Goal: Transaction & Acquisition: Purchase product/service

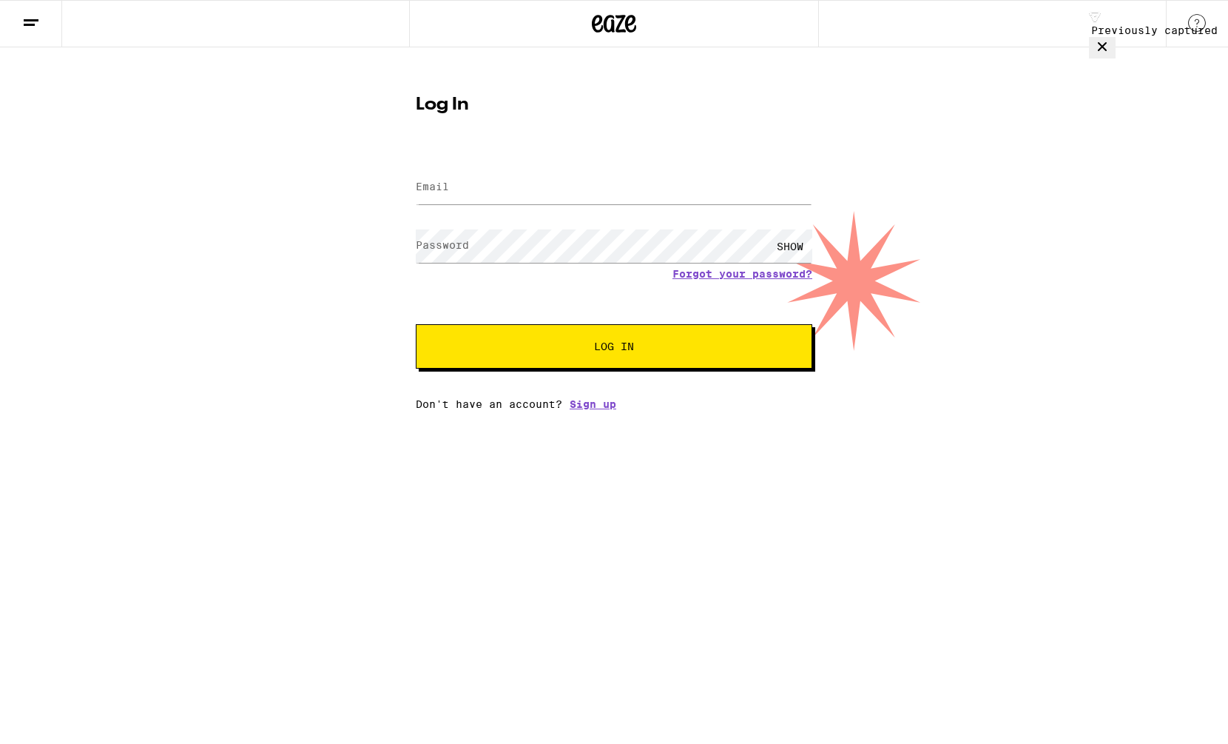
click at [658, 345] on span "Log In" at bounding box center [614, 346] width 277 height 10
click at [799, 188] on keeper-lock "Open Keeper Popup" at bounding box center [803, 188] width 18 height 18
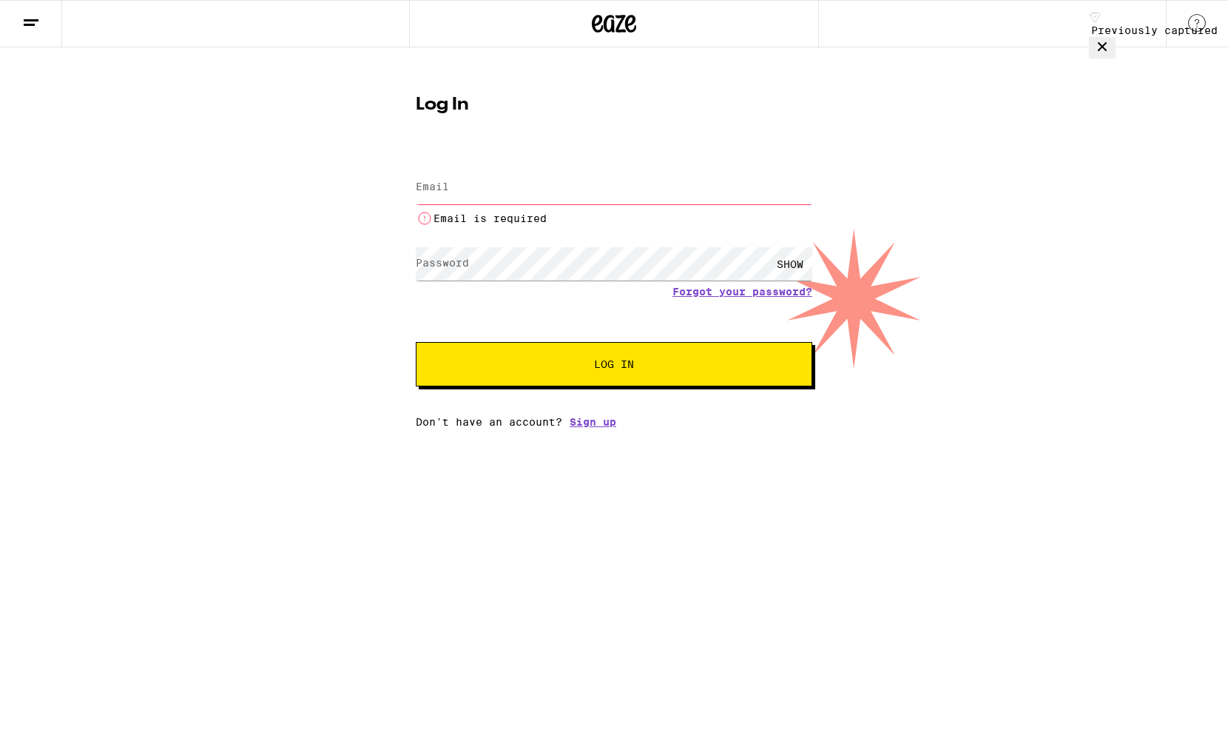
type input "[EMAIL_ADDRESS][DOMAIN_NAME]"
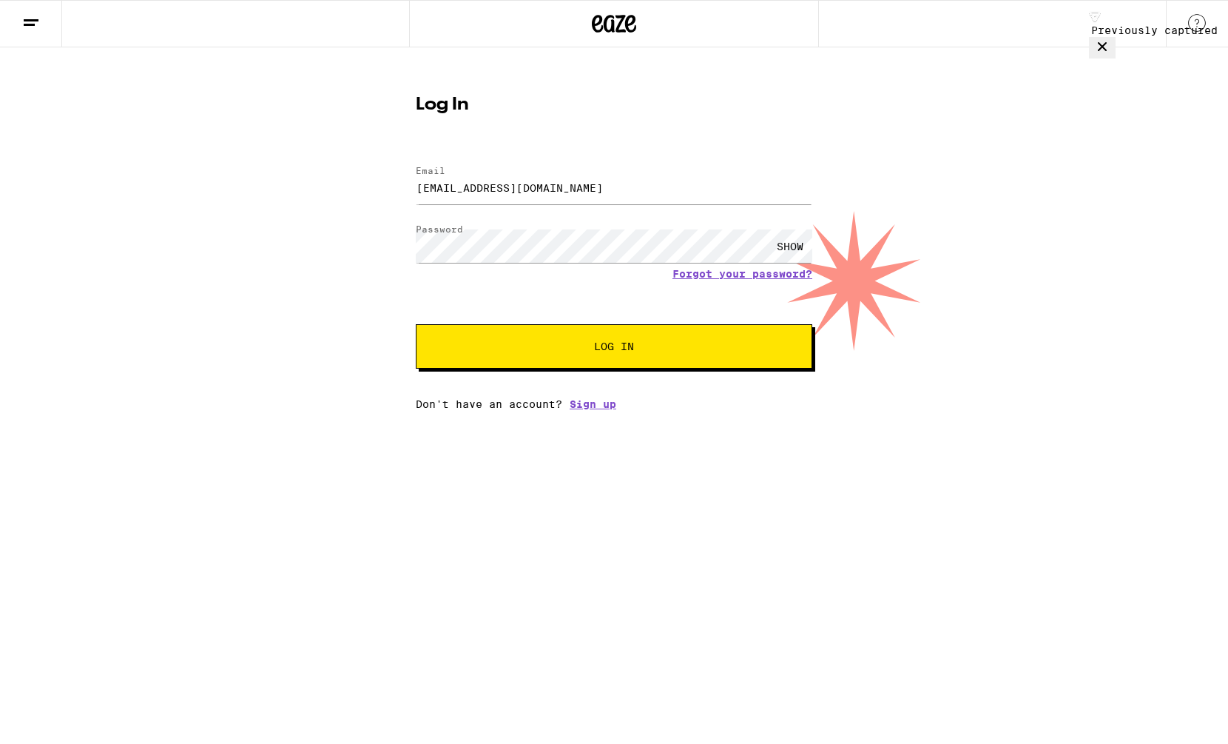
click at [661, 351] on span "Log In" at bounding box center [614, 346] width 277 height 10
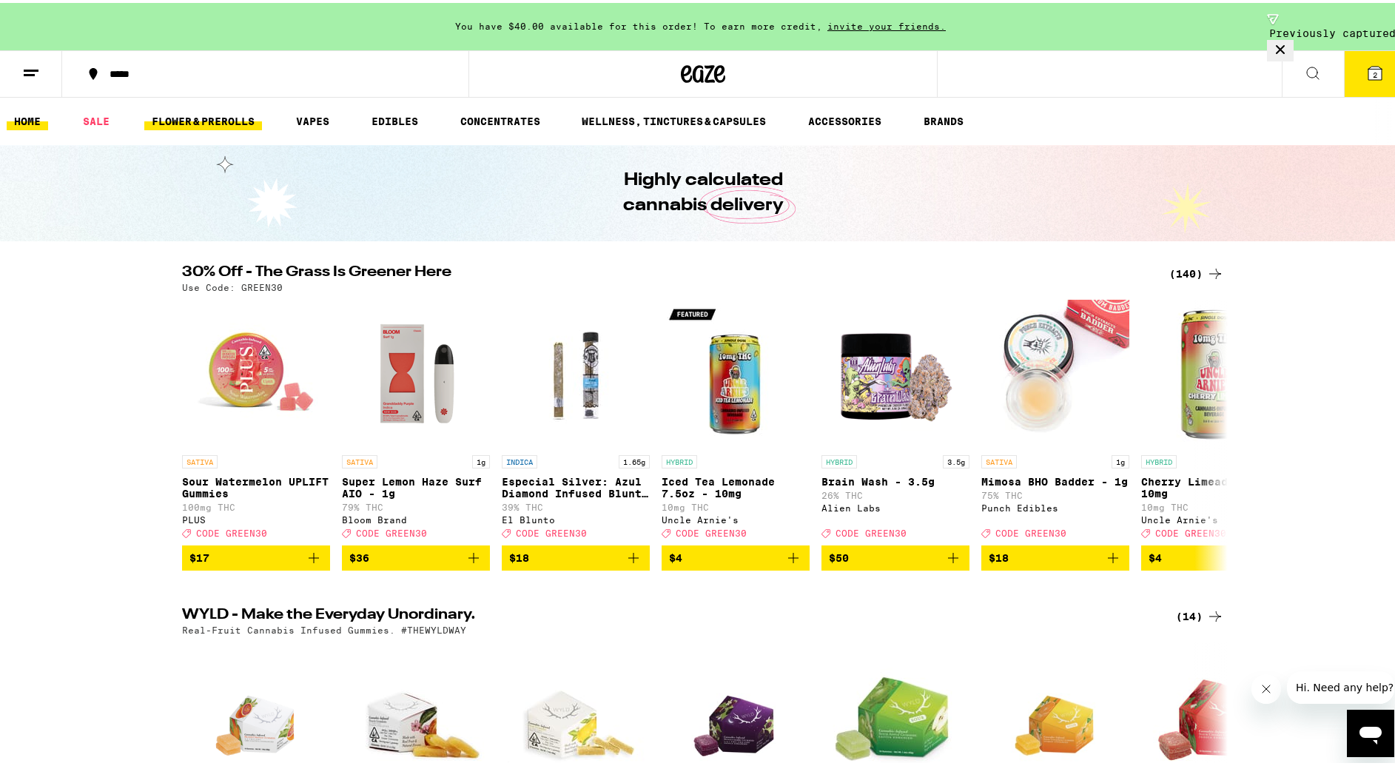
click at [206, 119] on link "FLOWER & PREROLLS" at bounding box center [203, 118] width 118 height 18
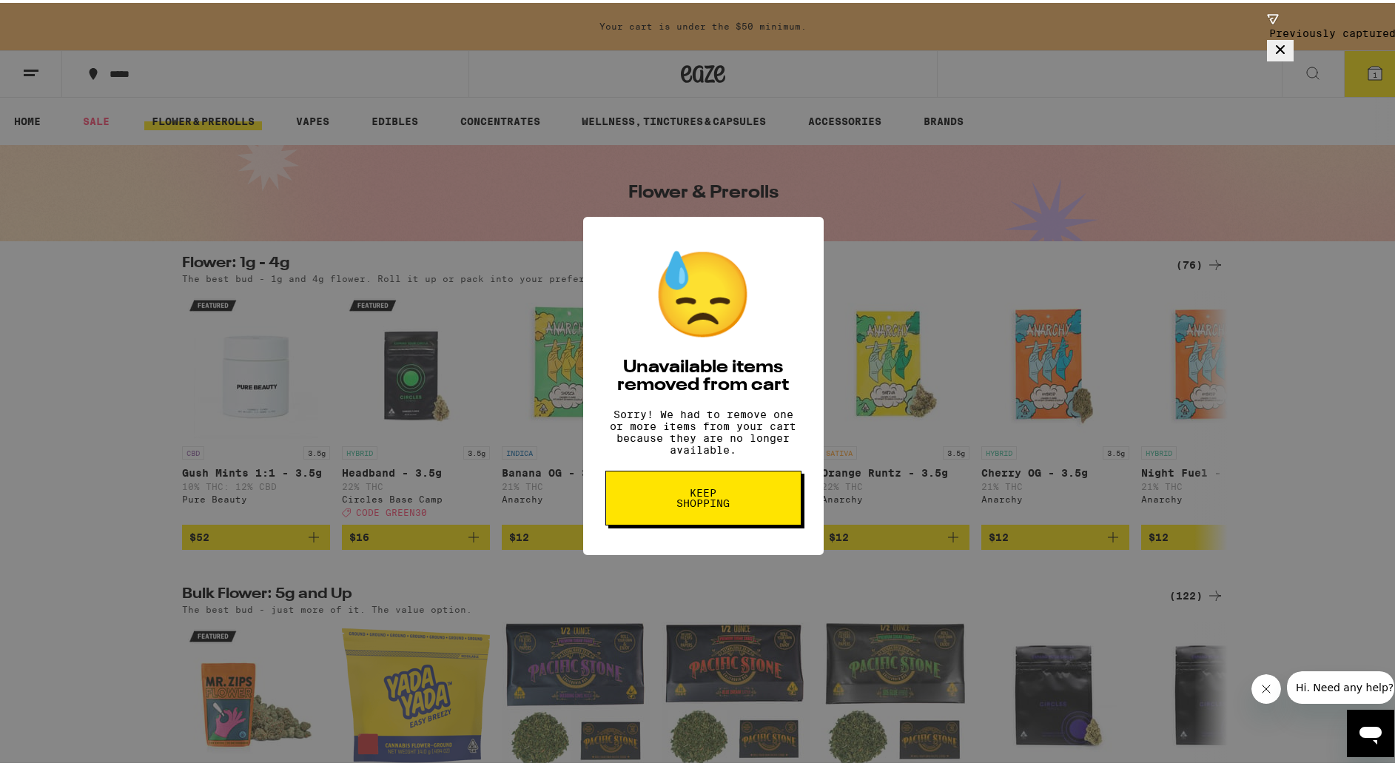
click at [695, 493] on span "Keep Shopping" at bounding box center [703, 495] width 76 height 21
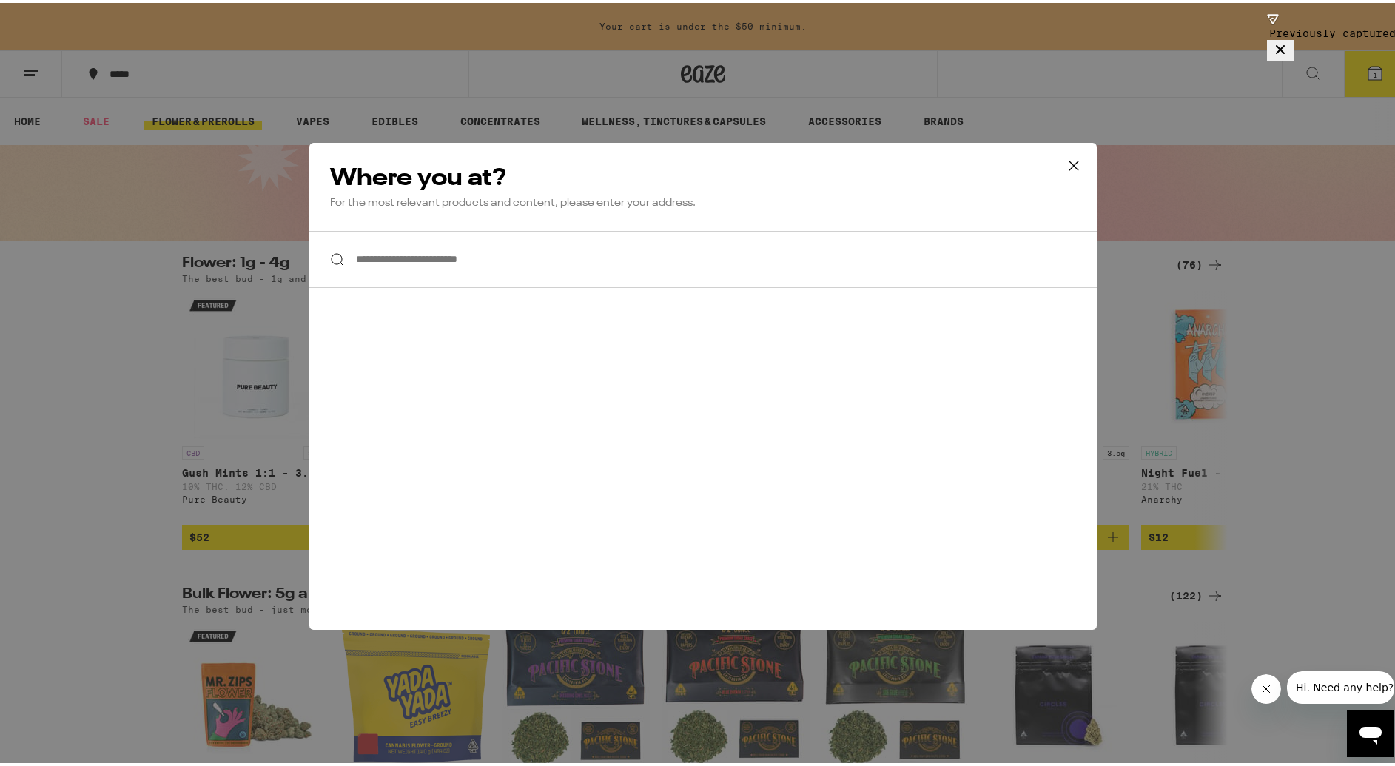
click at [459, 266] on input "**********" at bounding box center [702, 256] width 787 height 57
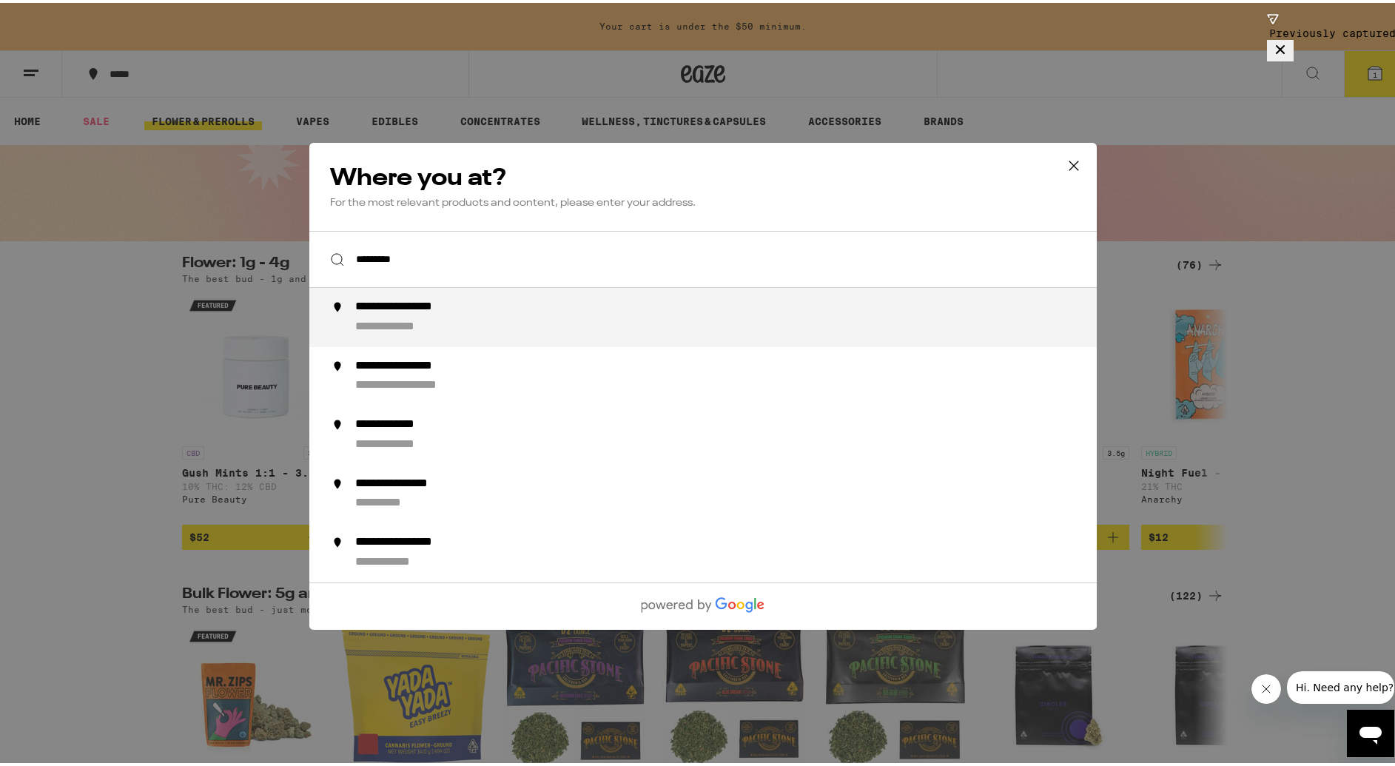
click at [483, 316] on div "**********" at bounding box center [732, 315] width 755 height 36
type input "**********"
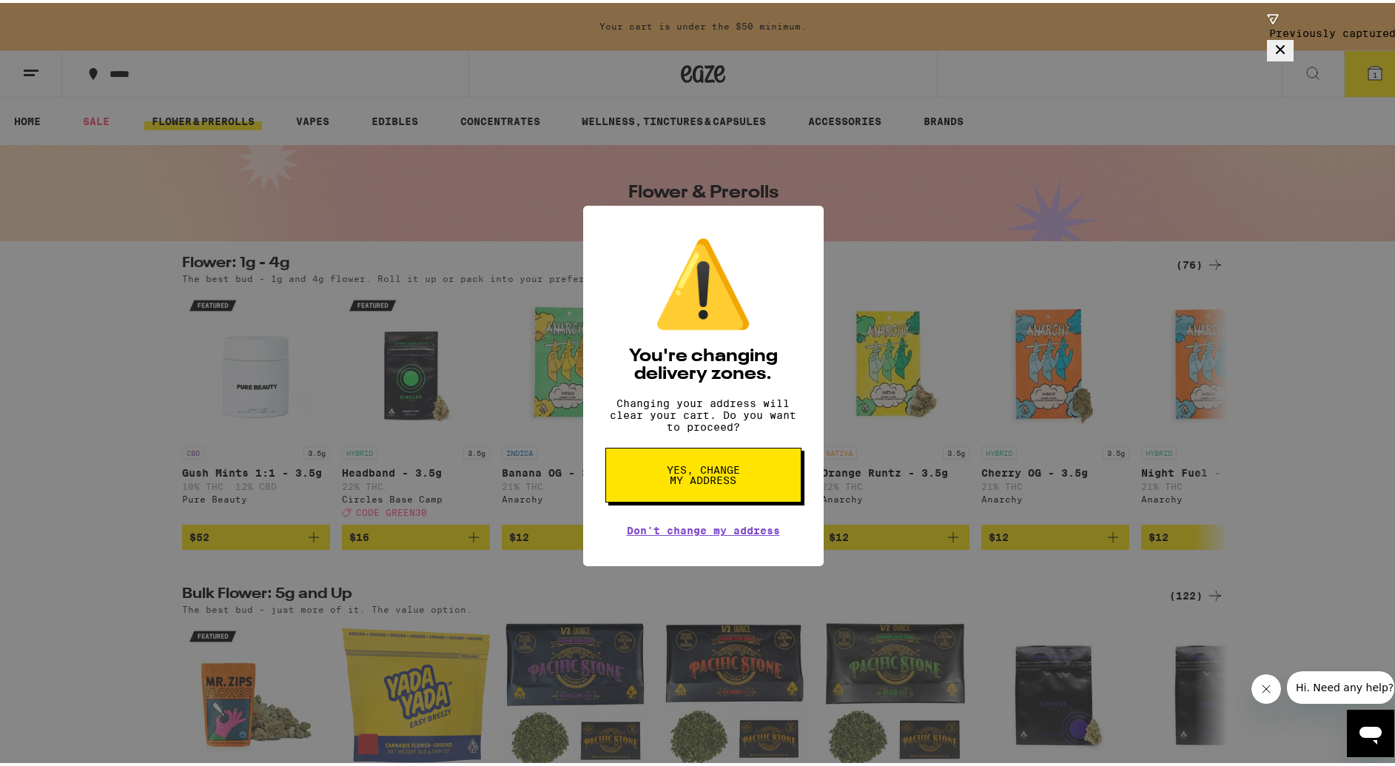
click at [713, 473] on span "Yes, change my address" at bounding box center [703, 472] width 76 height 21
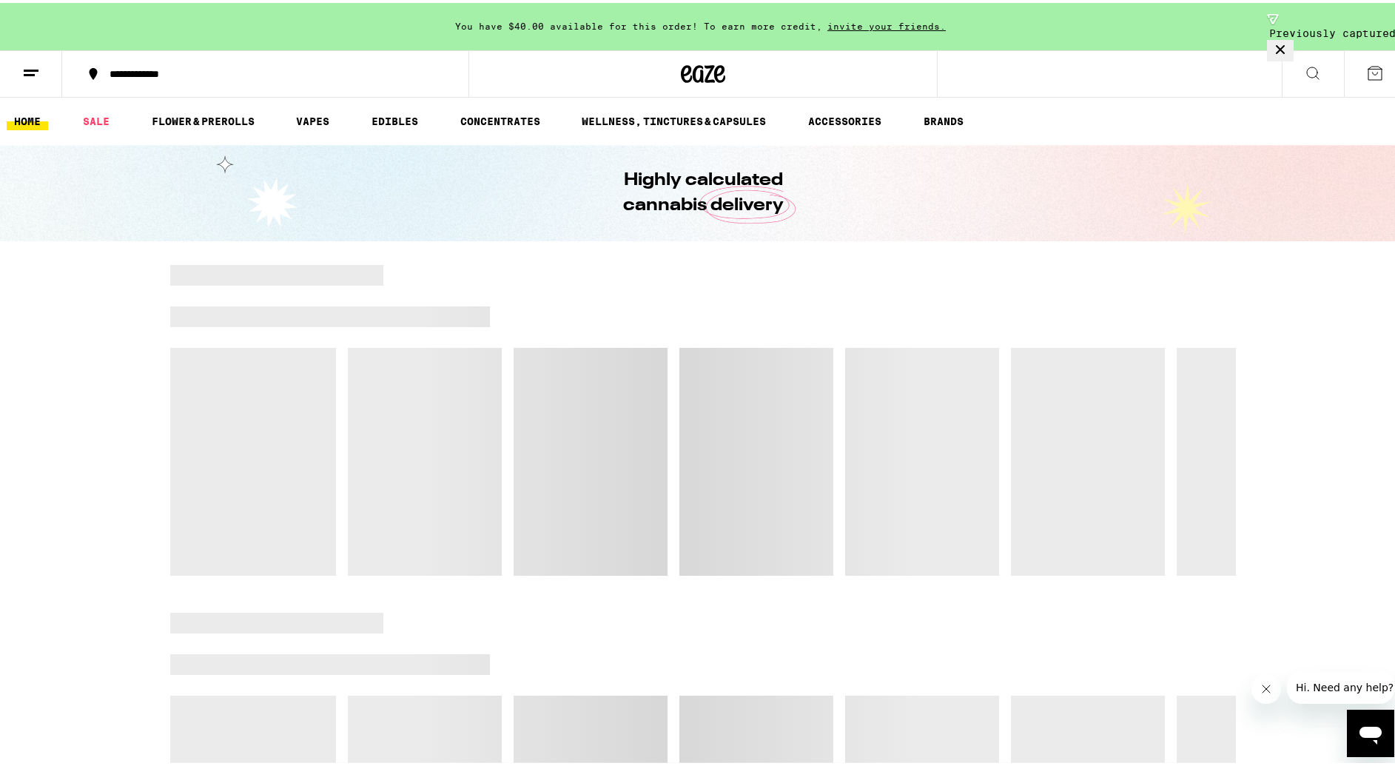
click at [200, 78] on button "**********" at bounding box center [265, 71] width 406 height 44
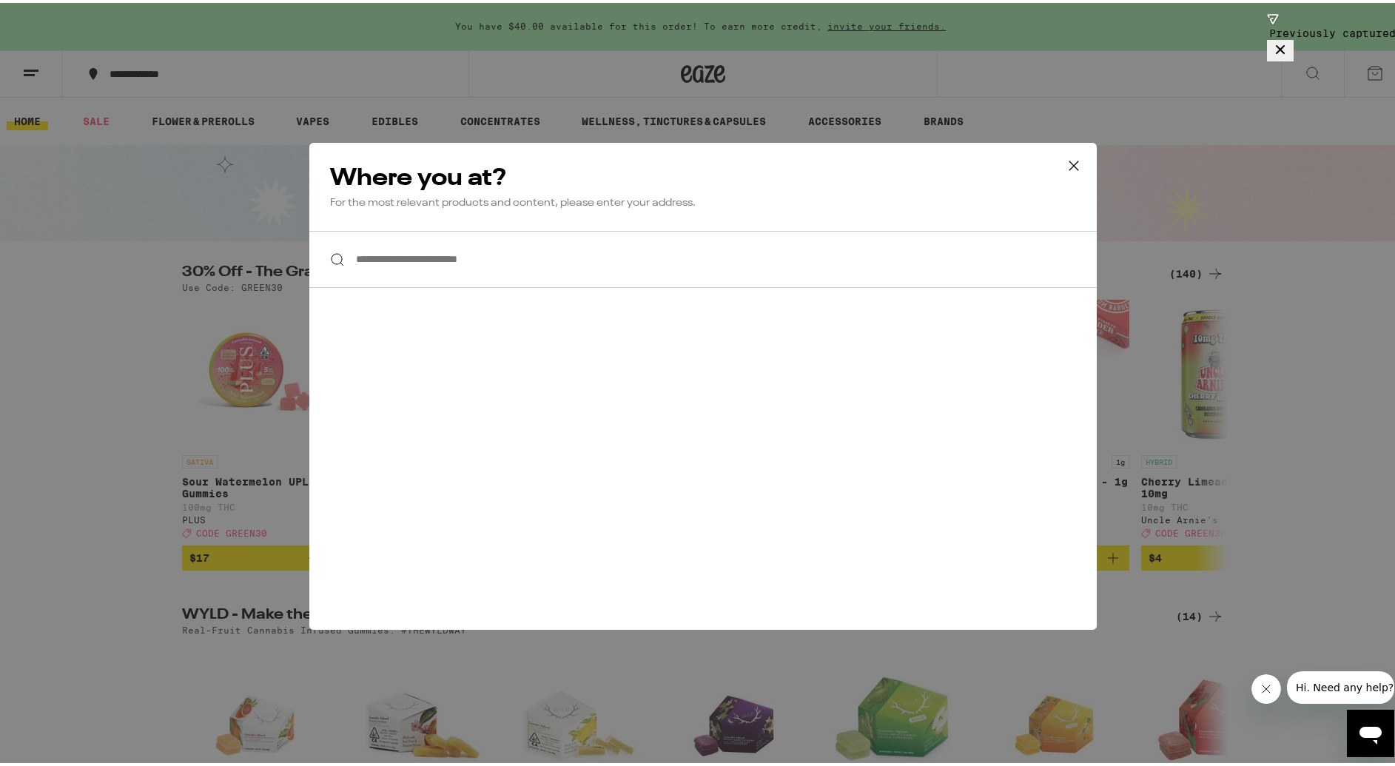
click at [400, 249] on input "**********" at bounding box center [702, 256] width 787 height 57
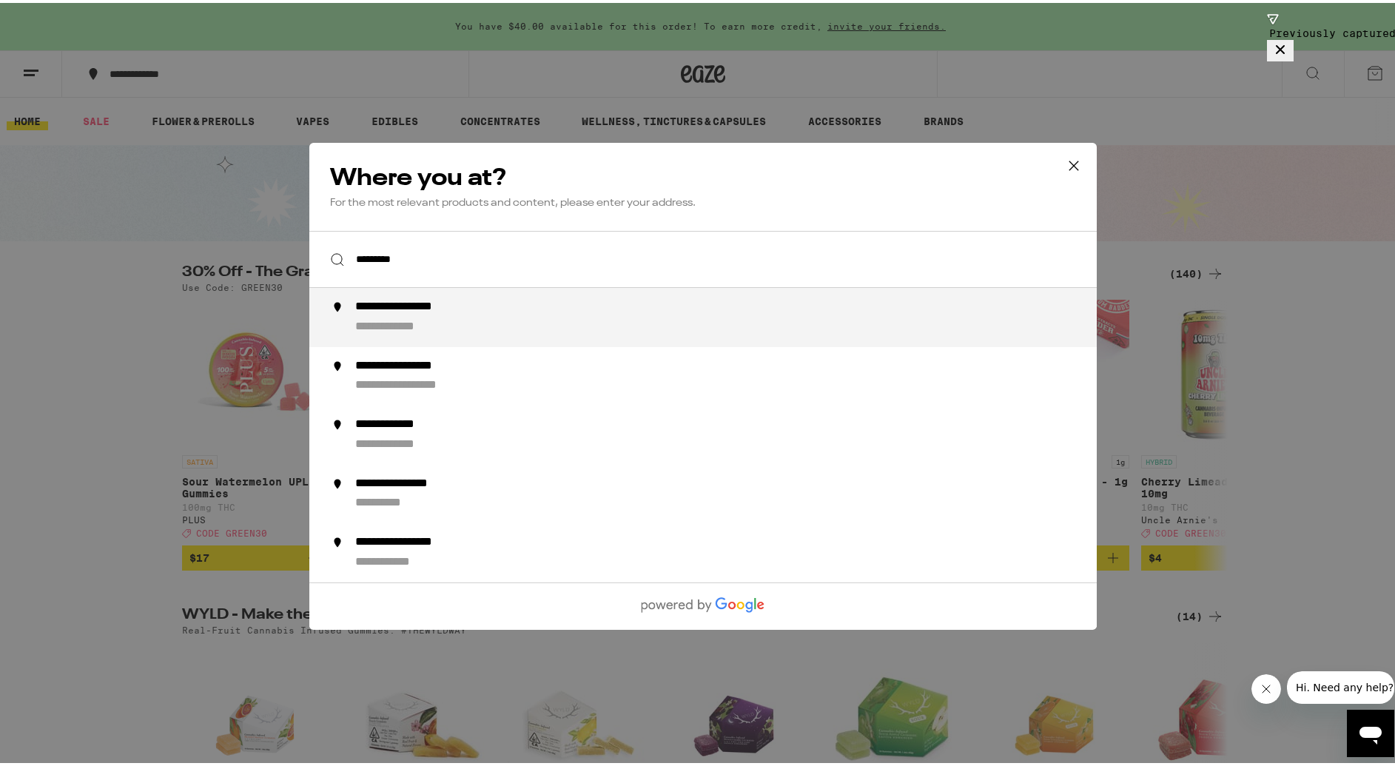
click at [442, 311] on div "**********" at bounding box center [420, 305] width 130 height 16
type input "**********"
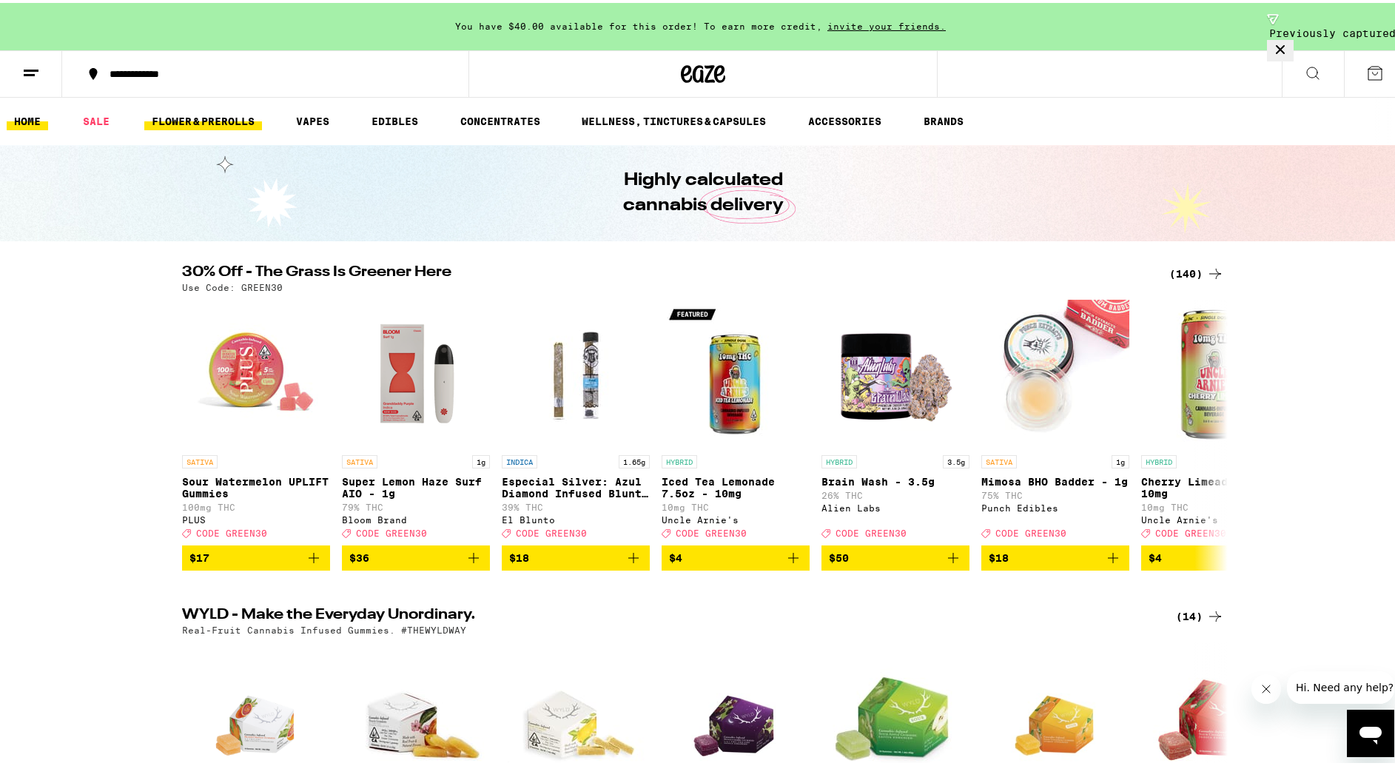
click at [229, 124] on link "FLOWER & PREROLLS" at bounding box center [203, 118] width 118 height 18
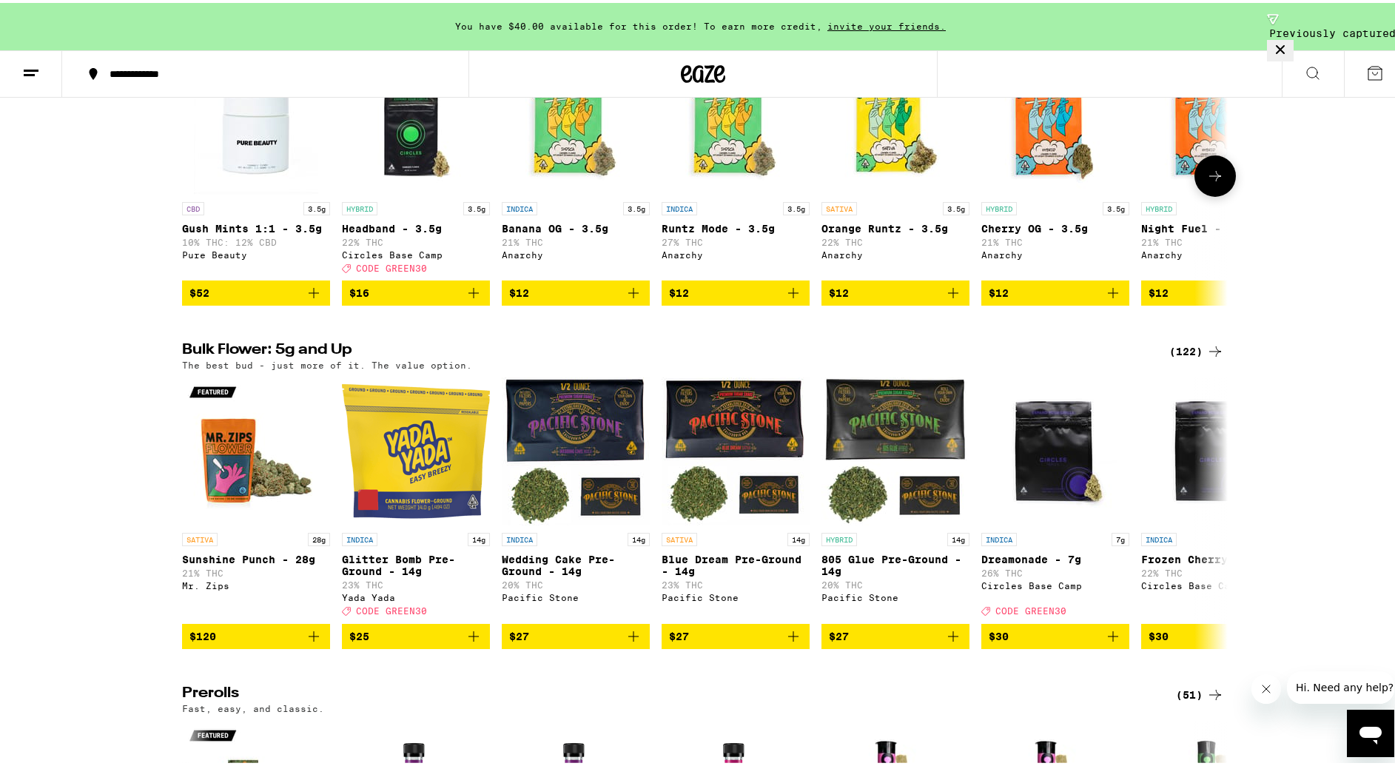
scroll to position [391, 0]
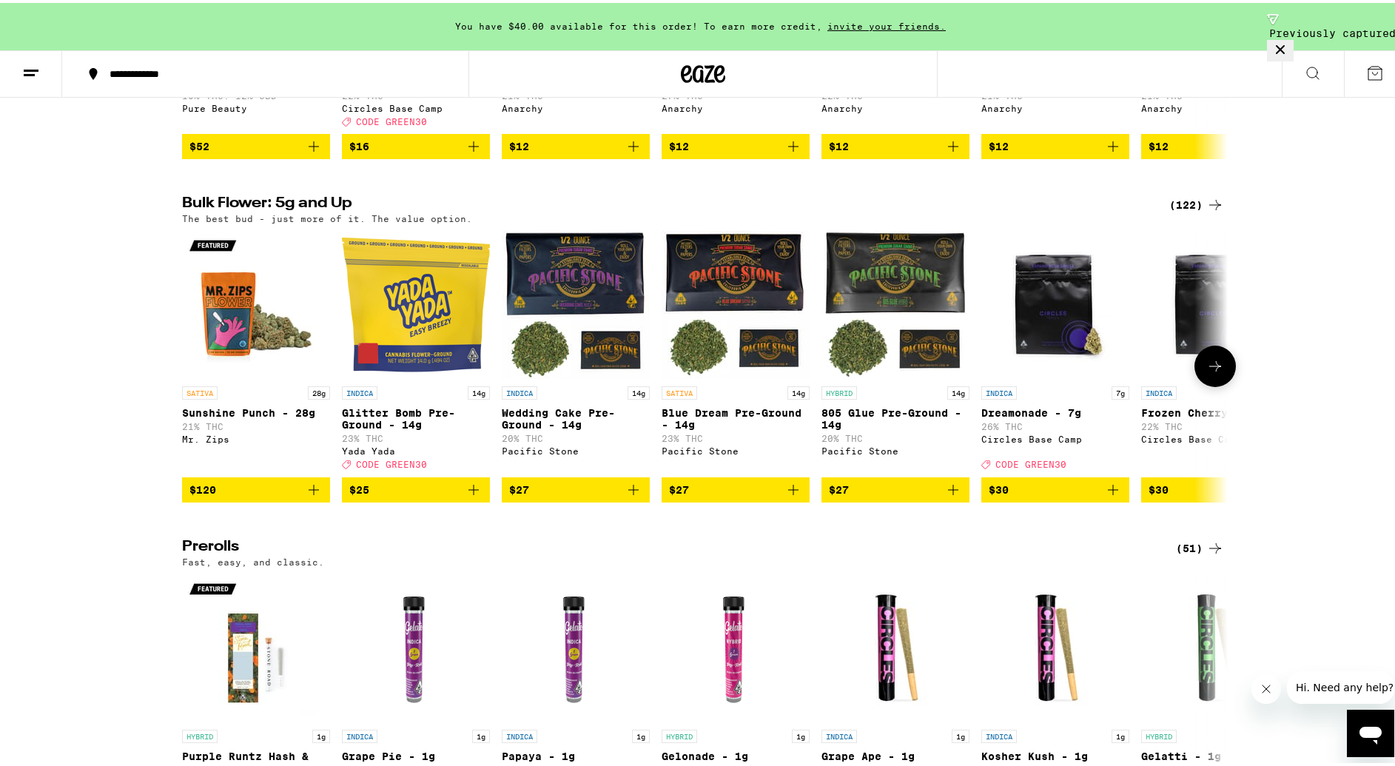
click at [394, 467] on span "CODE GREEN30" at bounding box center [391, 462] width 71 height 10
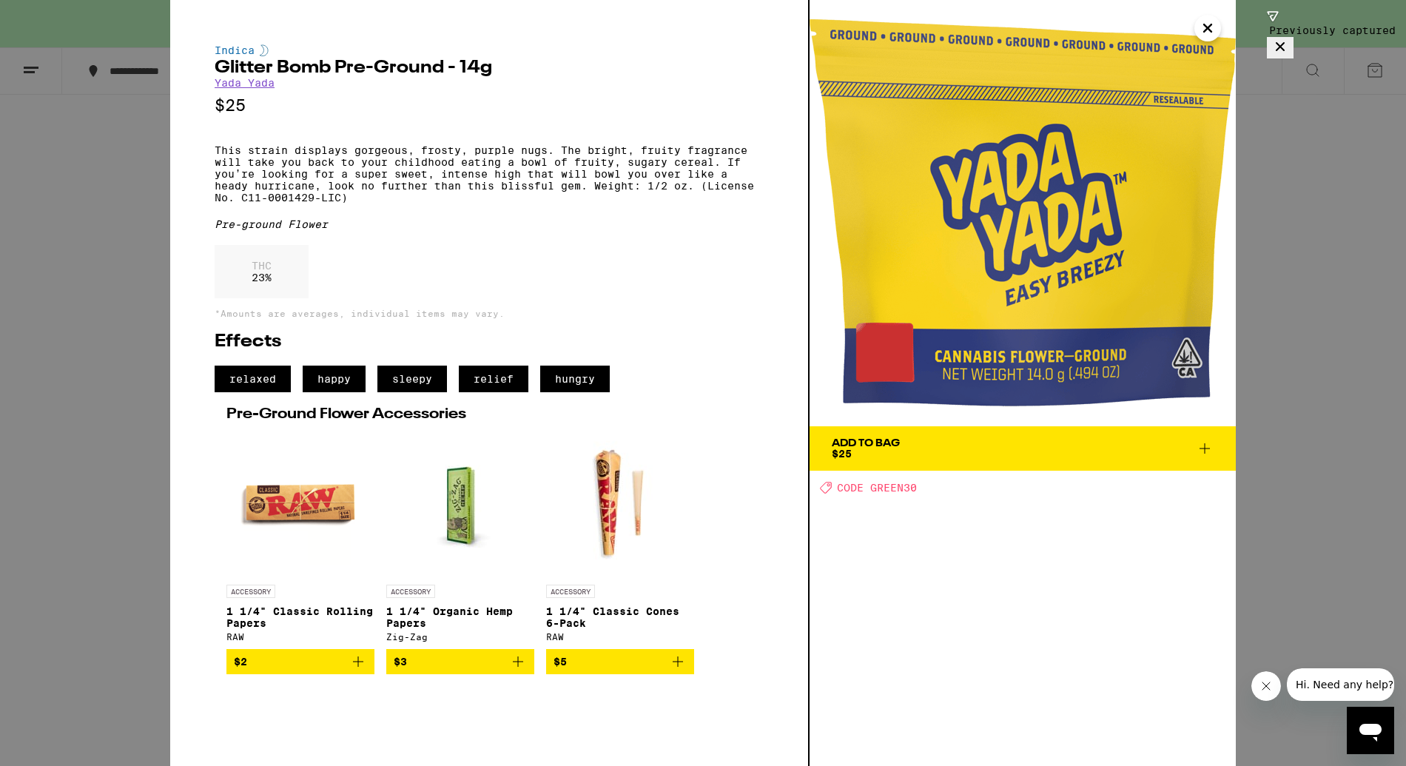
click at [898, 447] on div "Add To Bag" at bounding box center [866, 443] width 68 height 10
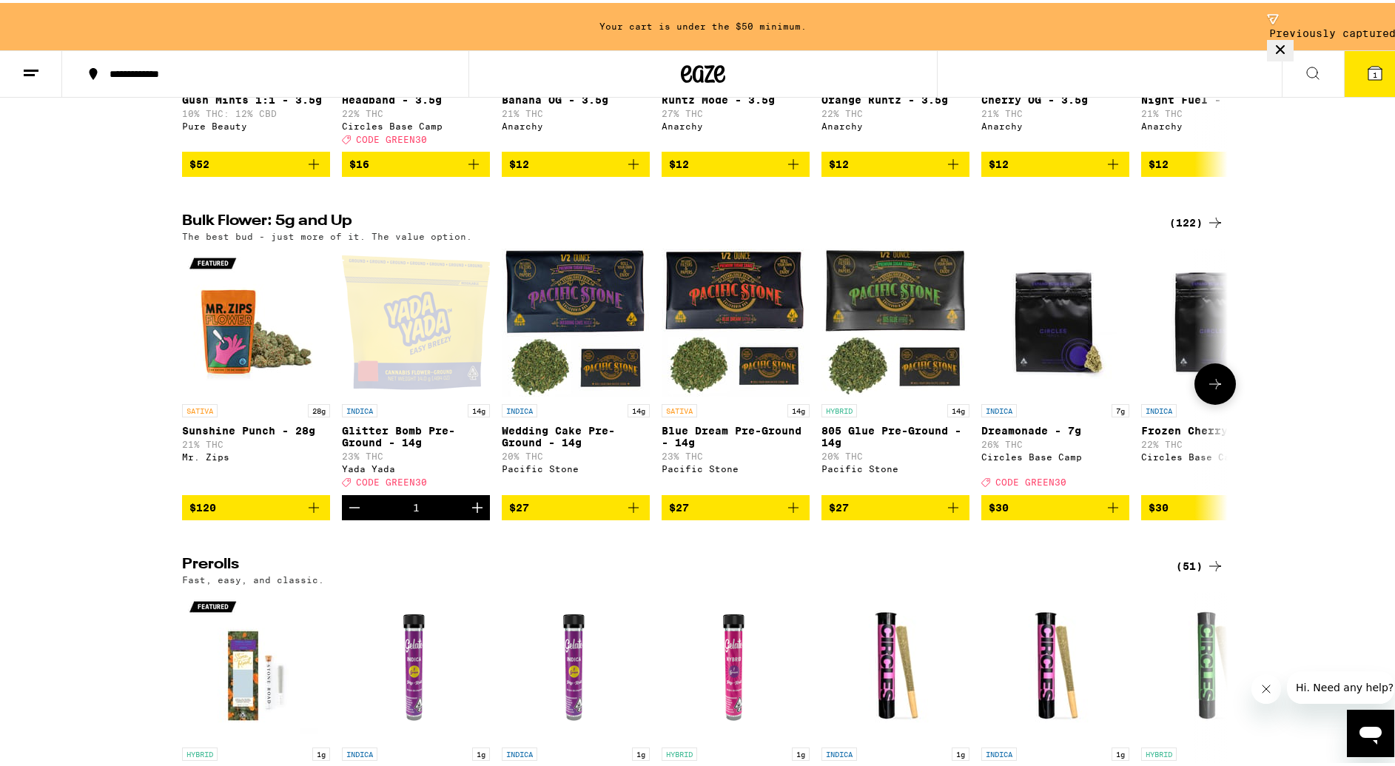
scroll to position [357, 0]
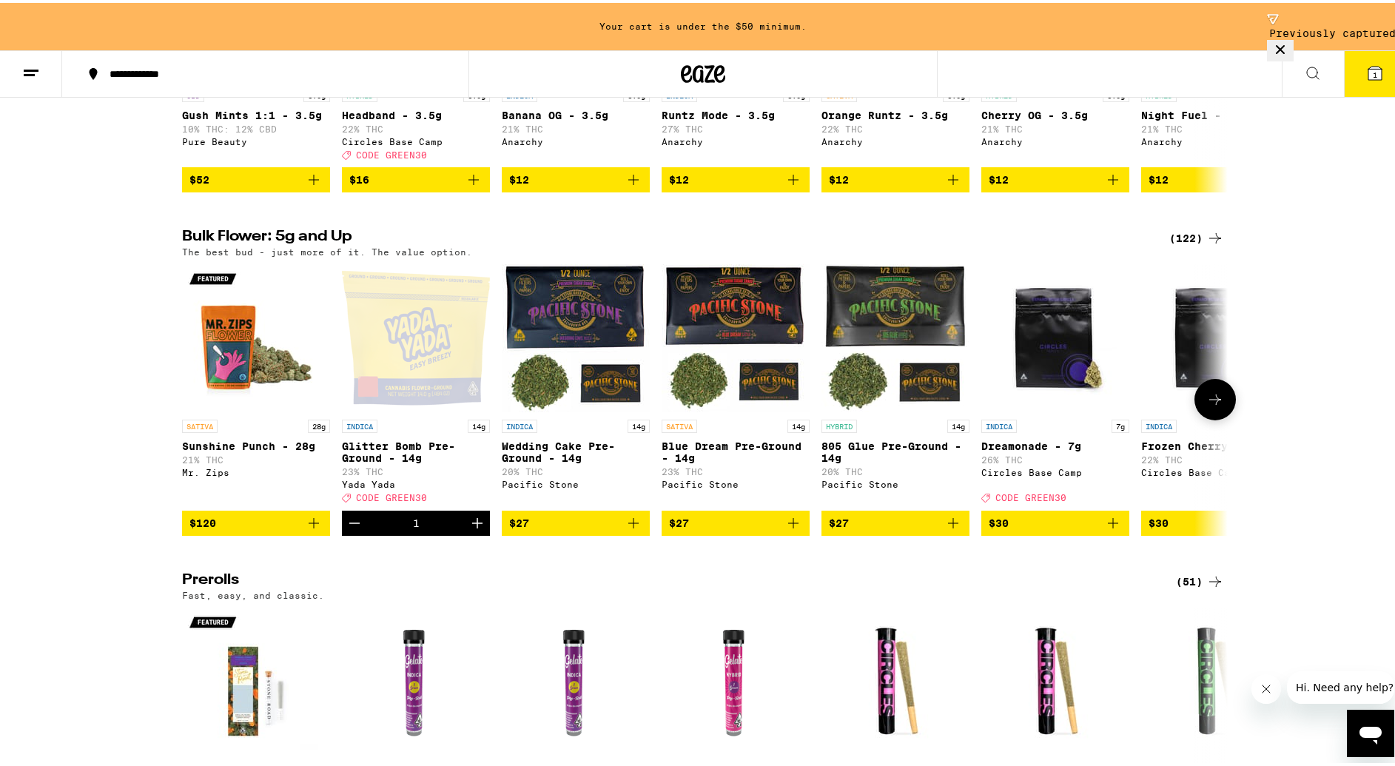
click at [1215, 405] on icon at bounding box center [1215, 397] width 18 height 18
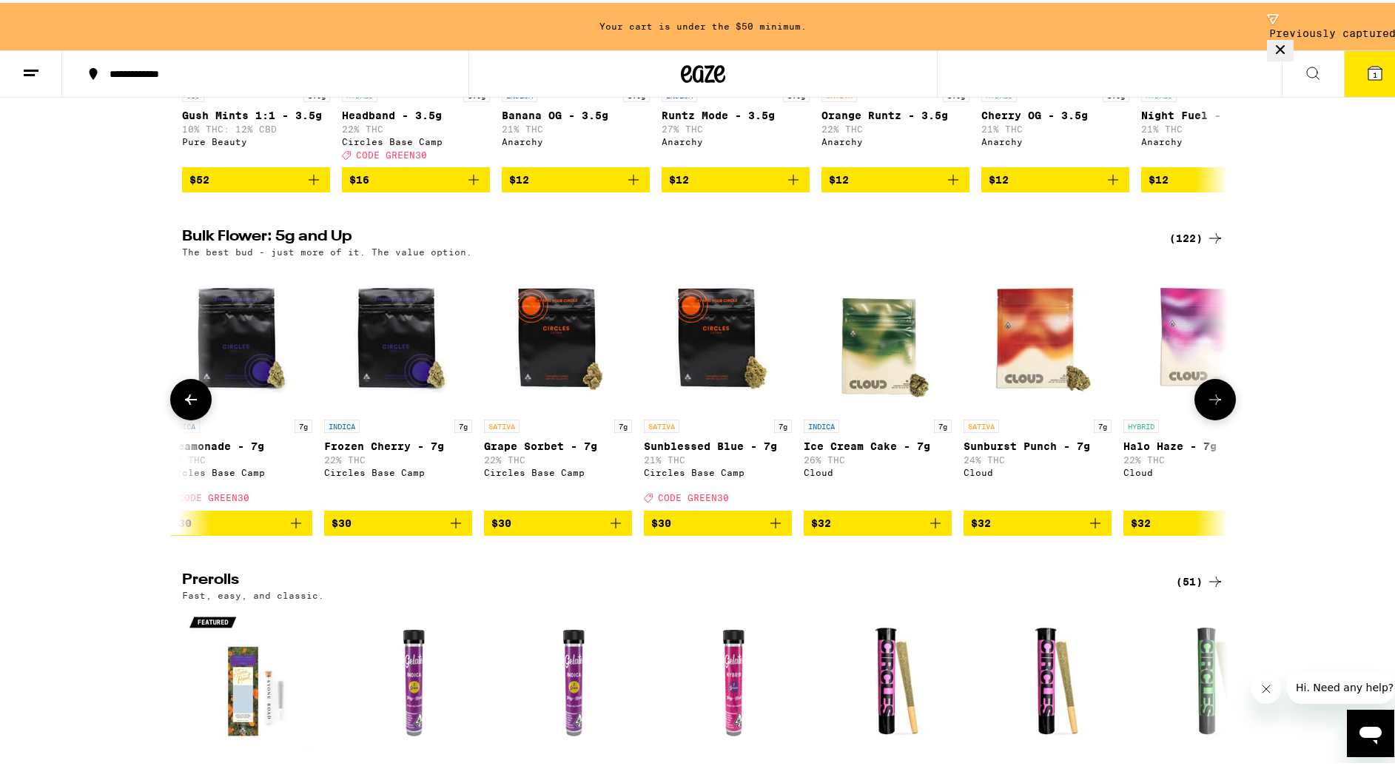
scroll to position [0, 880]
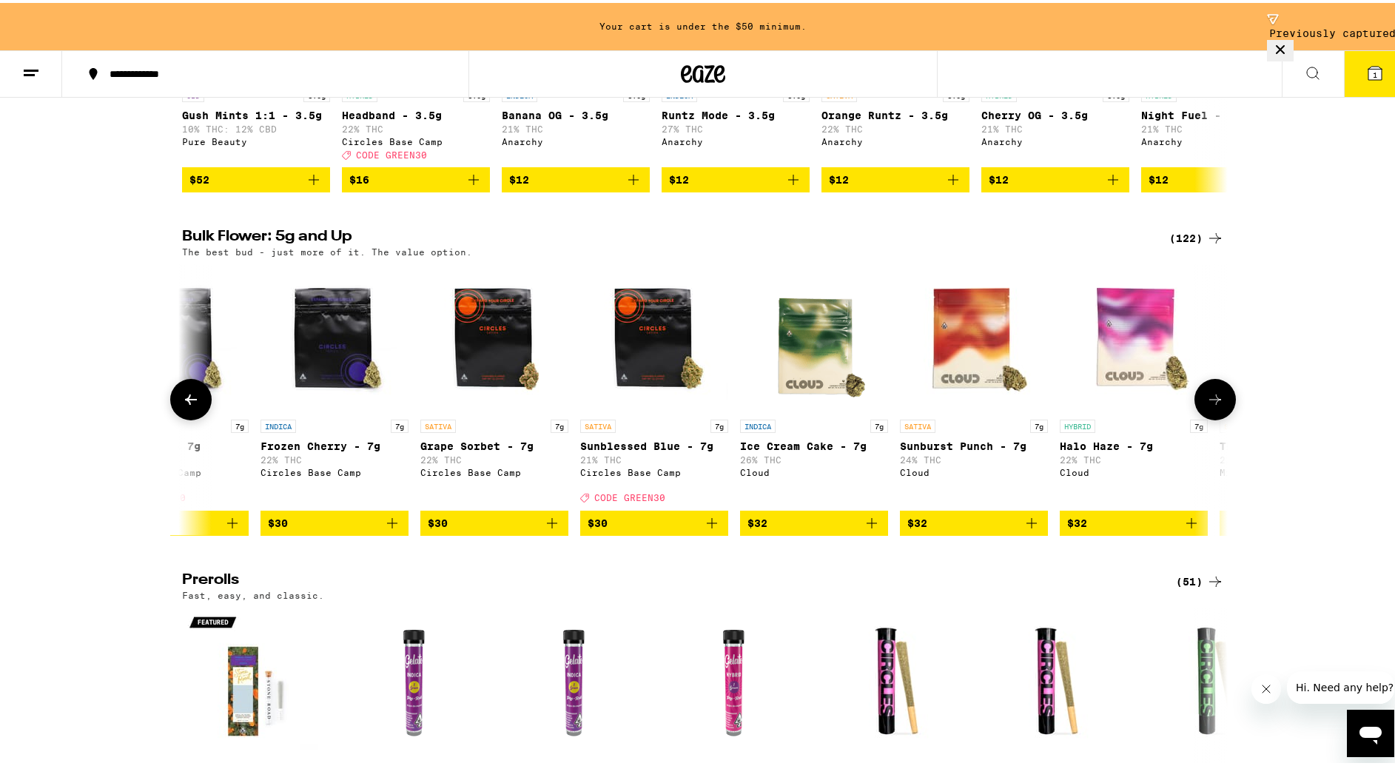
click at [711, 529] on icon "Add to bag" at bounding box center [712, 520] width 18 height 18
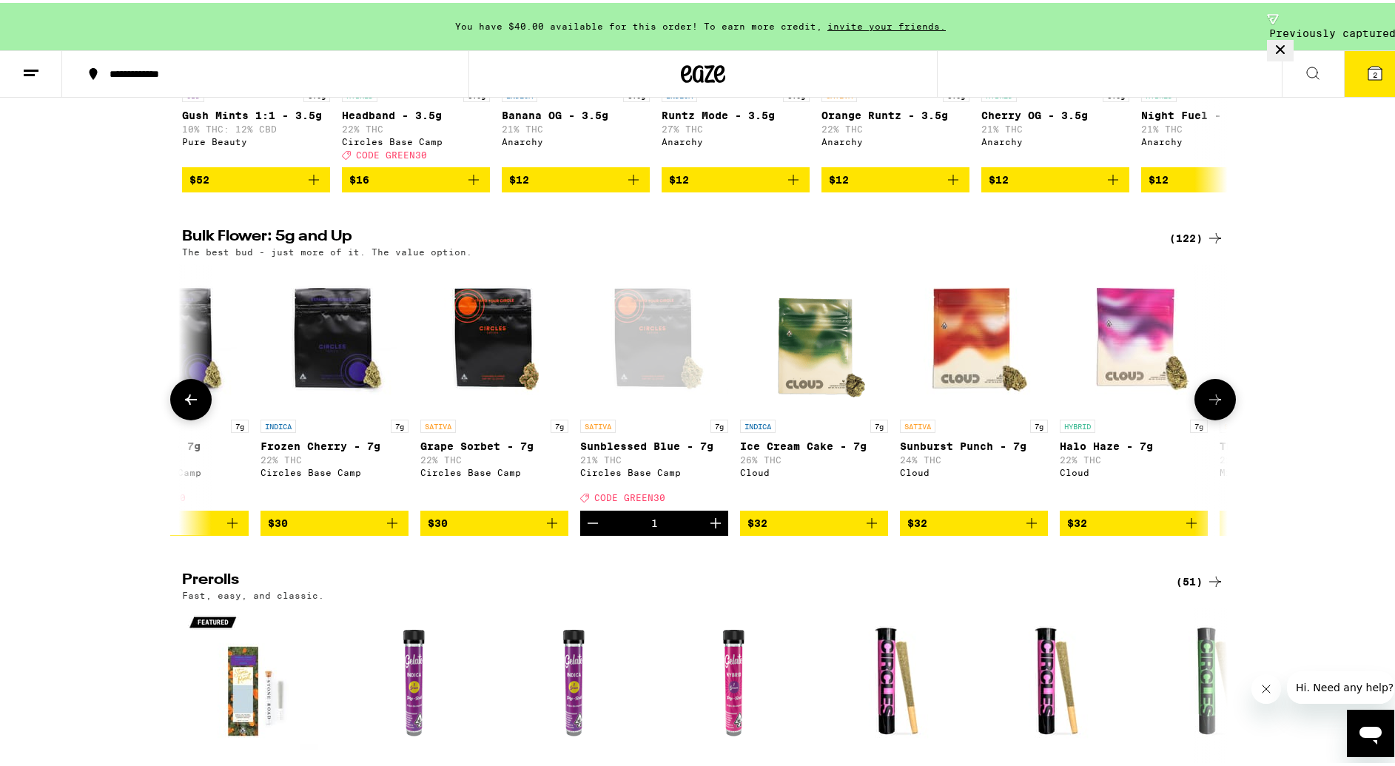
click at [1206, 405] on icon at bounding box center [1215, 397] width 18 height 18
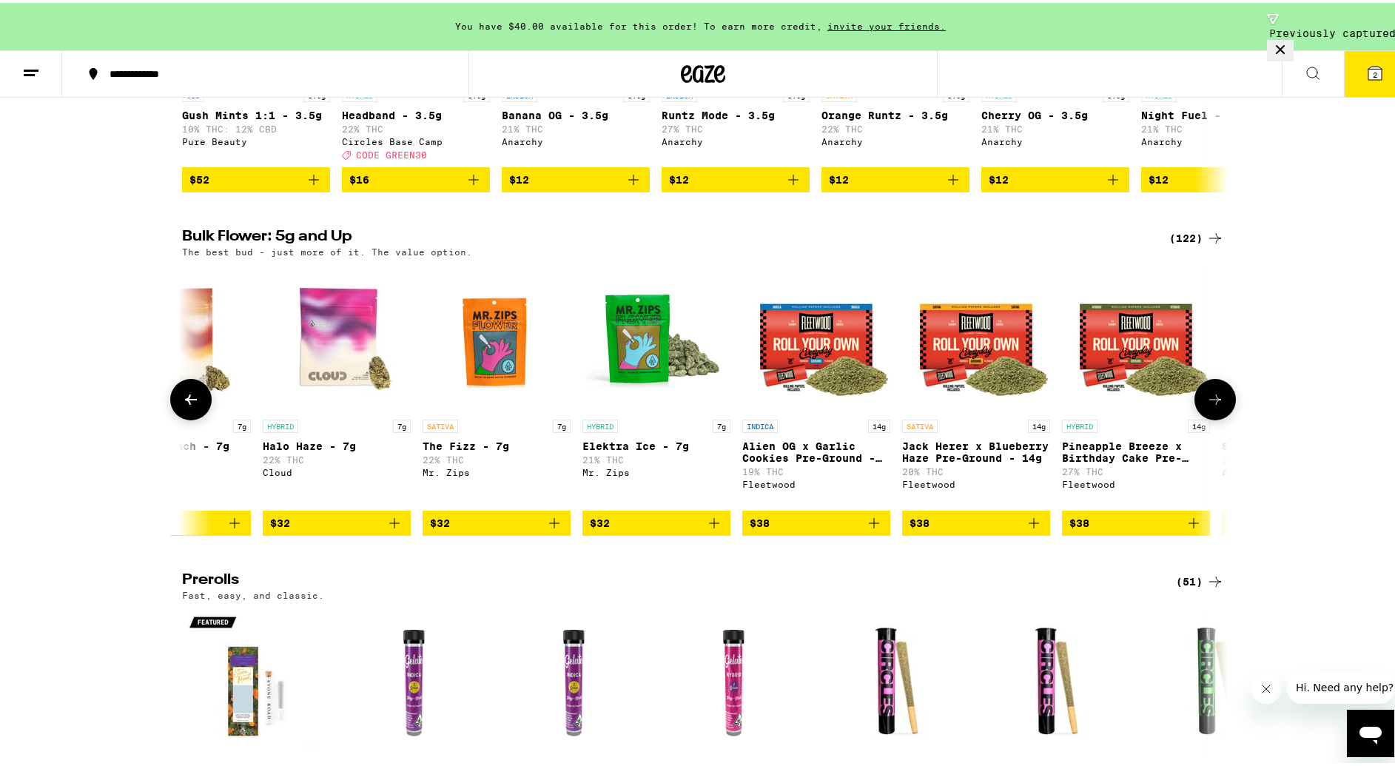
scroll to position [0, 1761]
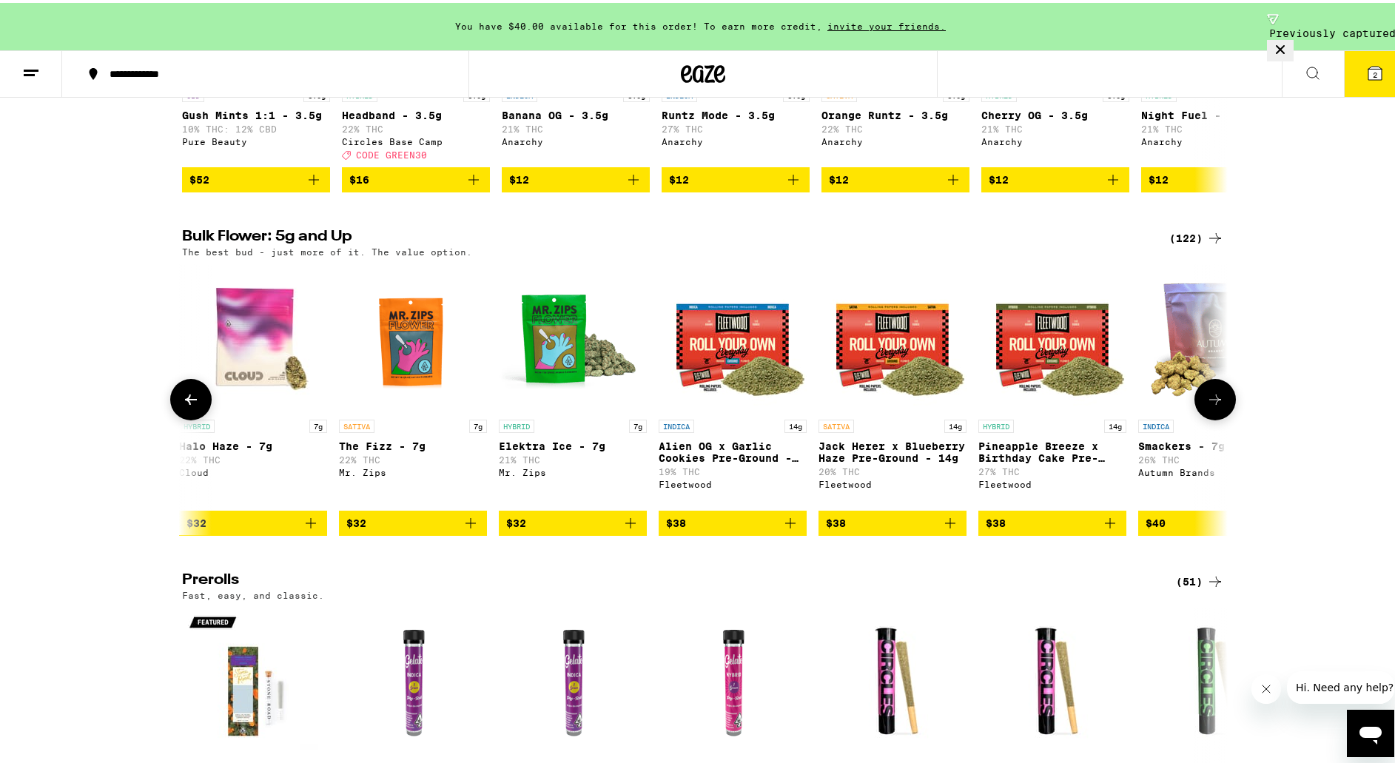
click at [1206, 405] on icon at bounding box center [1215, 397] width 18 height 18
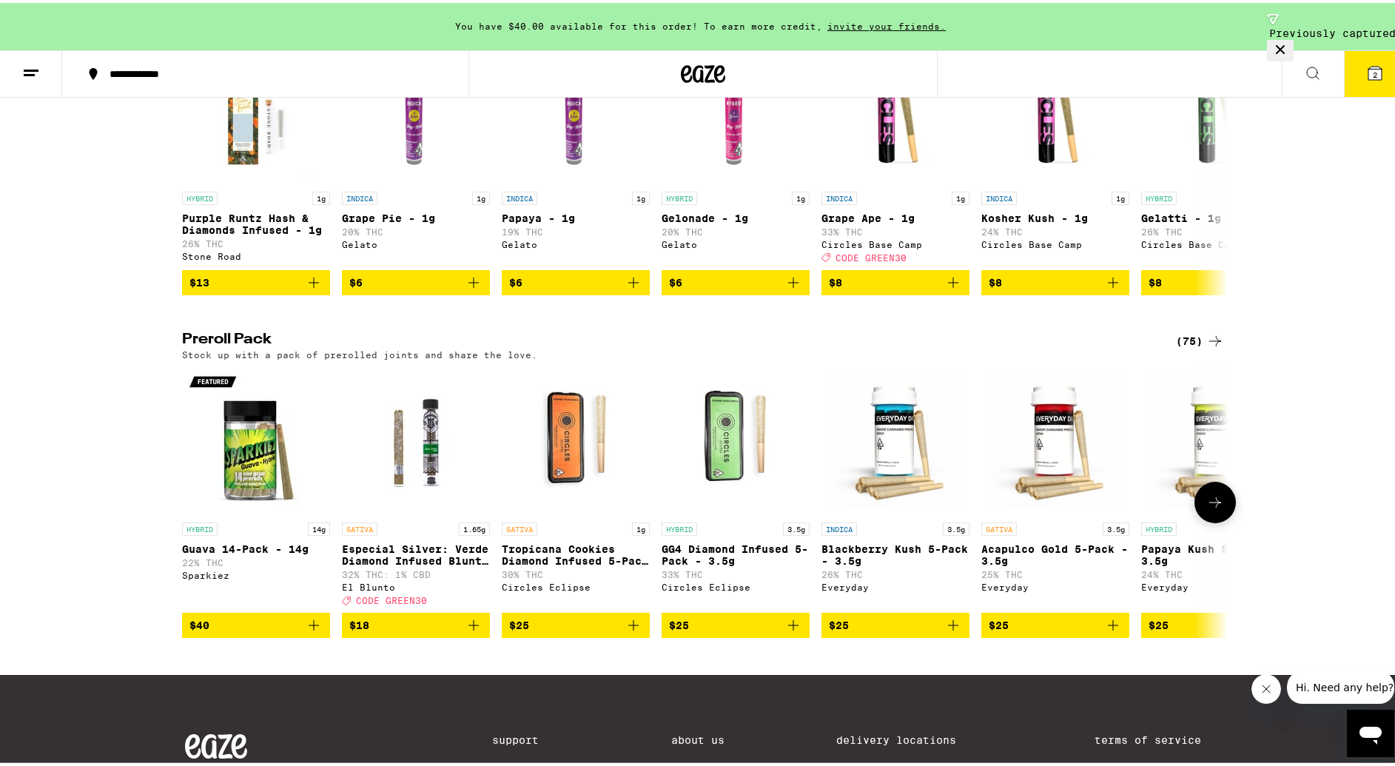
scroll to position [942, 0]
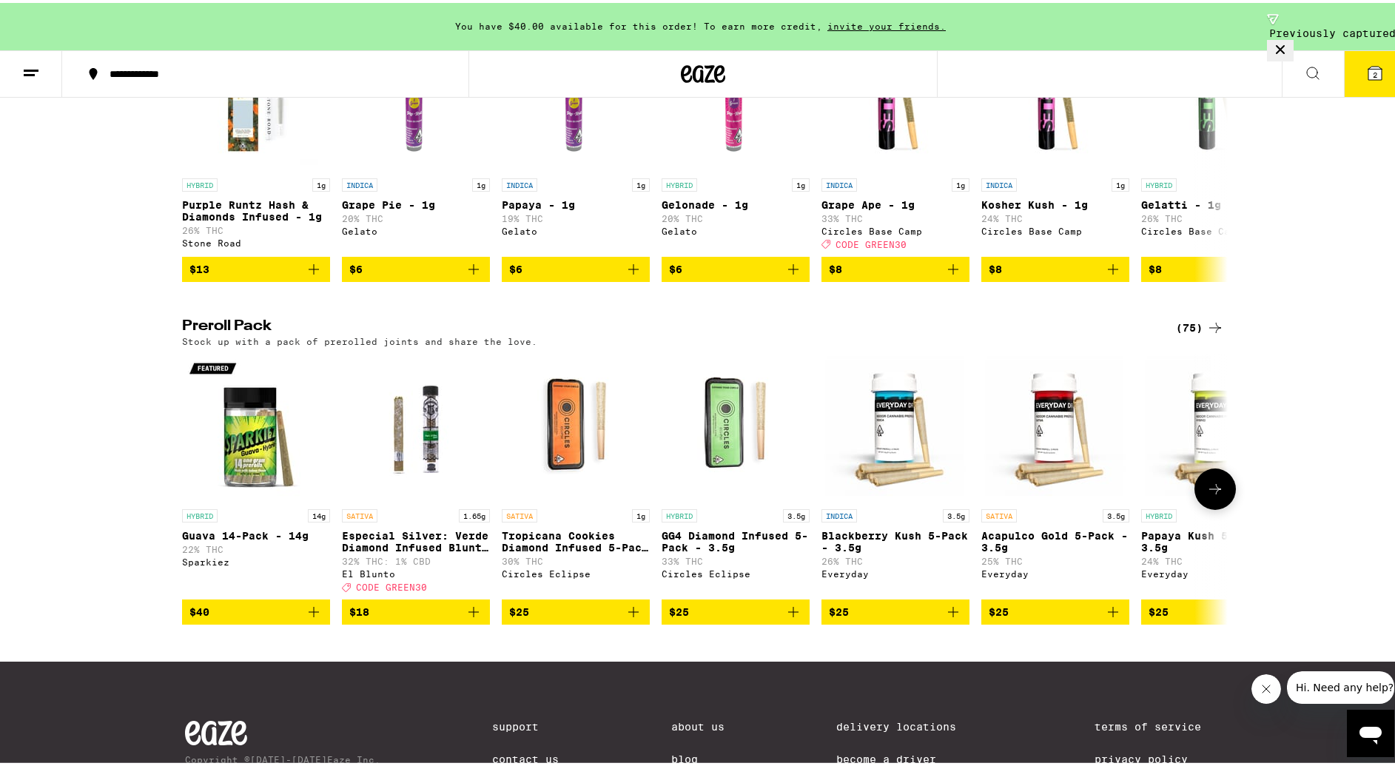
click at [1207, 495] on icon at bounding box center [1215, 486] width 18 height 18
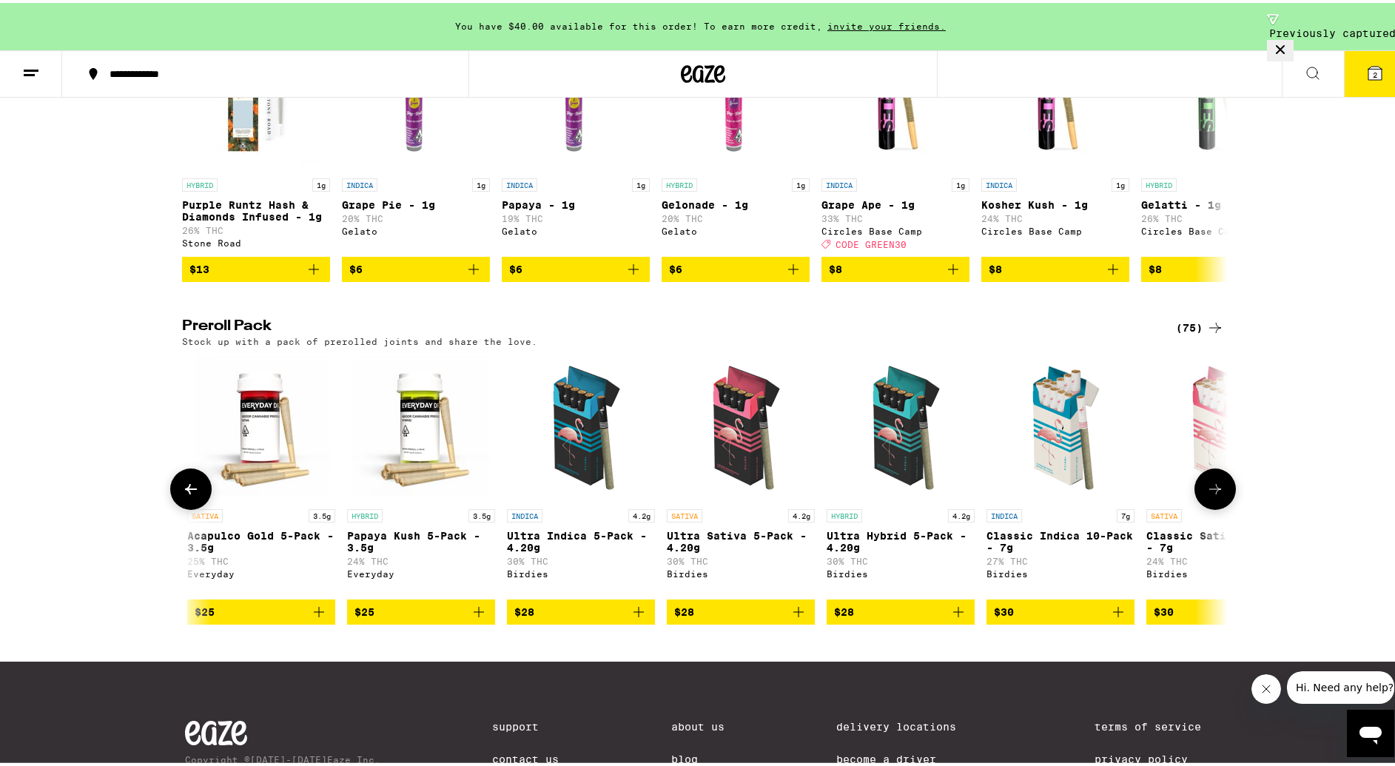
scroll to position [0, 880]
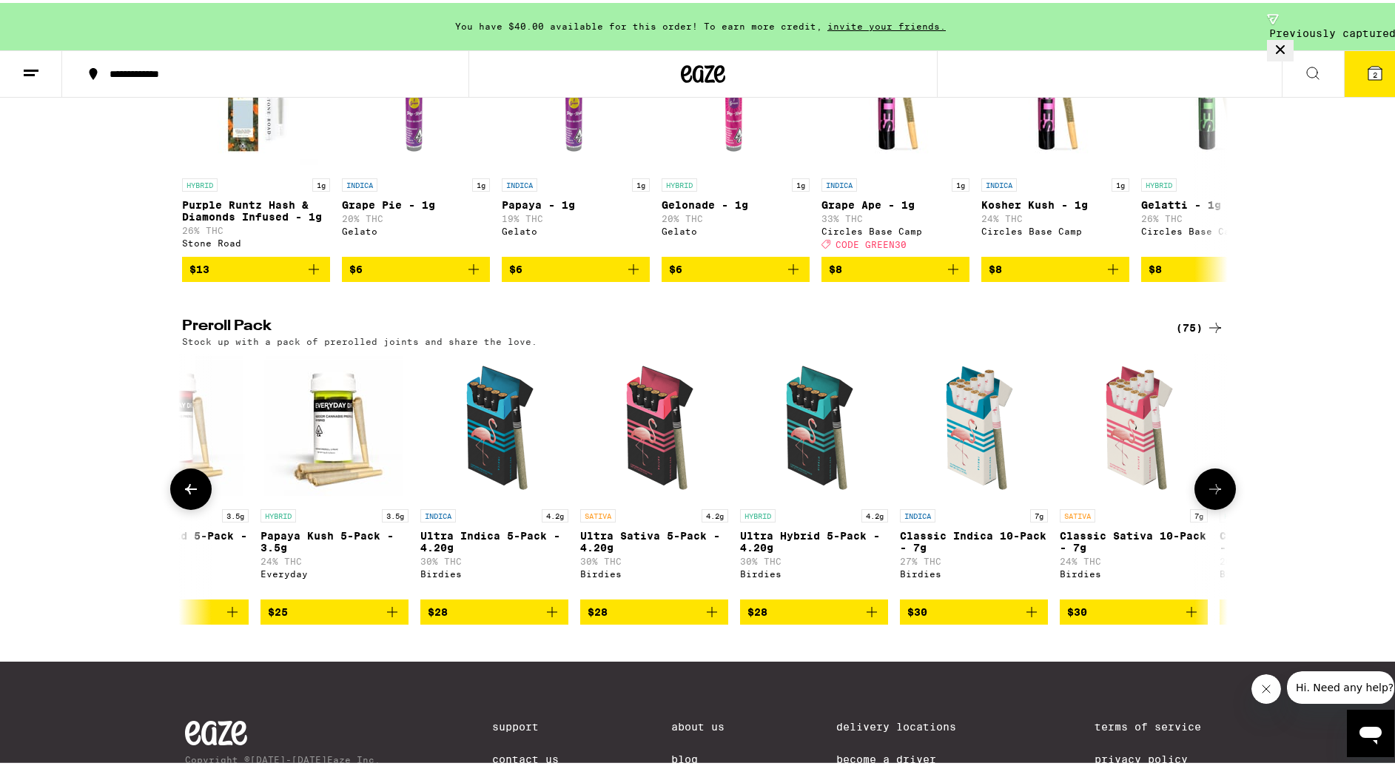
click at [1208, 495] on icon at bounding box center [1215, 486] width 18 height 18
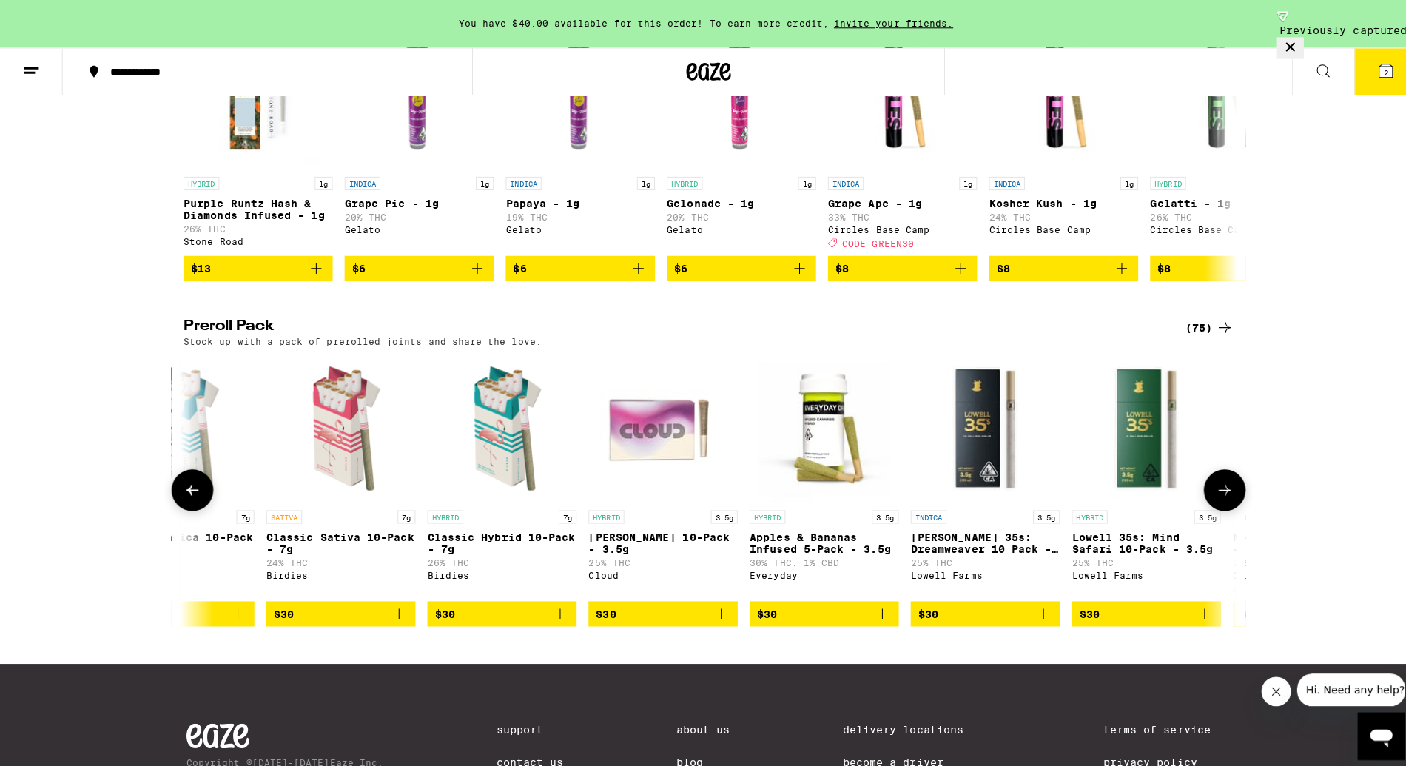
scroll to position [0, 1761]
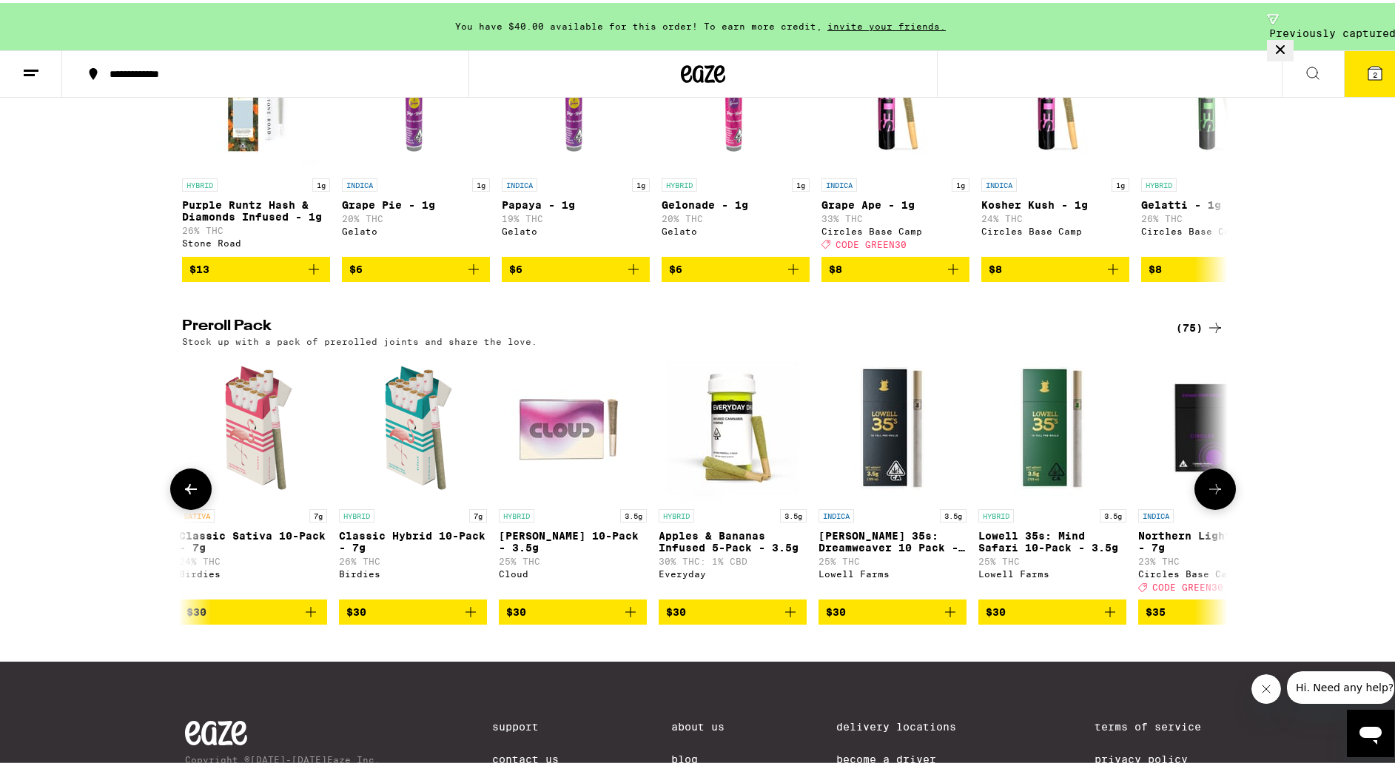
click at [570, 474] on img "Open page for Runtz 10-Pack - 3.5g from Cloud" at bounding box center [573, 425] width 148 height 148
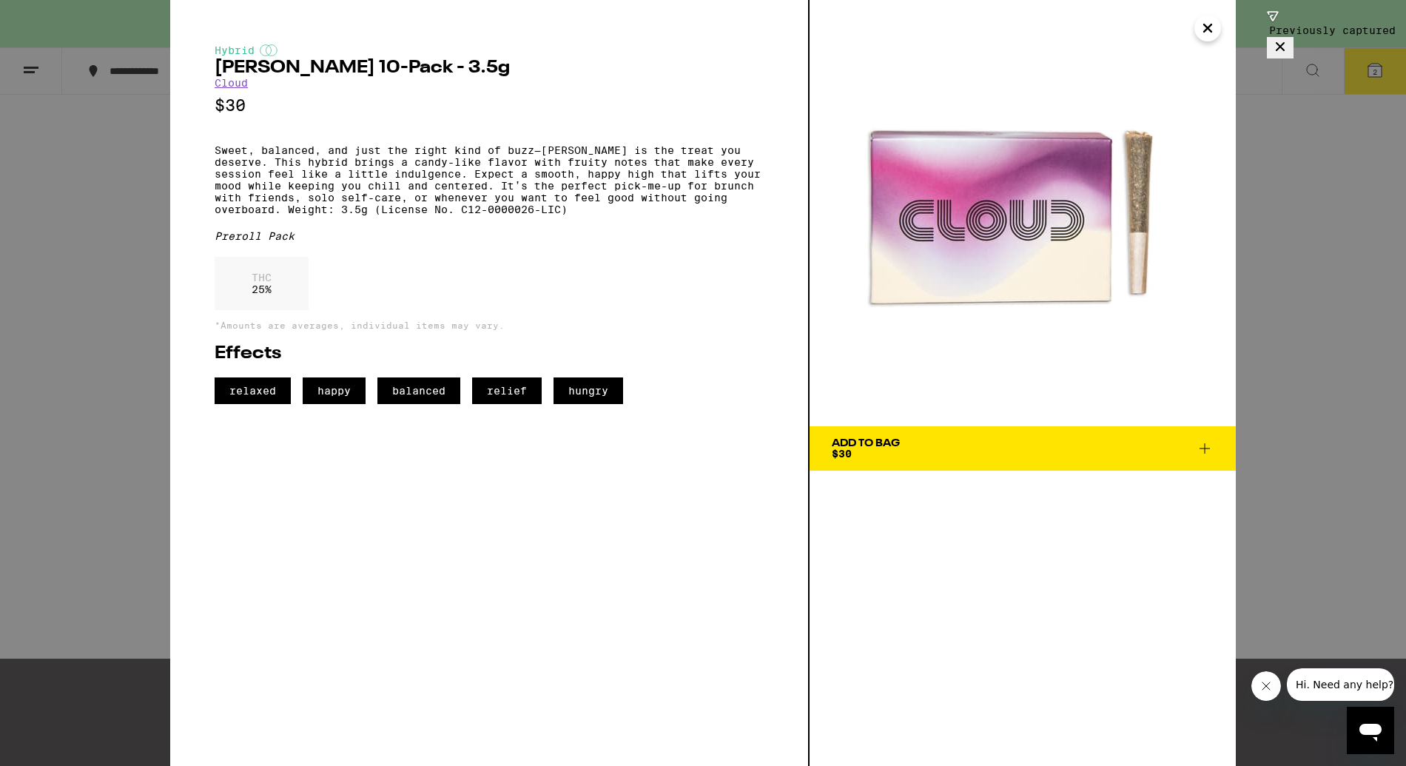
click at [240, 83] on link "Cloud" at bounding box center [231, 83] width 33 height 12
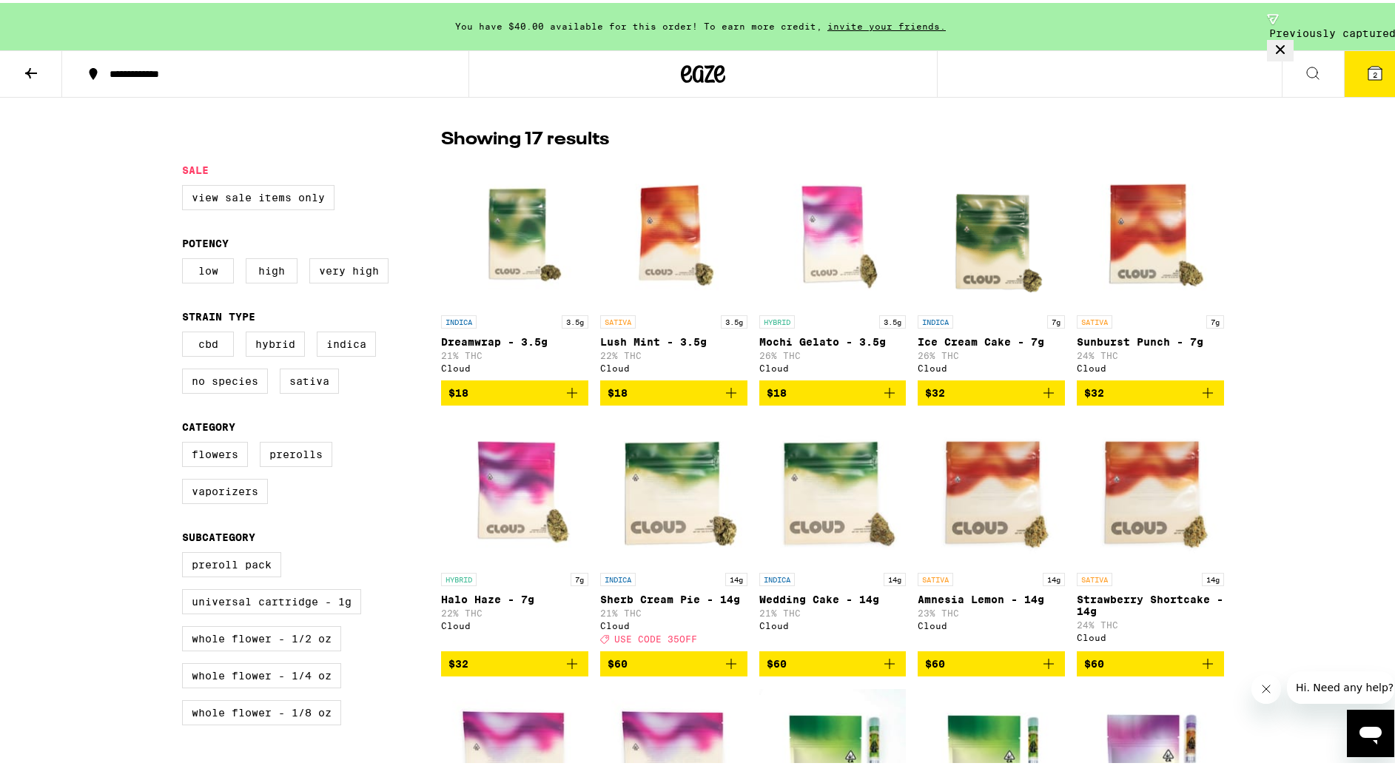
scroll to position [384, 0]
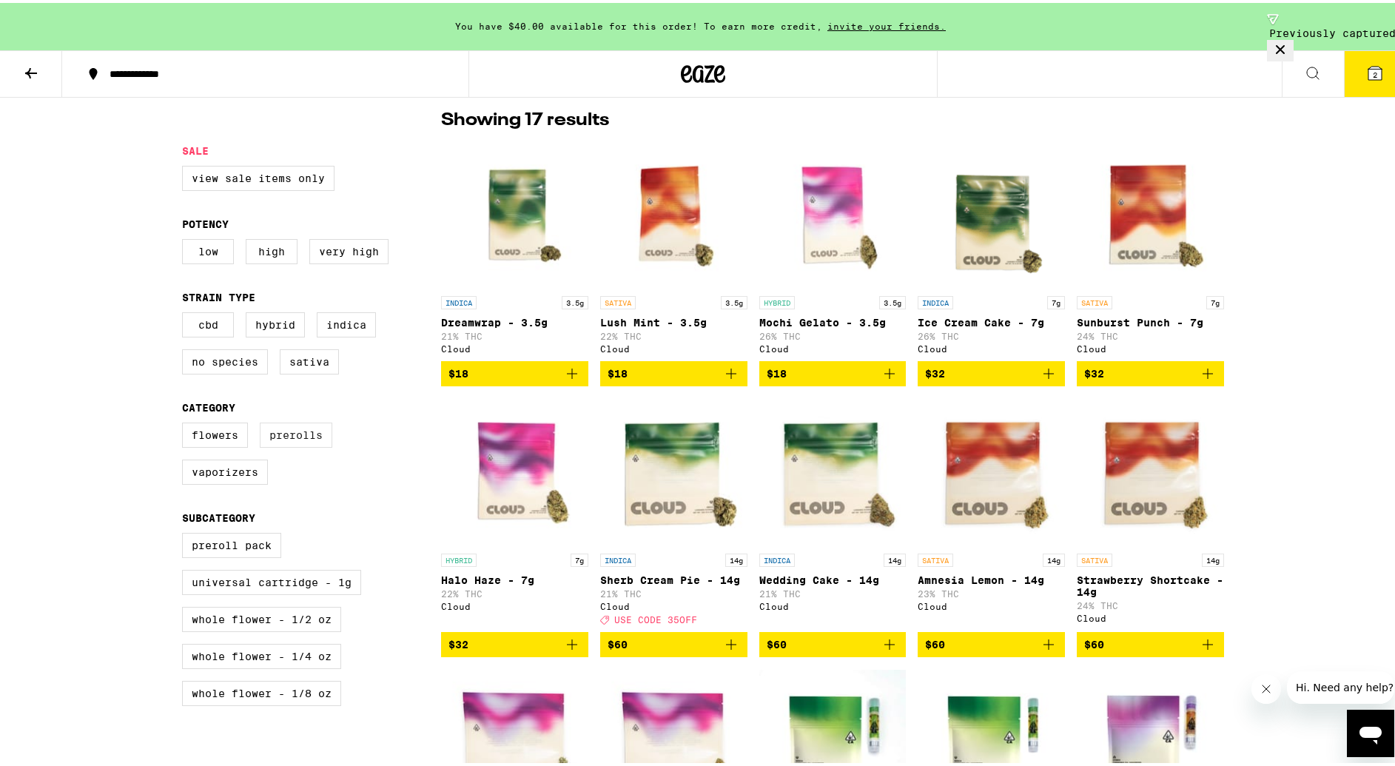
click at [300, 441] on label "Prerolls" at bounding box center [296, 431] width 73 height 25
click at [186, 422] on input "Prerolls" at bounding box center [185, 422] width 1 height 1
checkbox input "true"
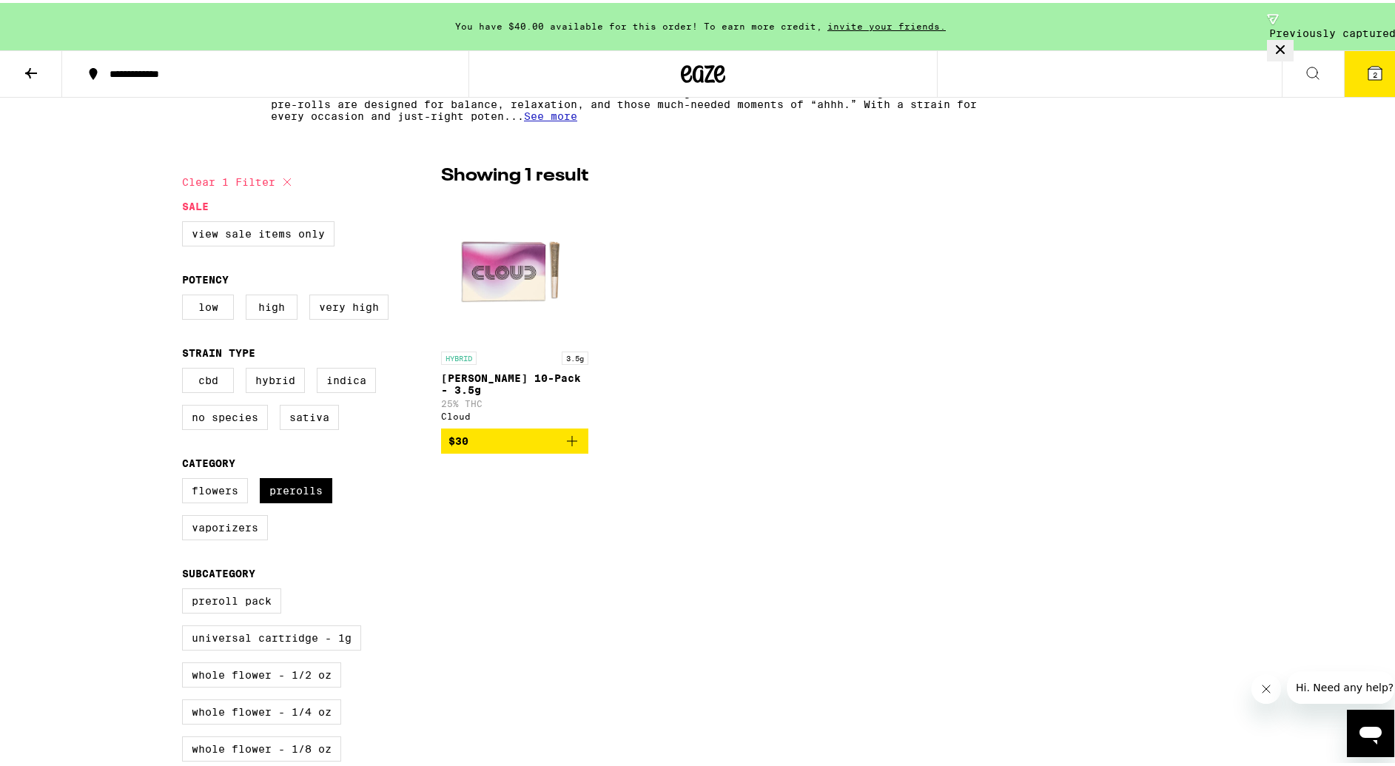
scroll to position [303, 0]
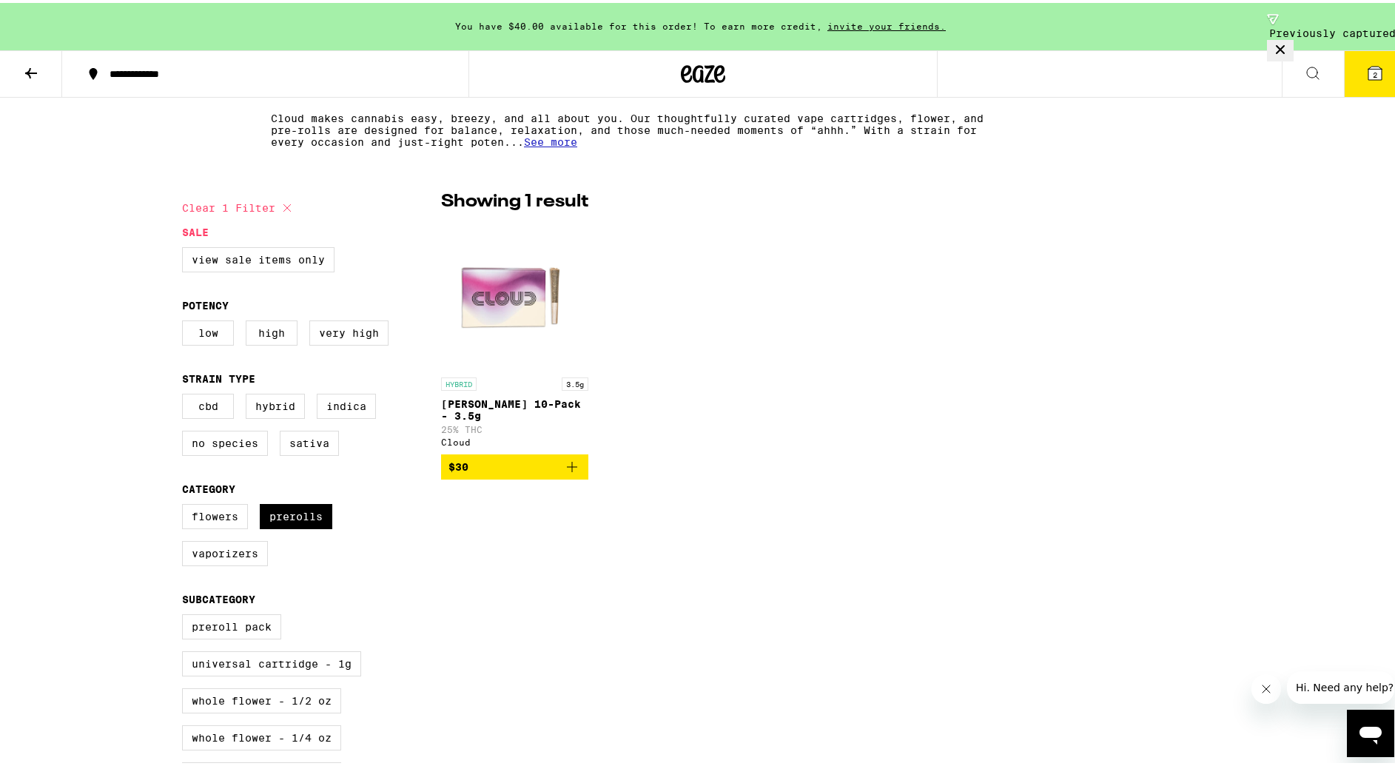
click at [565, 461] on icon "Add to bag" at bounding box center [572, 464] width 18 height 18
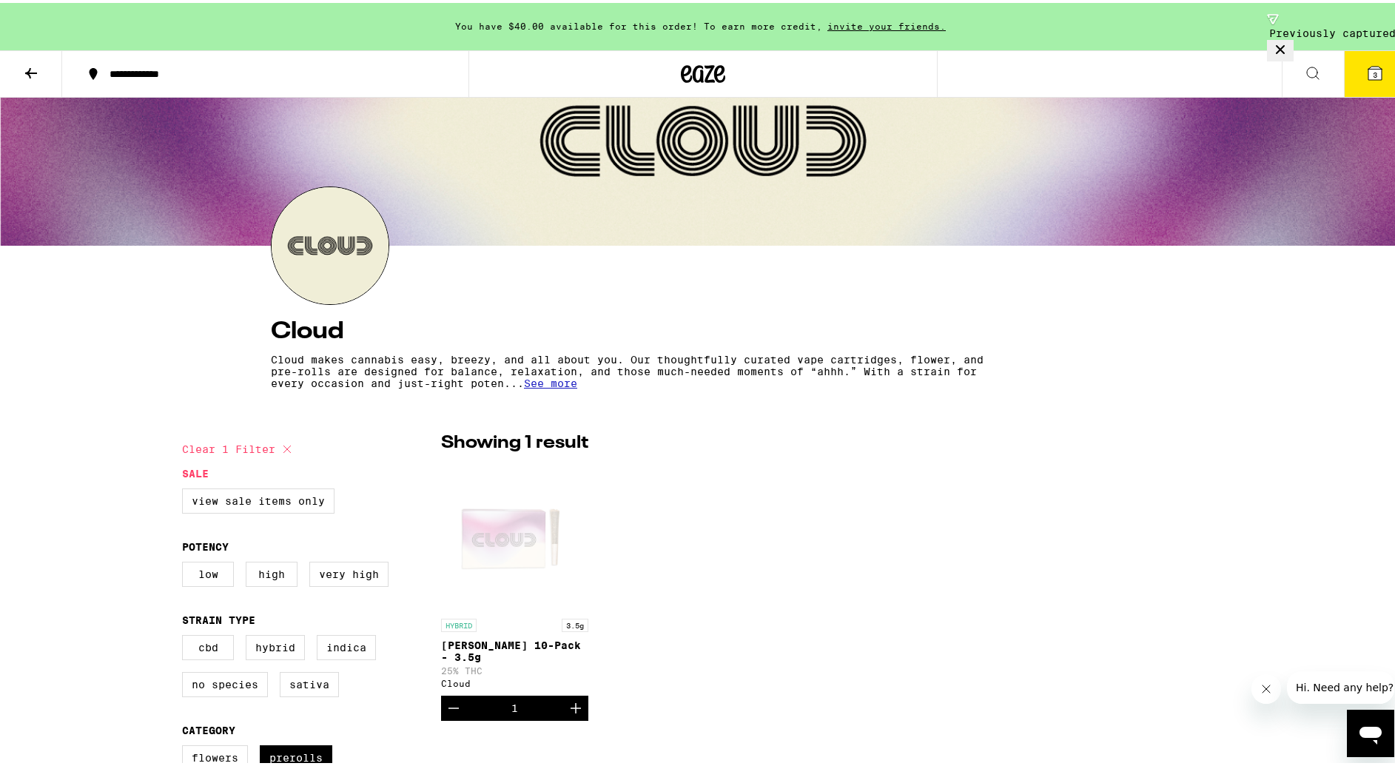
scroll to position [0, 0]
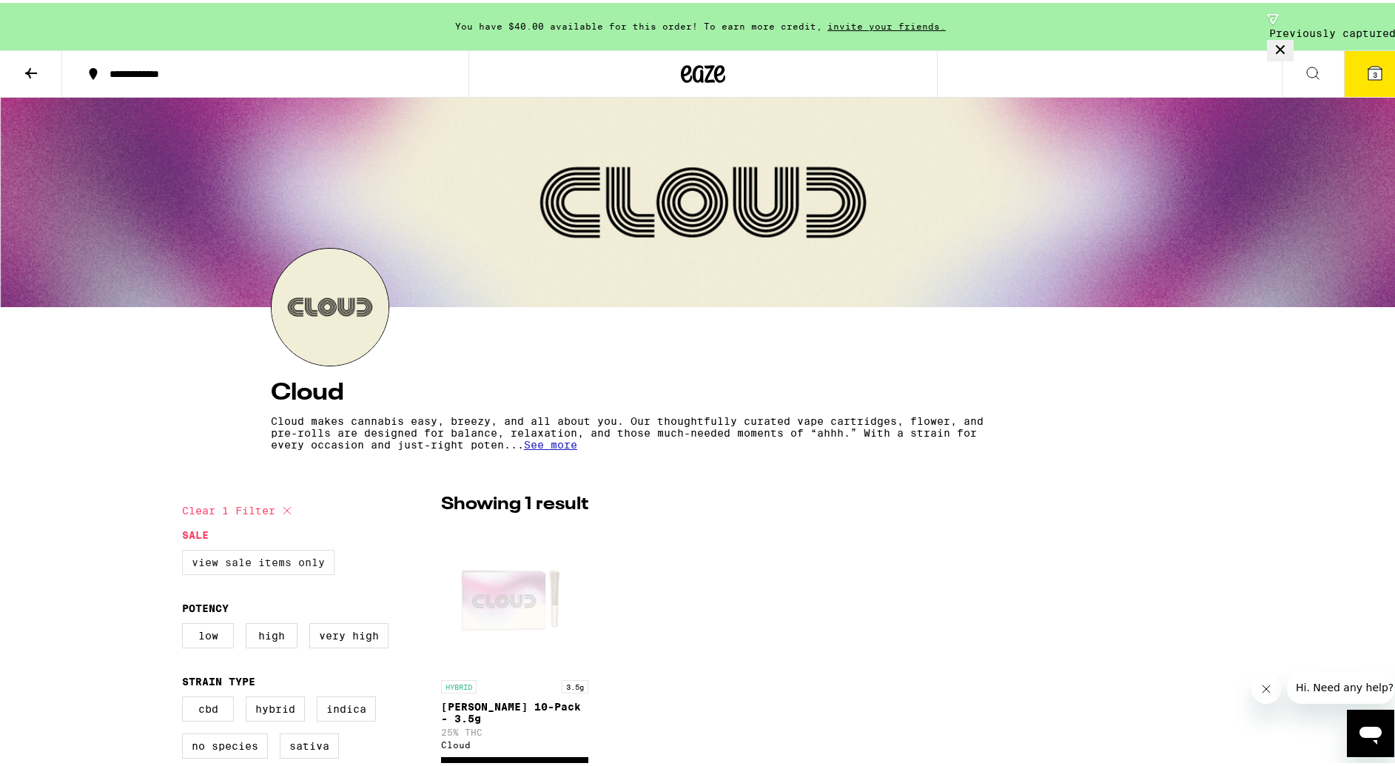
click at [231, 561] on label "View Sale Items Only" at bounding box center [258, 559] width 152 height 25
click at [186, 550] on input "View Sale Items Only" at bounding box center [185, 549] width 1 height 1
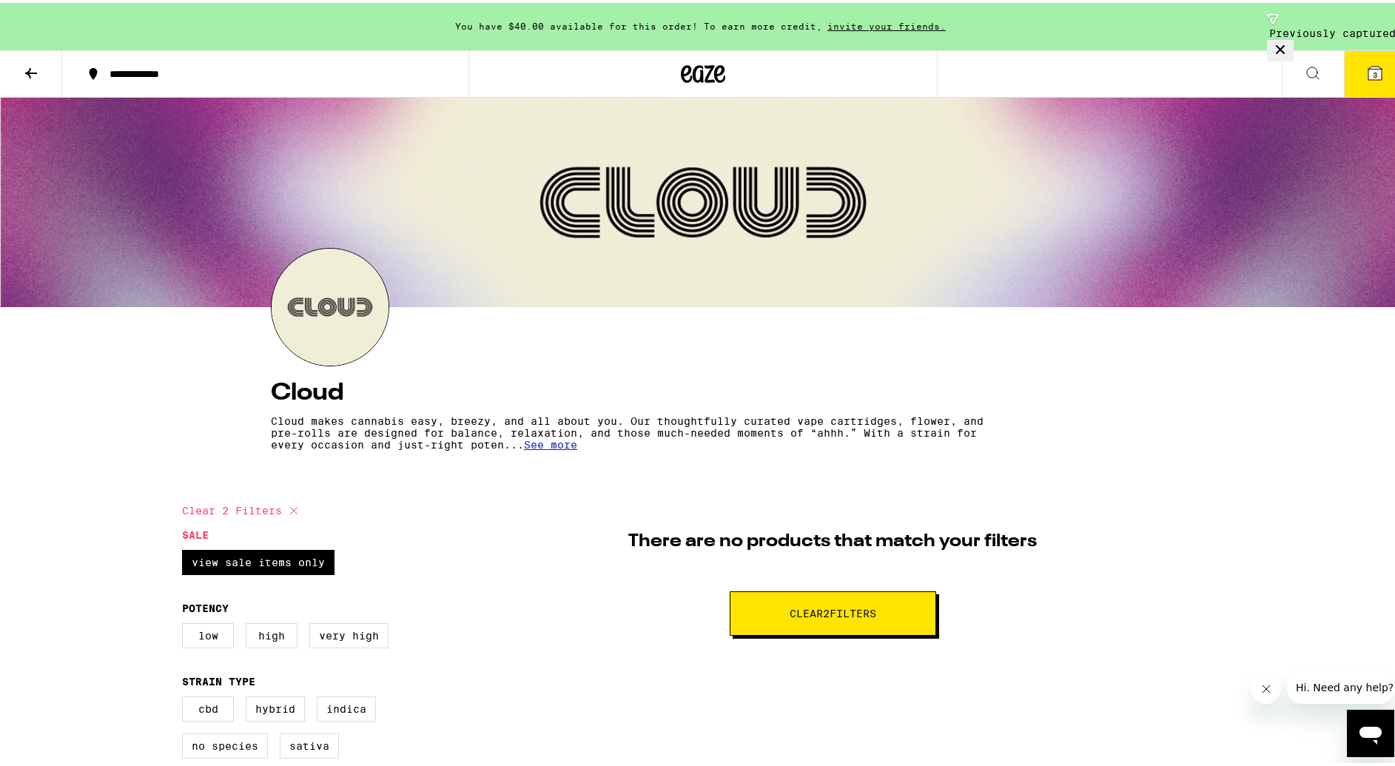
click at [285, 510] on icon at bounding box center [294, 508] width 18 height 18
checkbox input "false"
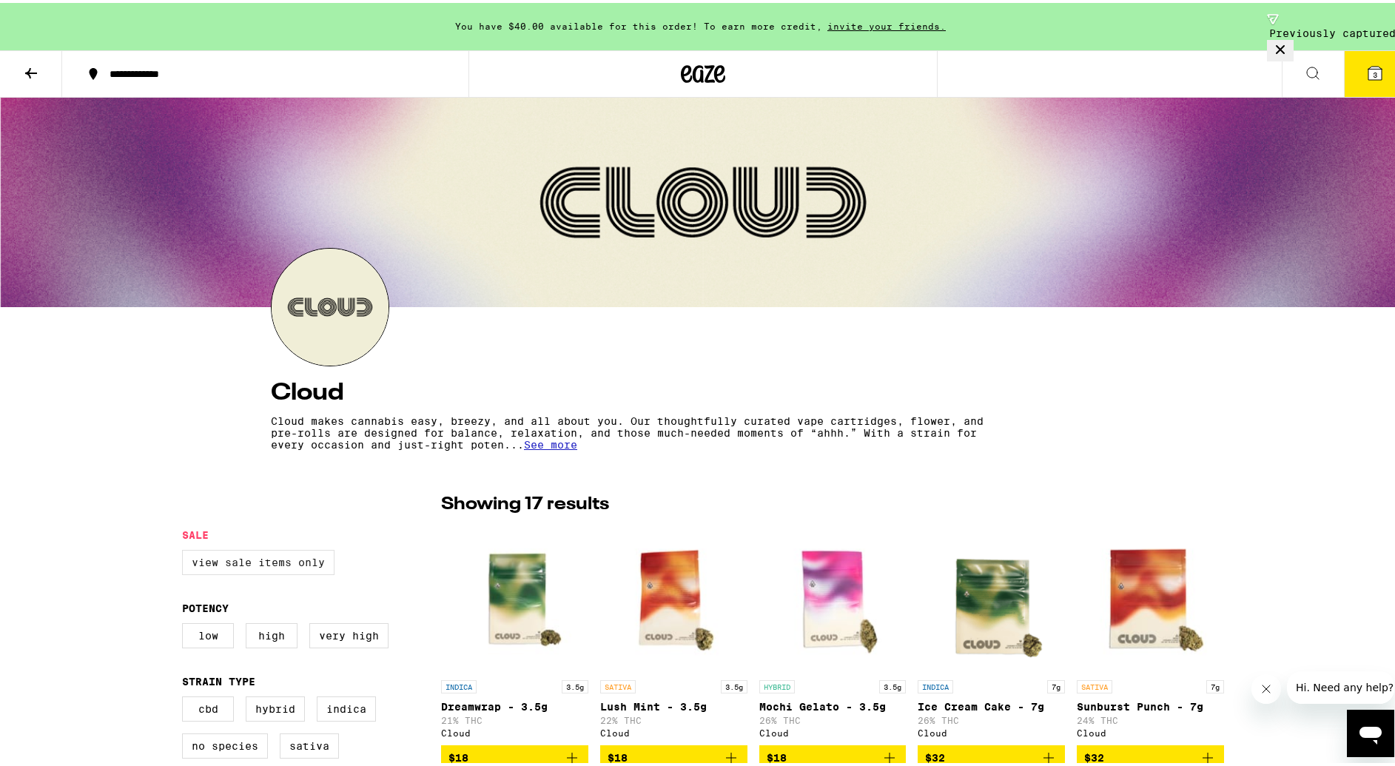
click at [264, 564] on label "View Sale Items Only" at bounding box center [258, 559] width 152 height 25
click at [186, 550] on input "View Sale Items Only" at bounding box center [185, 549] width 1 height 1
checkbox input "true"
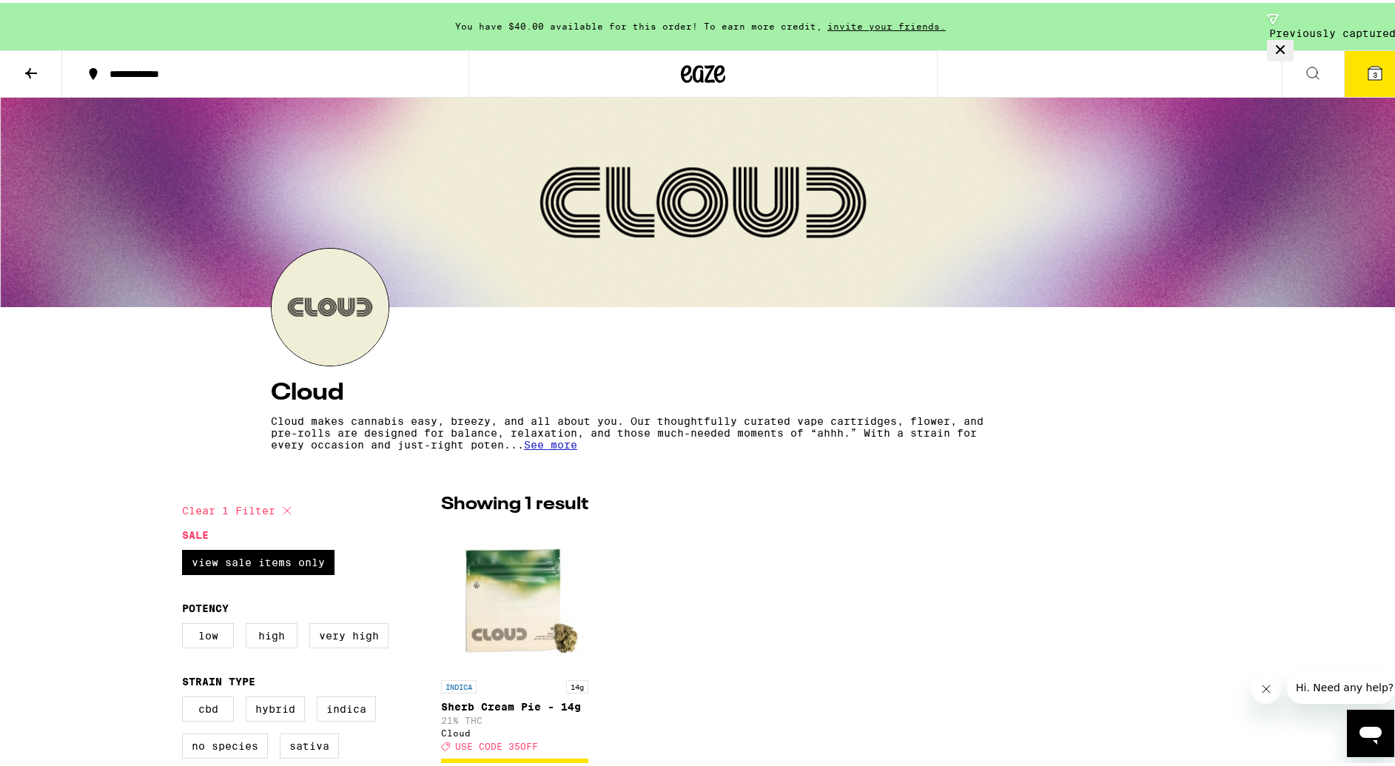
click at [33, 65] on icon at bounding box center [31, 70] width 18 height 18
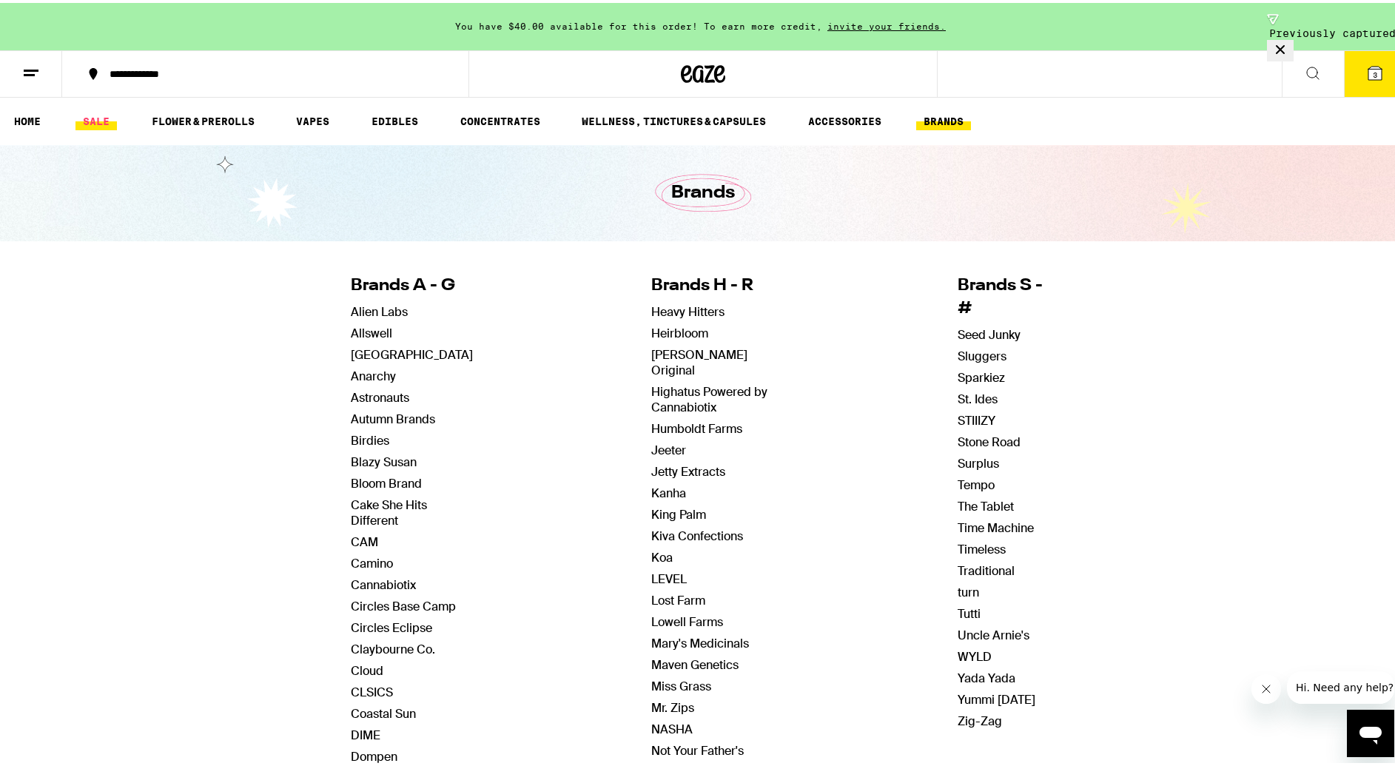
click at [102, 115] on link "SALE" at bounding box center [95, 118] width 41 height 18
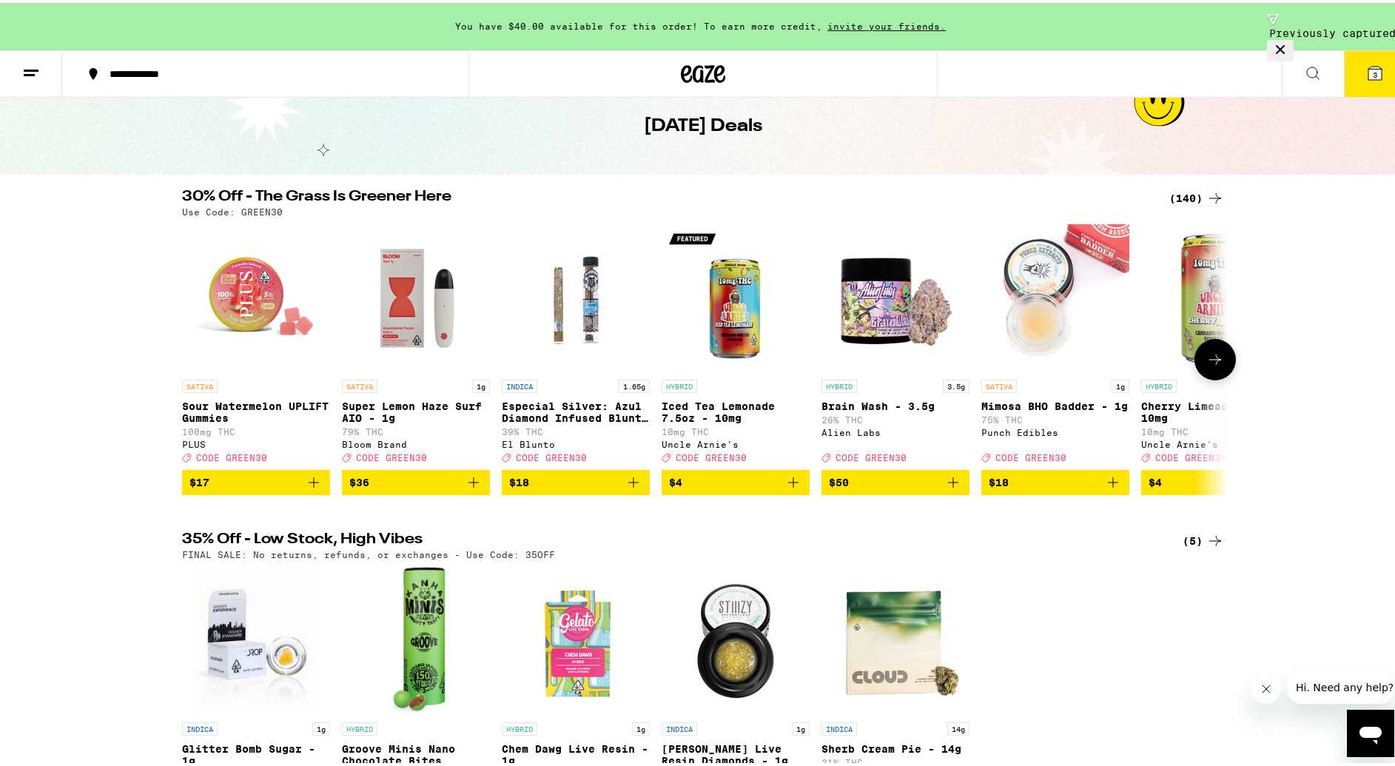
scroll to position [53, 0]
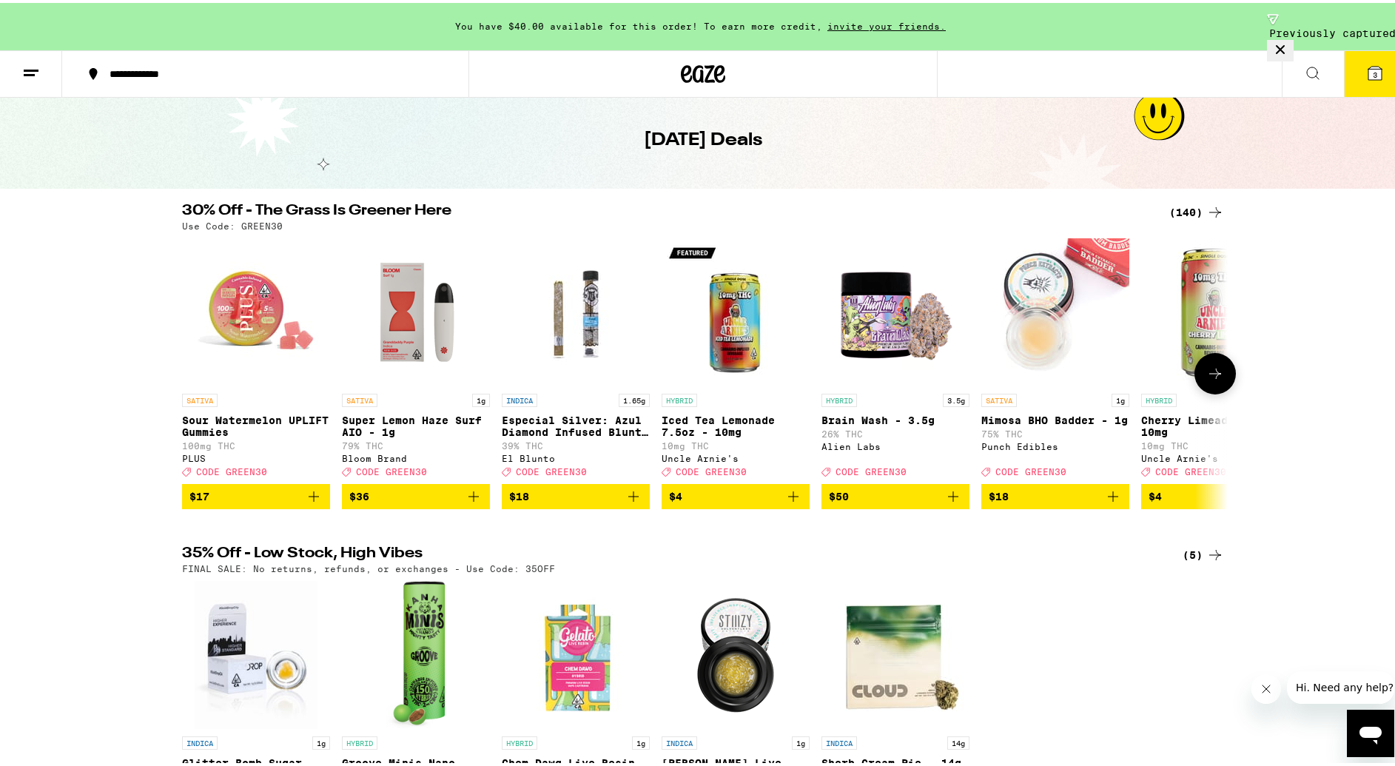
click at [1209, 380] on icon at bounding box center [1215, 371] width 18 height 18
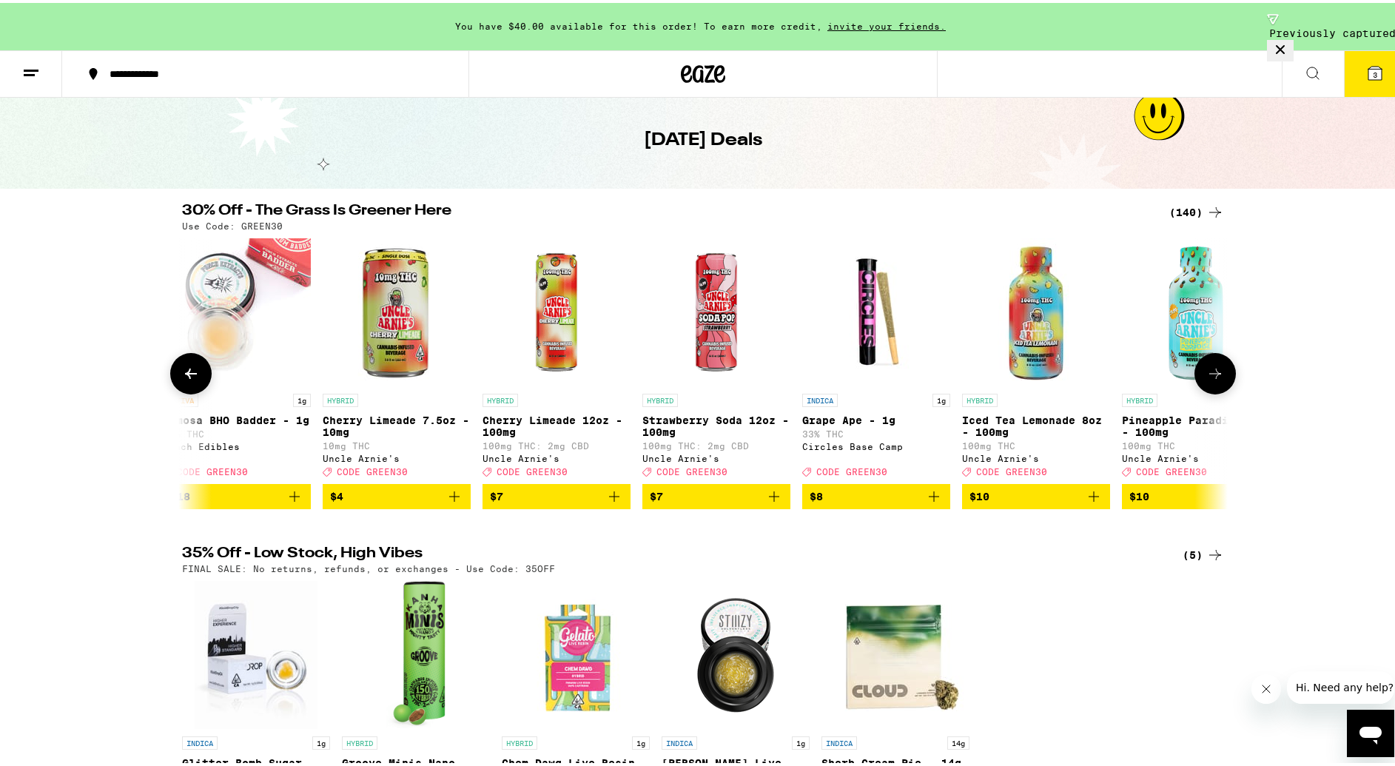
scroll to position [0, 880]
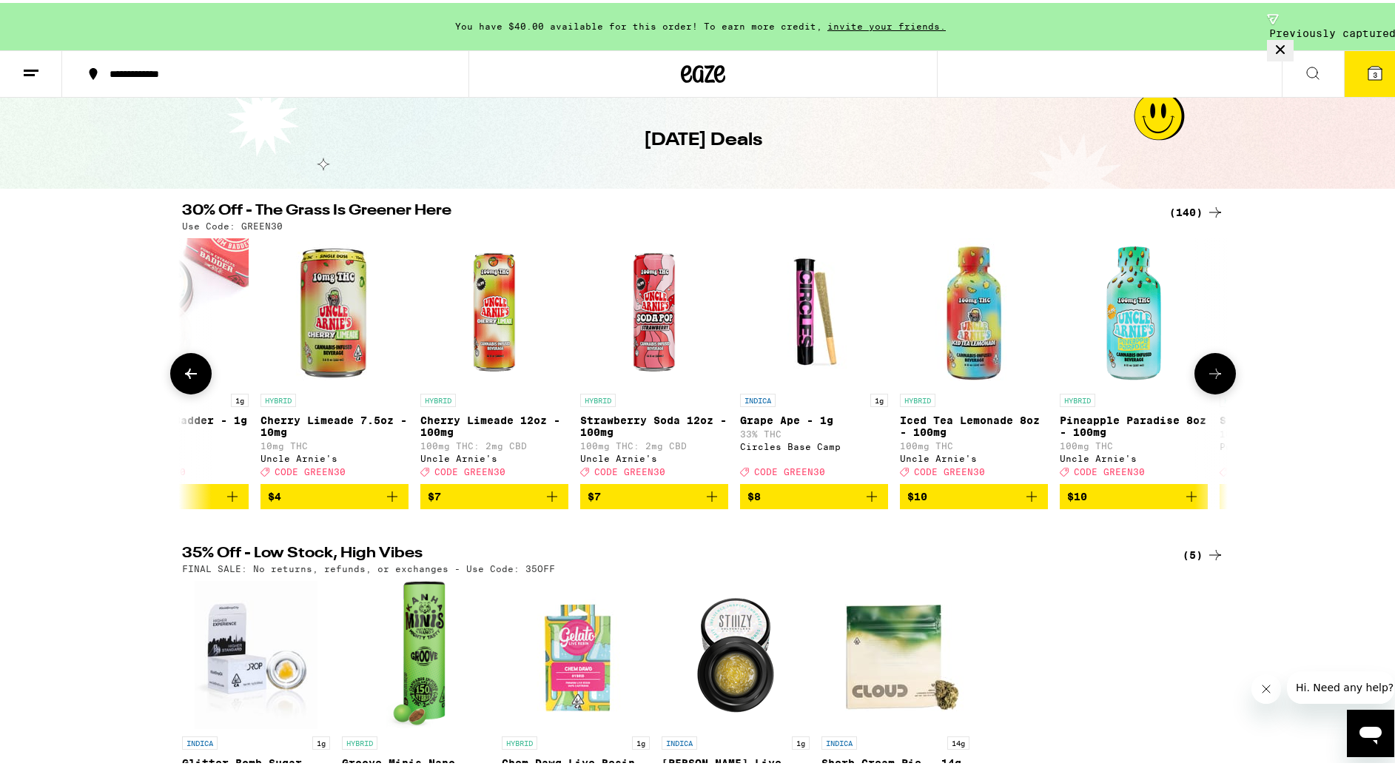
click at [390, 502] on icon "Add to bag" at bounding box center [392, 494] width 18 height 18
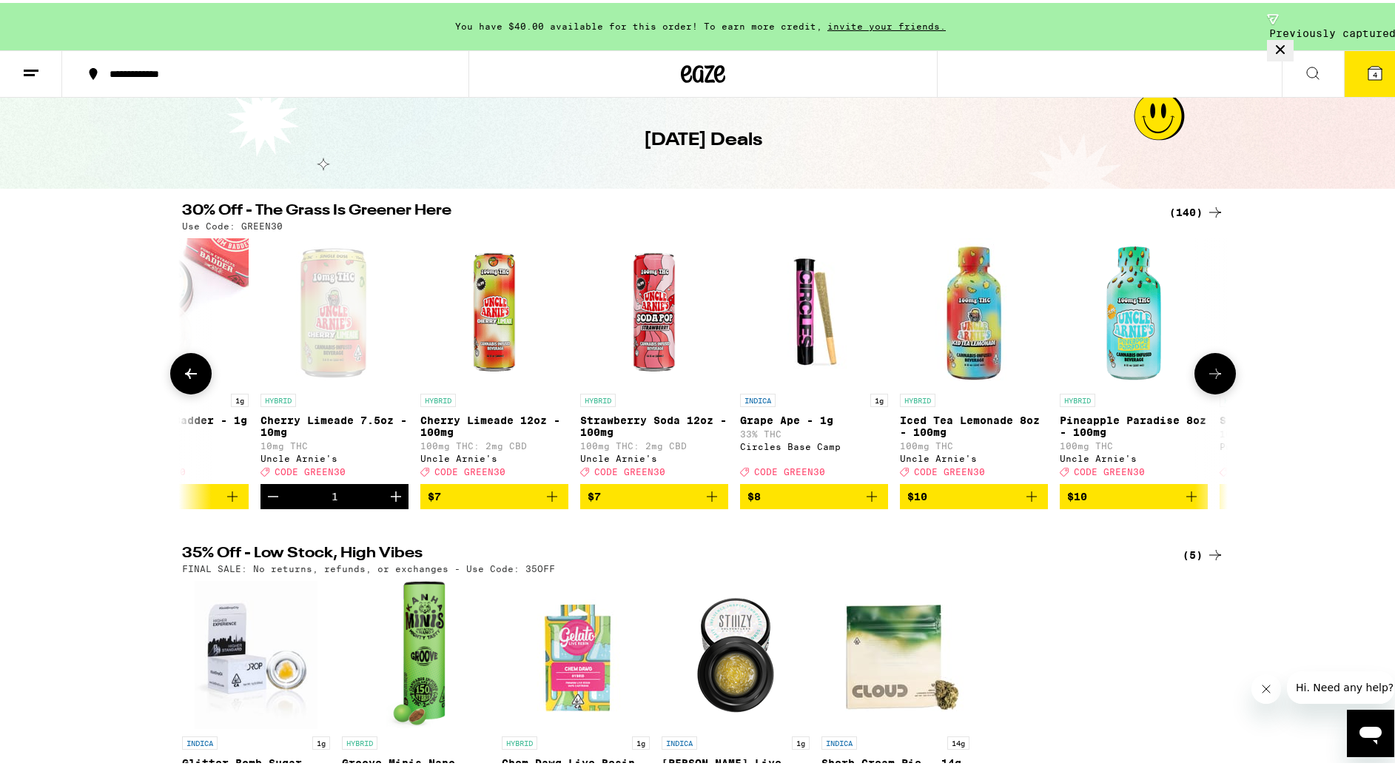
click at [710, 502] on icon "Add to bag" at bounding box center [712, 494] width 18 height 18
click at [391, 499] on icon "Increment" at bounding box center [396, 493] width 10 height 10
click at [391, 502] on icon "Increment" at bounding box center [396, 494] width 18 height 18
click at [1214, 374] on icon at bounding box center [1215, 371] width 18 height 18
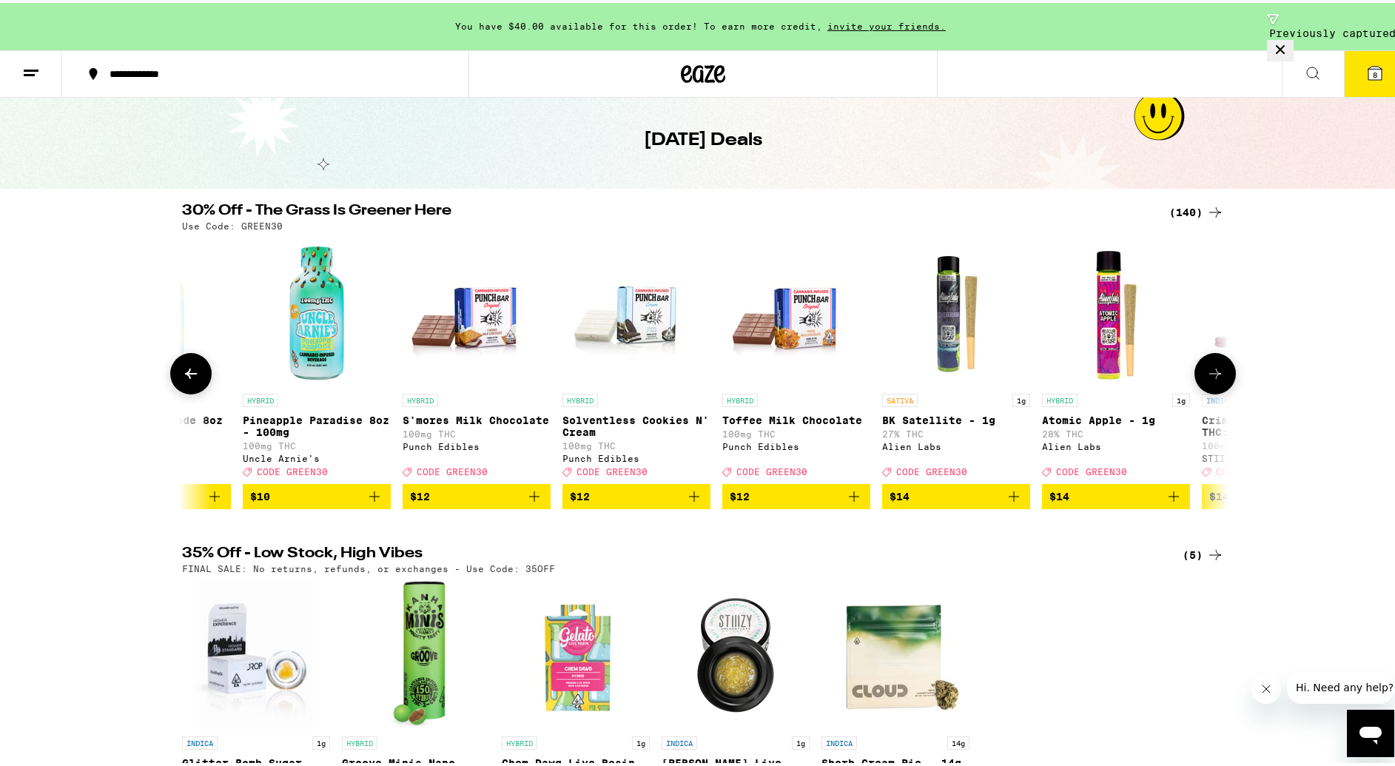
scroll to position [0, 1761]
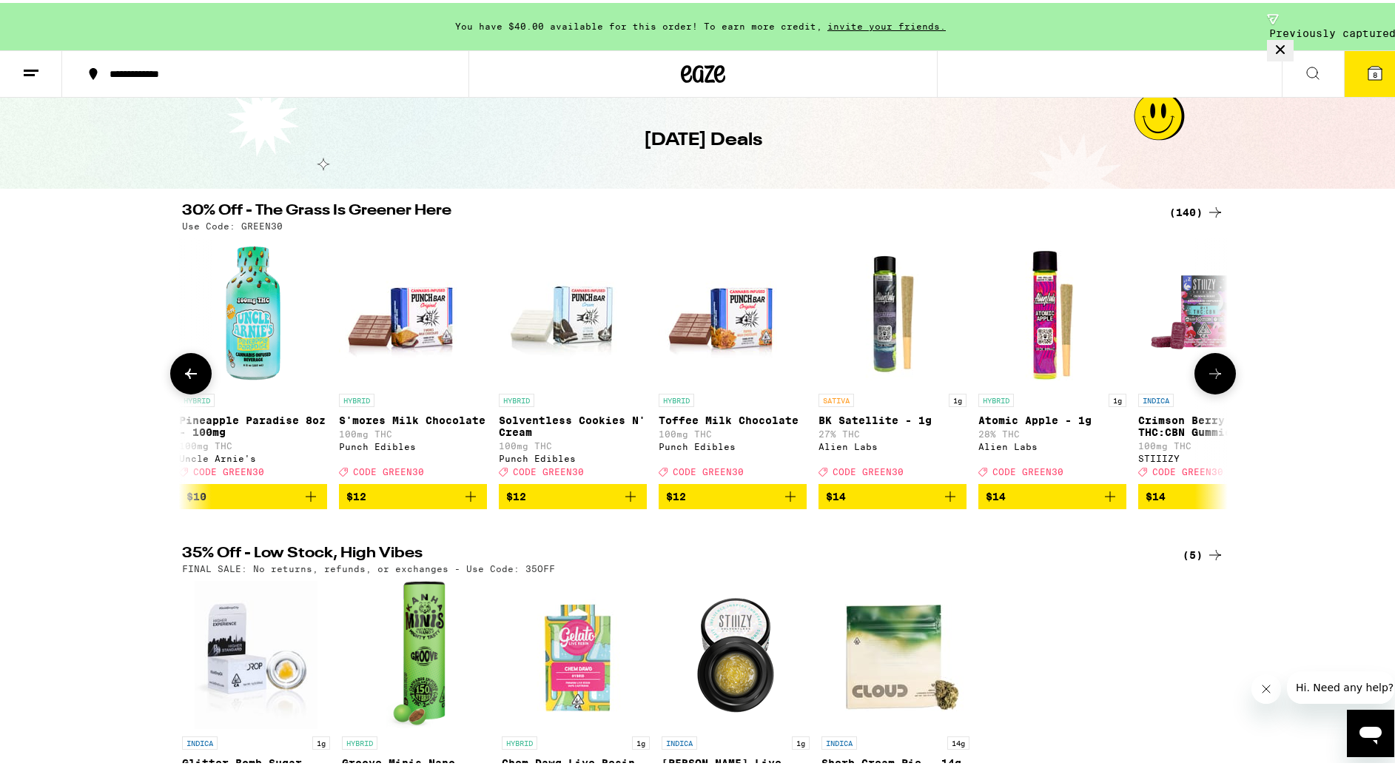
click at [1214, 374] on icon at bounding box center [1215, 371] width 18 height 18
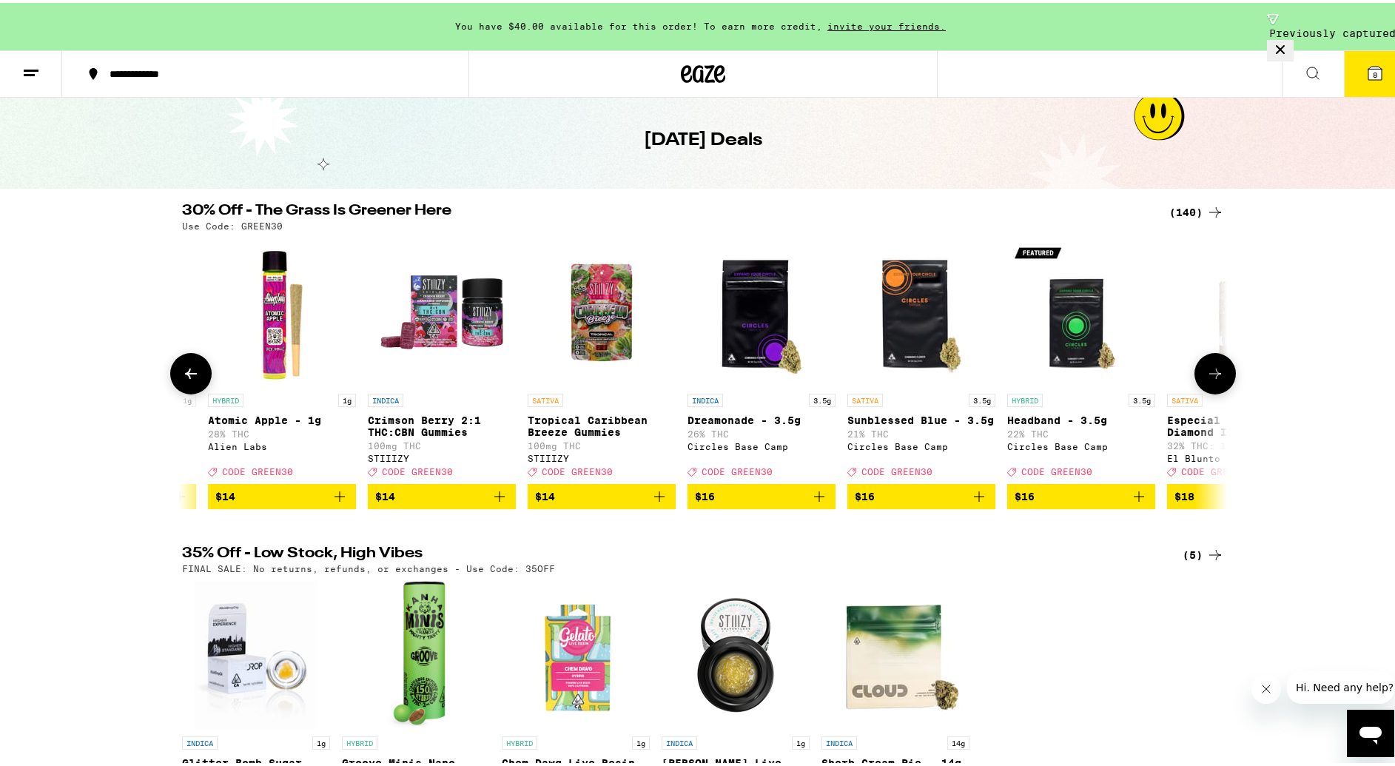
scroll to position [0, 2641]
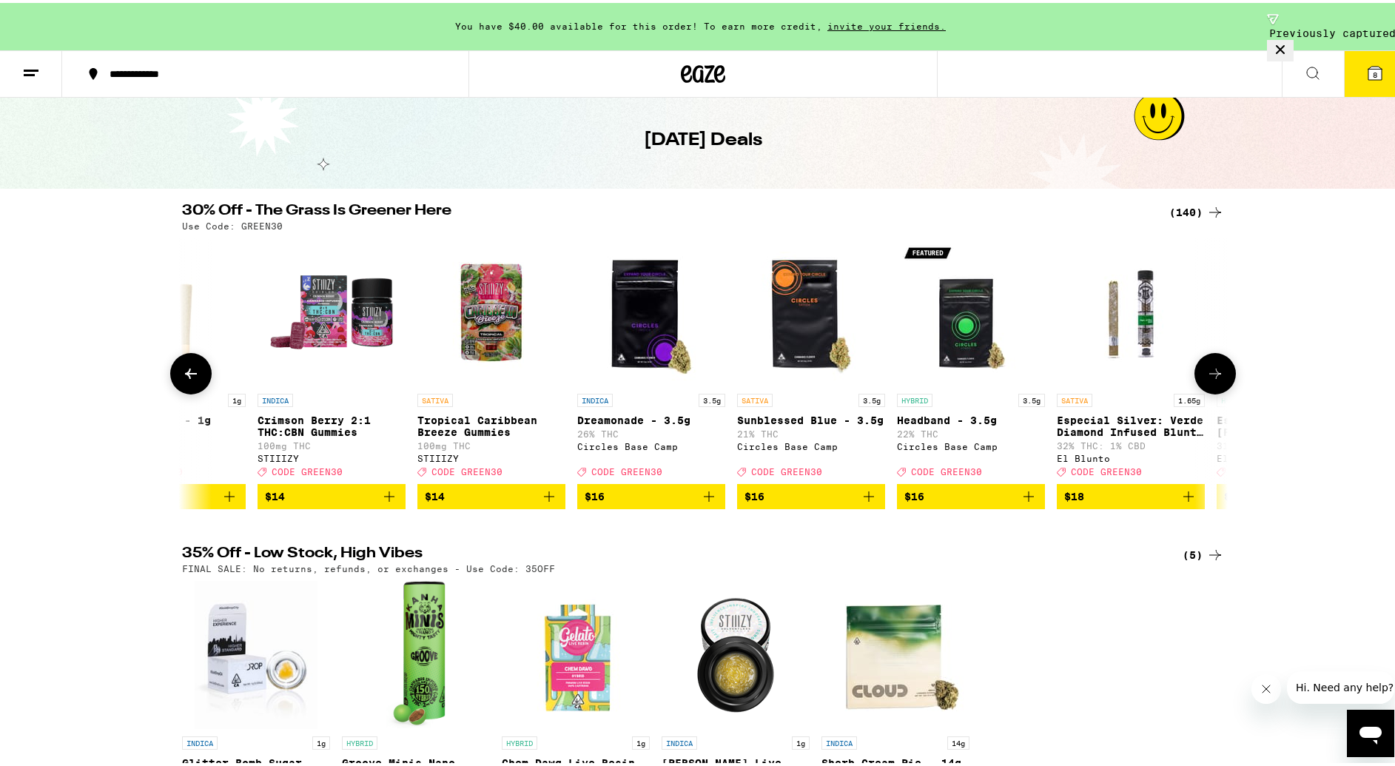
click at [1214, 374] on icon at bounding box center [1215, 371] width 18 height 18
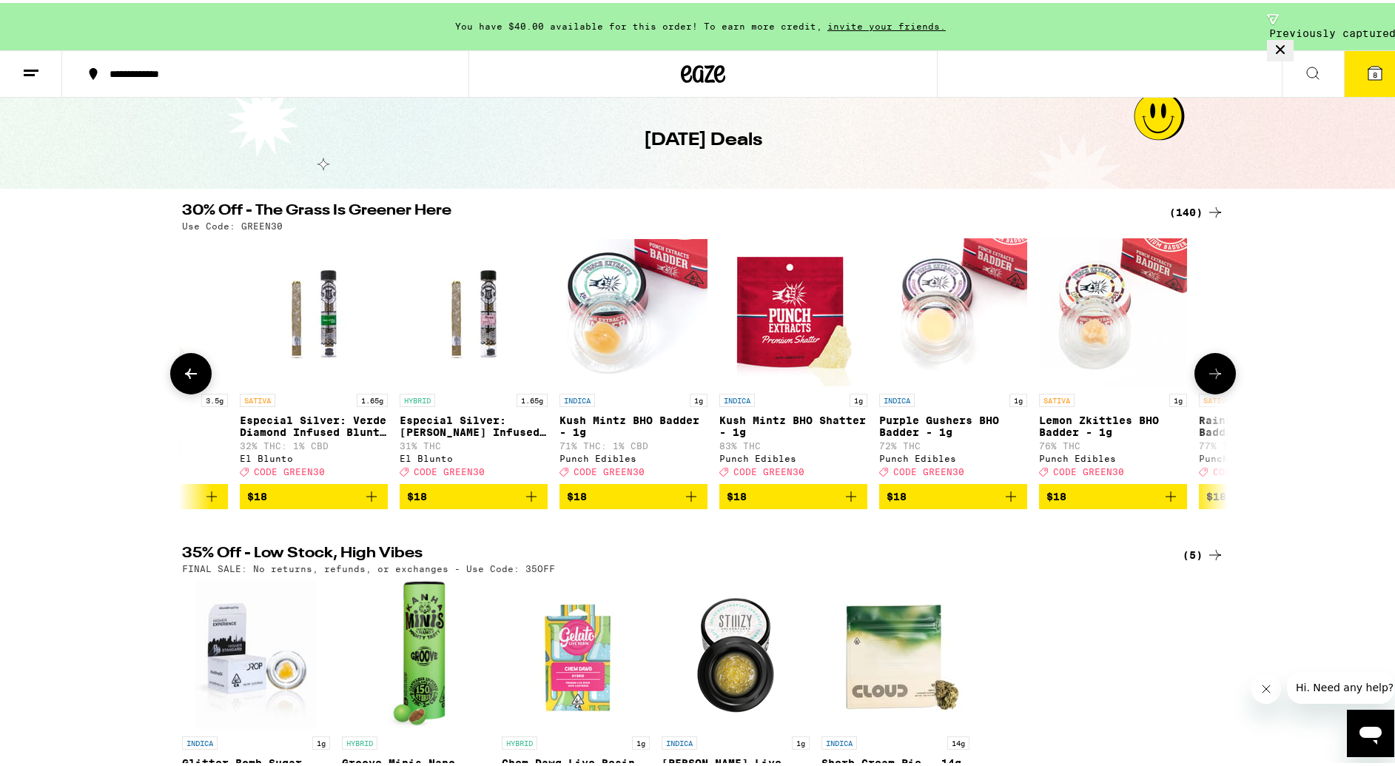
scroll to position [0, 3522]
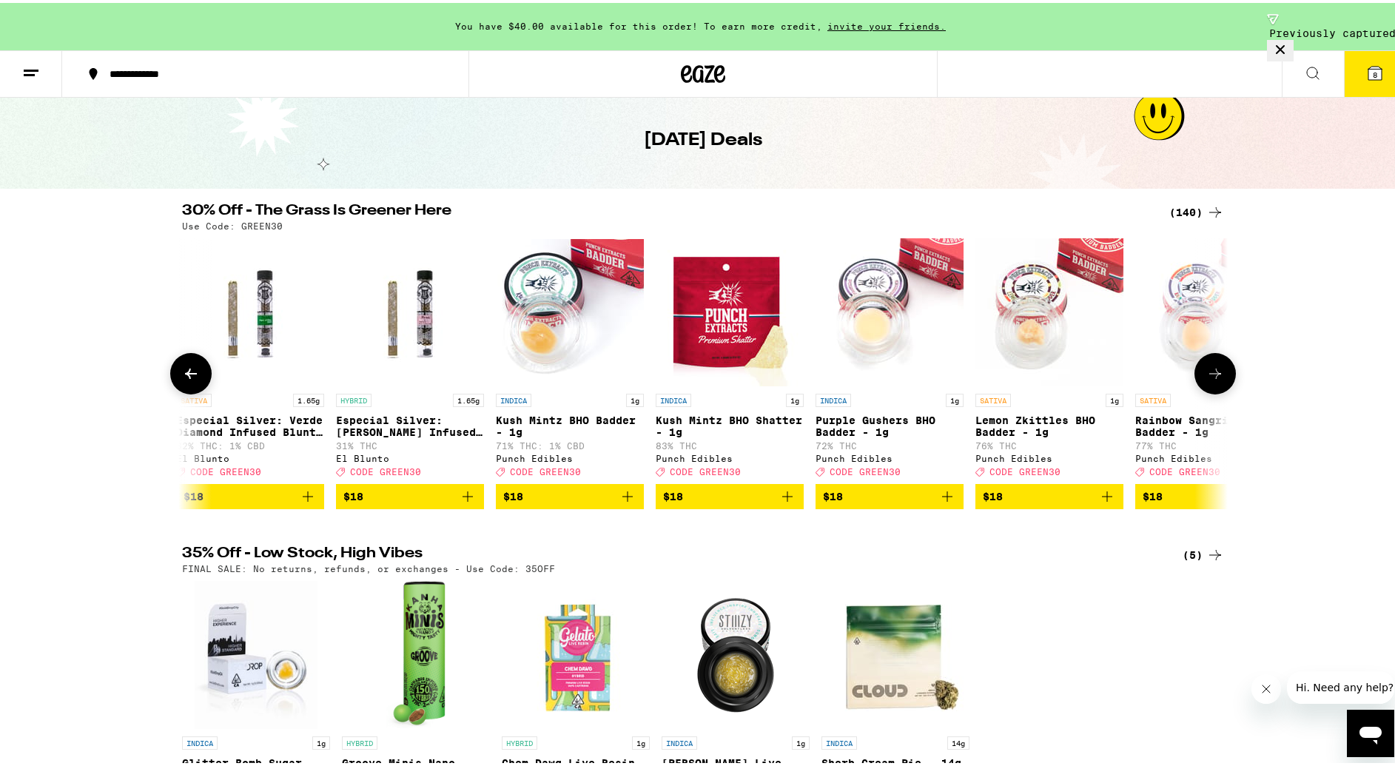
click at [182, 380] on icon at bounding box center [191, 371] width 18 height 18
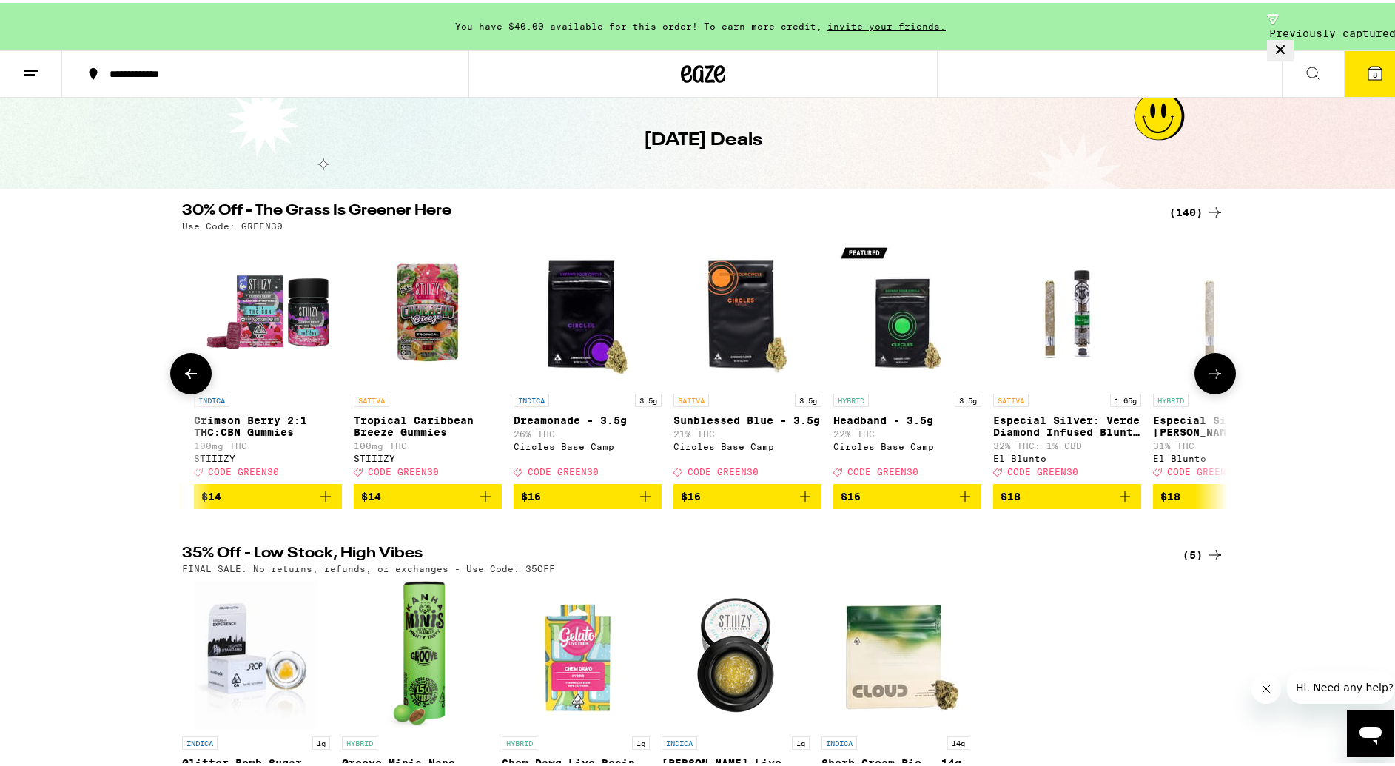
scroll to position [0, 2641]
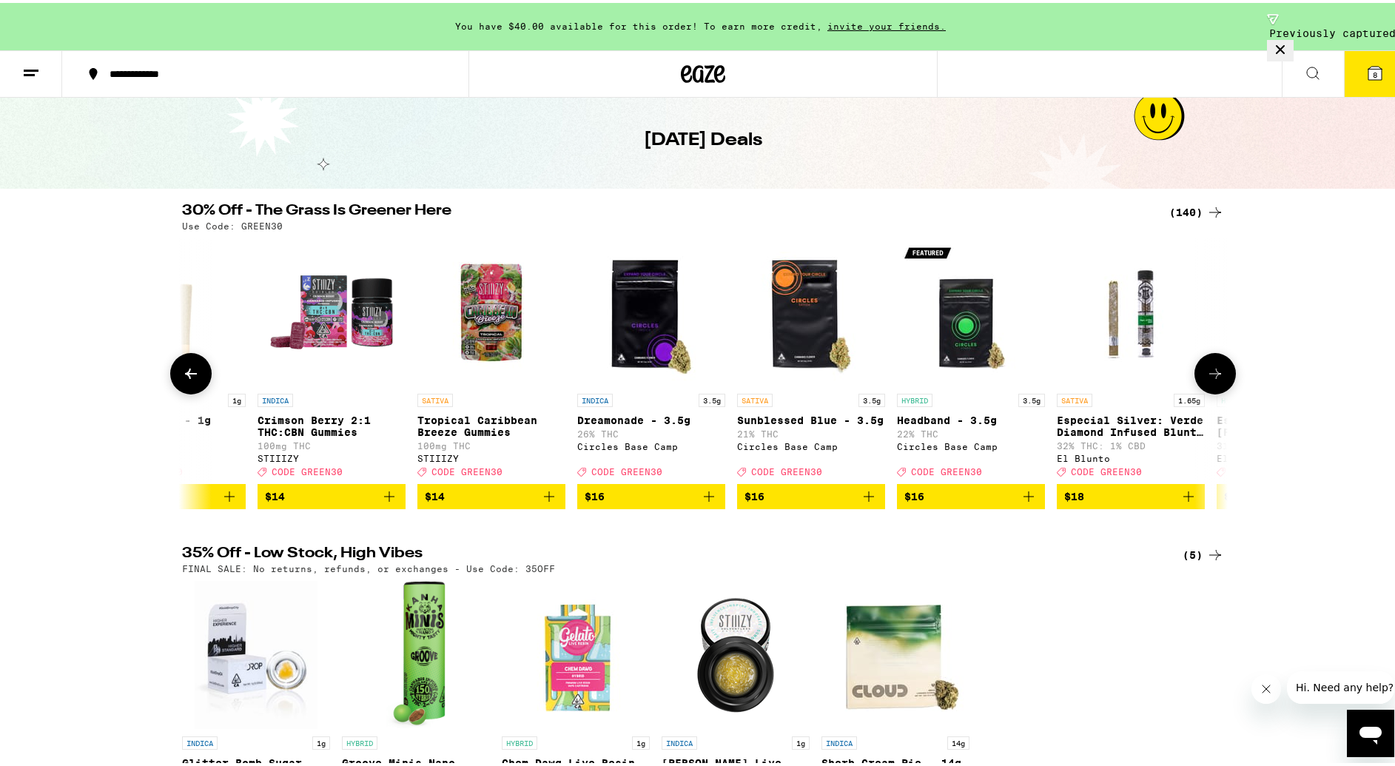
click at [860, 502] on icon "Add to bag" at bounding box center [869, 494] width 18 height 18
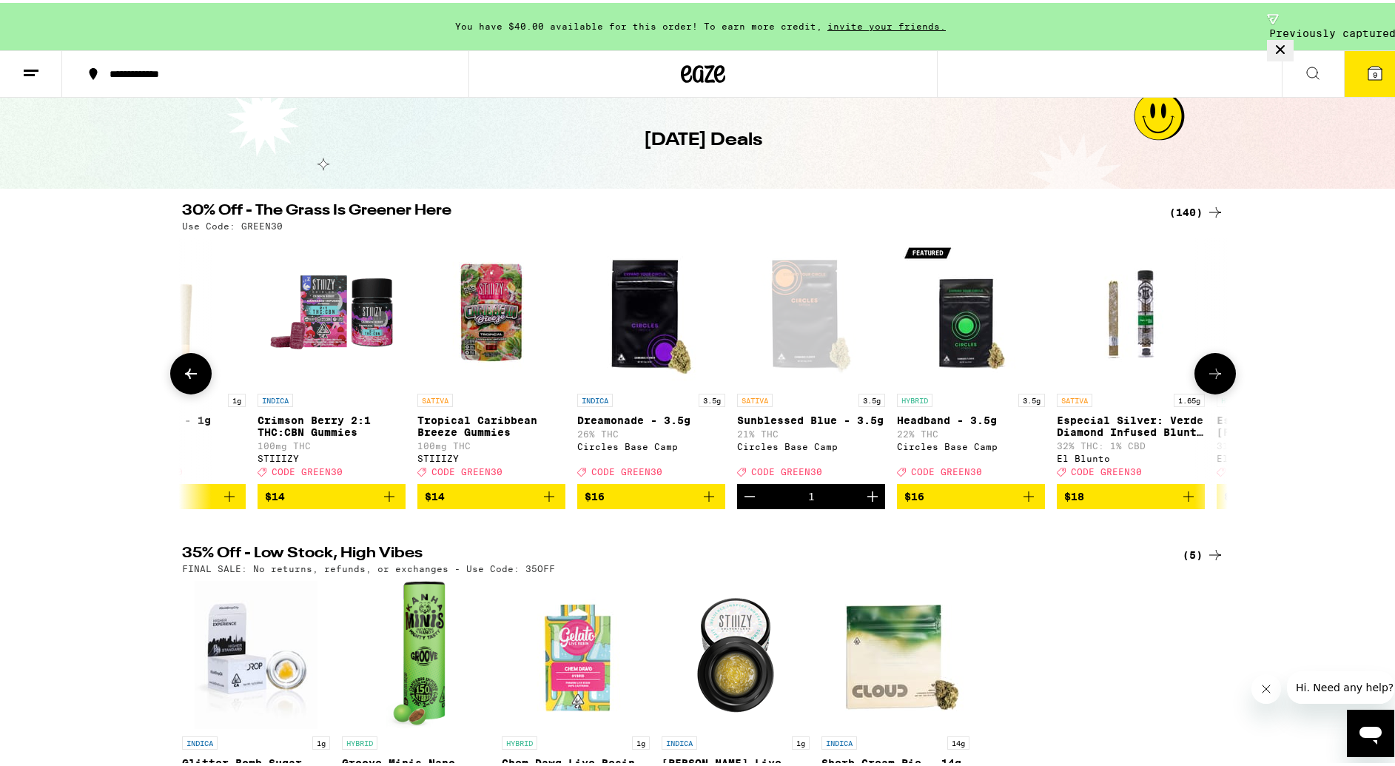
click at [1209, 380] on icon at bounding box center [1215, 371] width 18 height 18
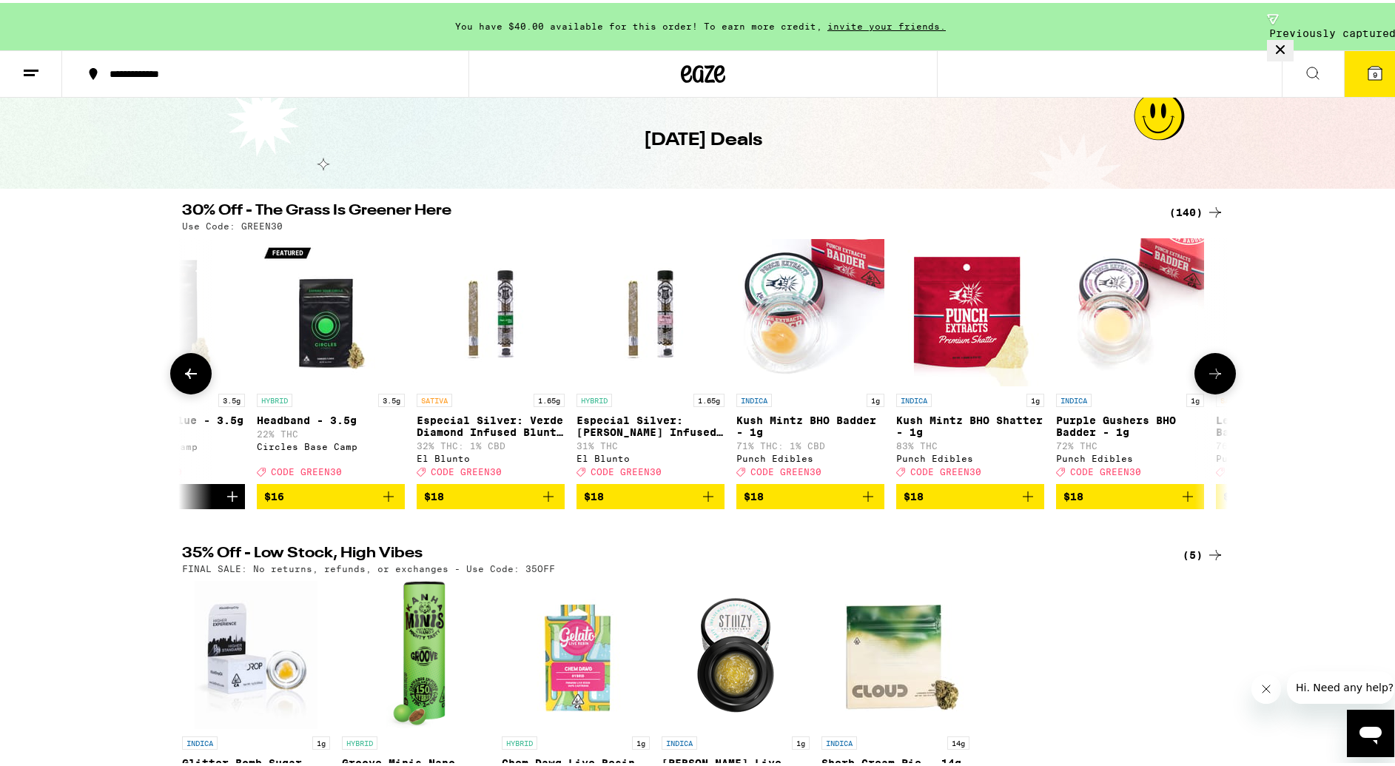
scroll to position [0, 3522]
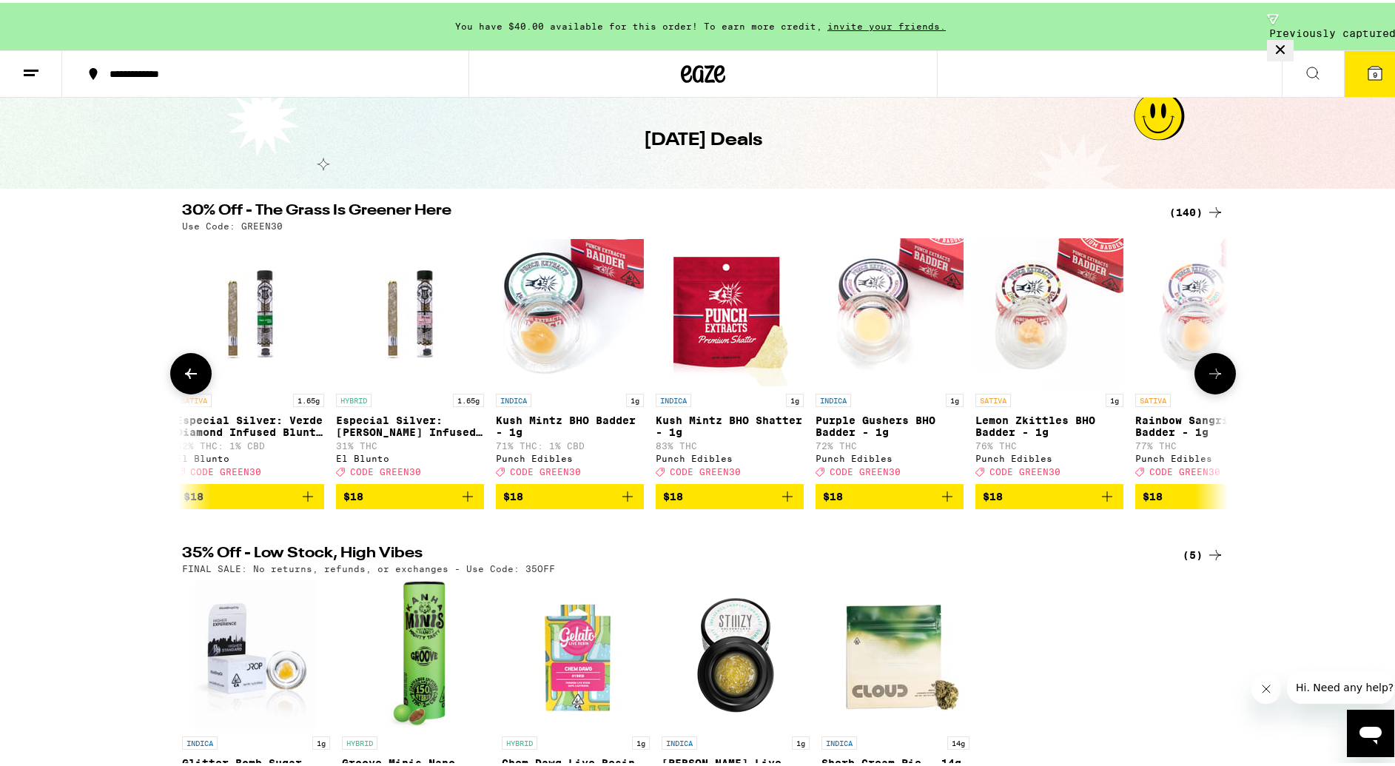
click at [1209, 380] on icon at bounding box center [1215, 371] width 18 height 18
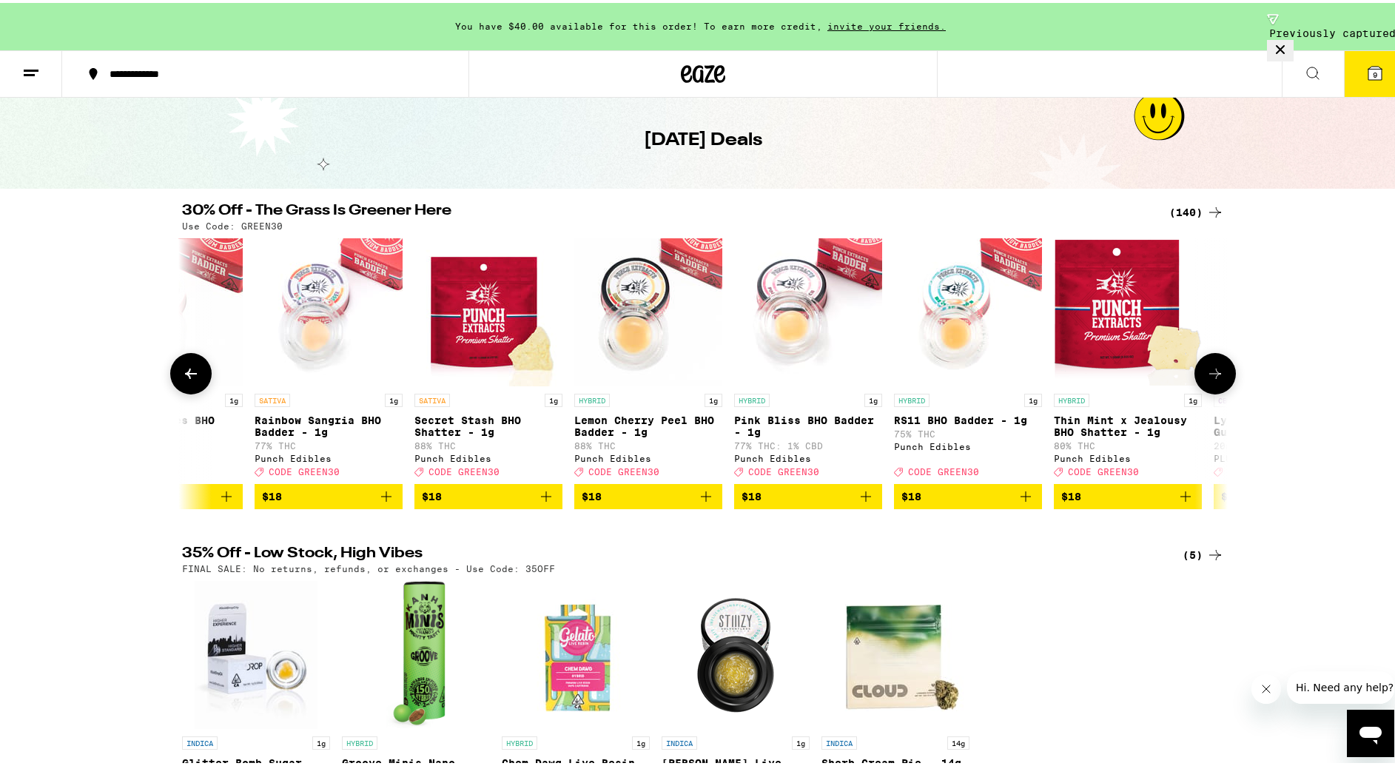
click at [1209, 380] on icon at bounding box center [1215, 371] width 18 height 18
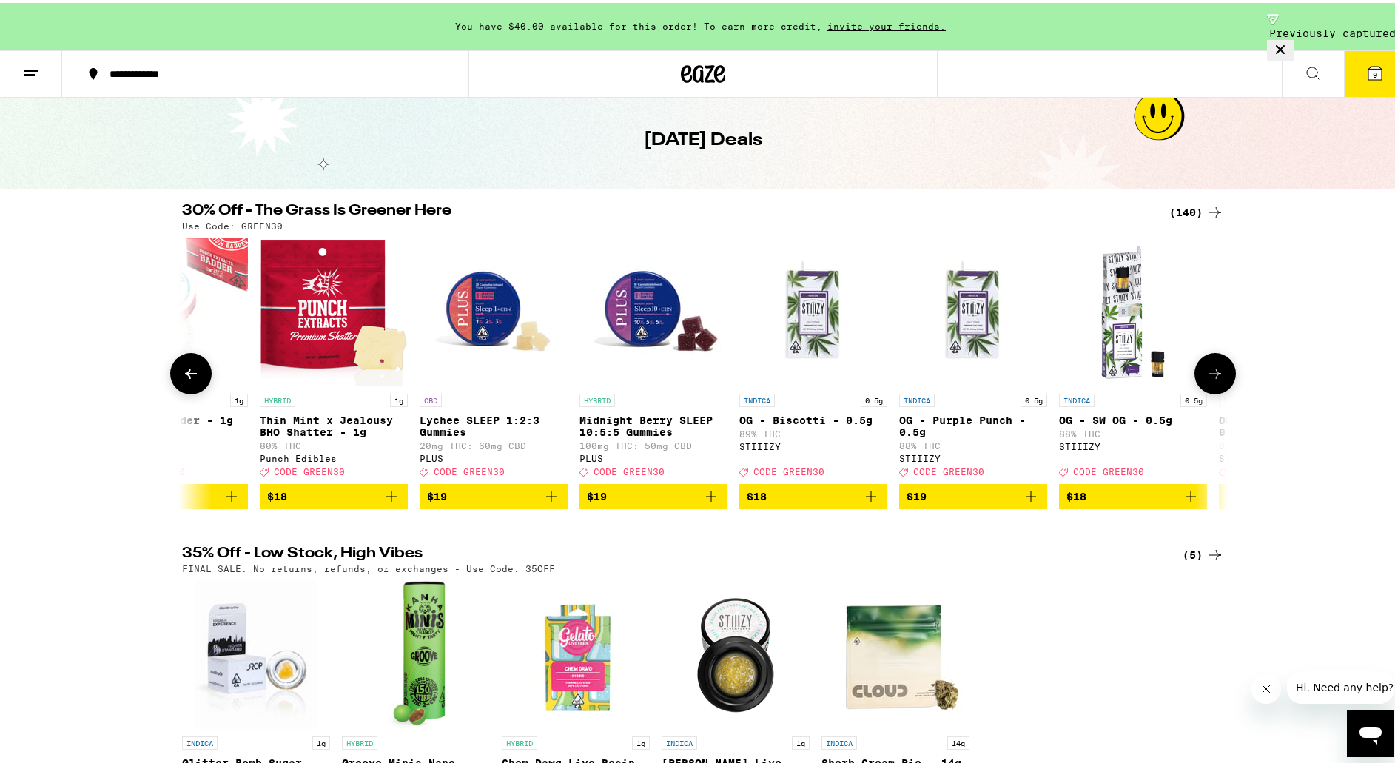
scroll to position [0, 5282]
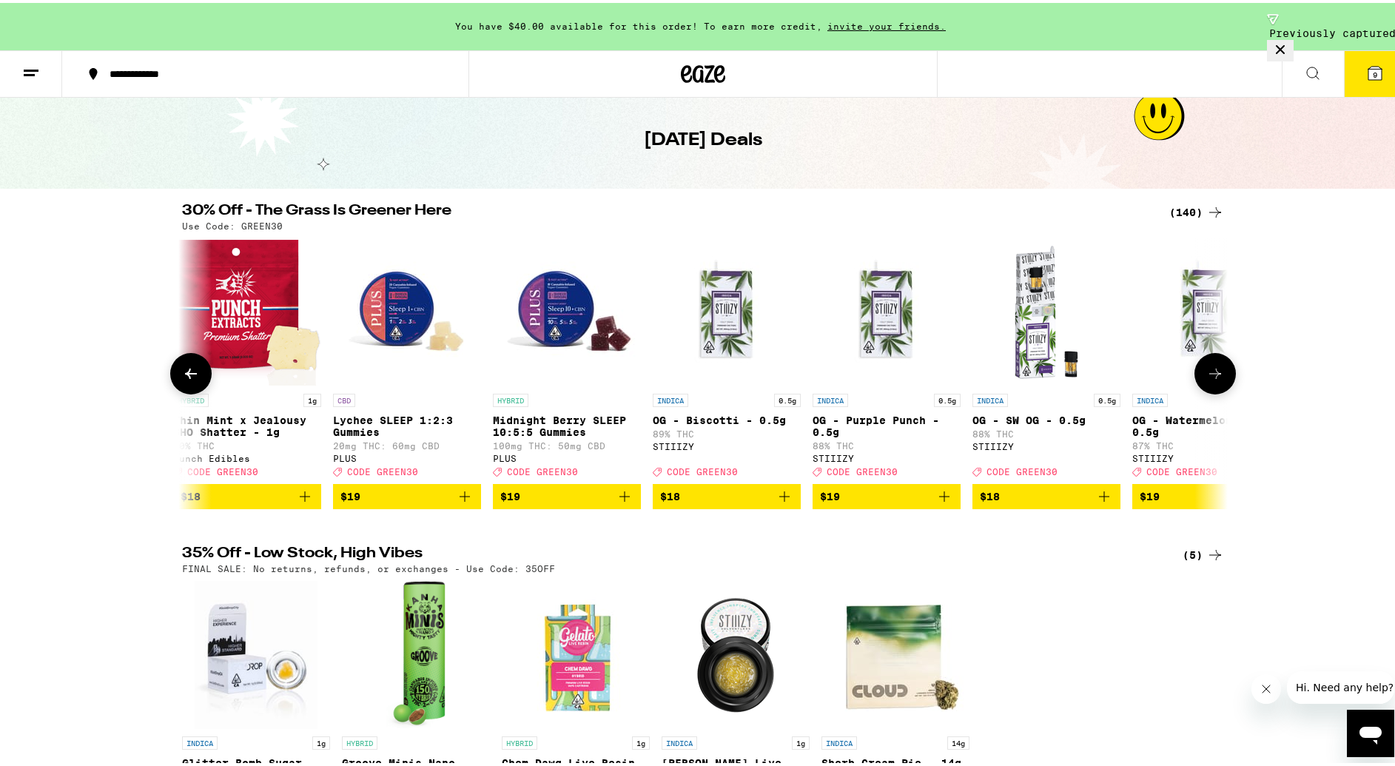
click at [624, 502] on icon "Add to bag" at bounding box center [625, 494] width 18 height 18
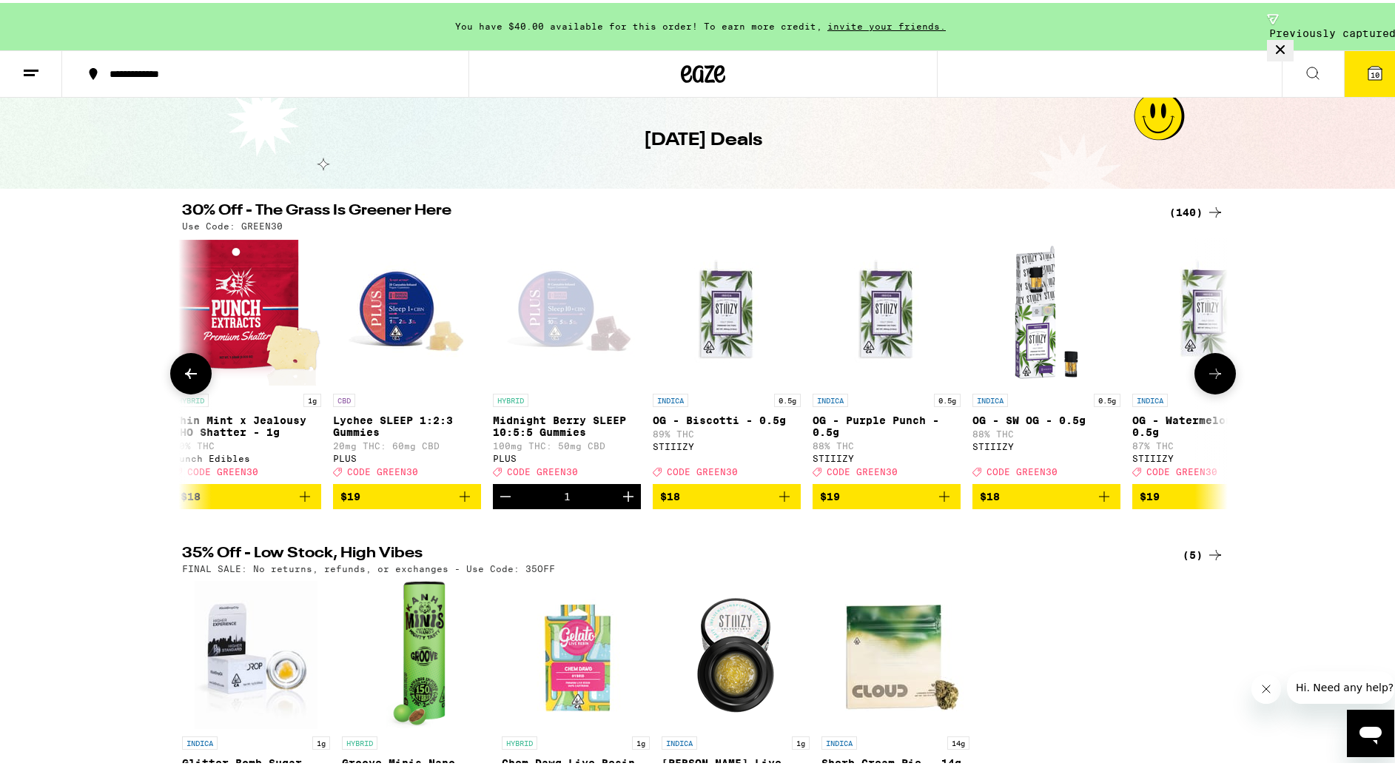
click at [1222, 382] on button at bounding box center [1214, 370] width 41 height 41
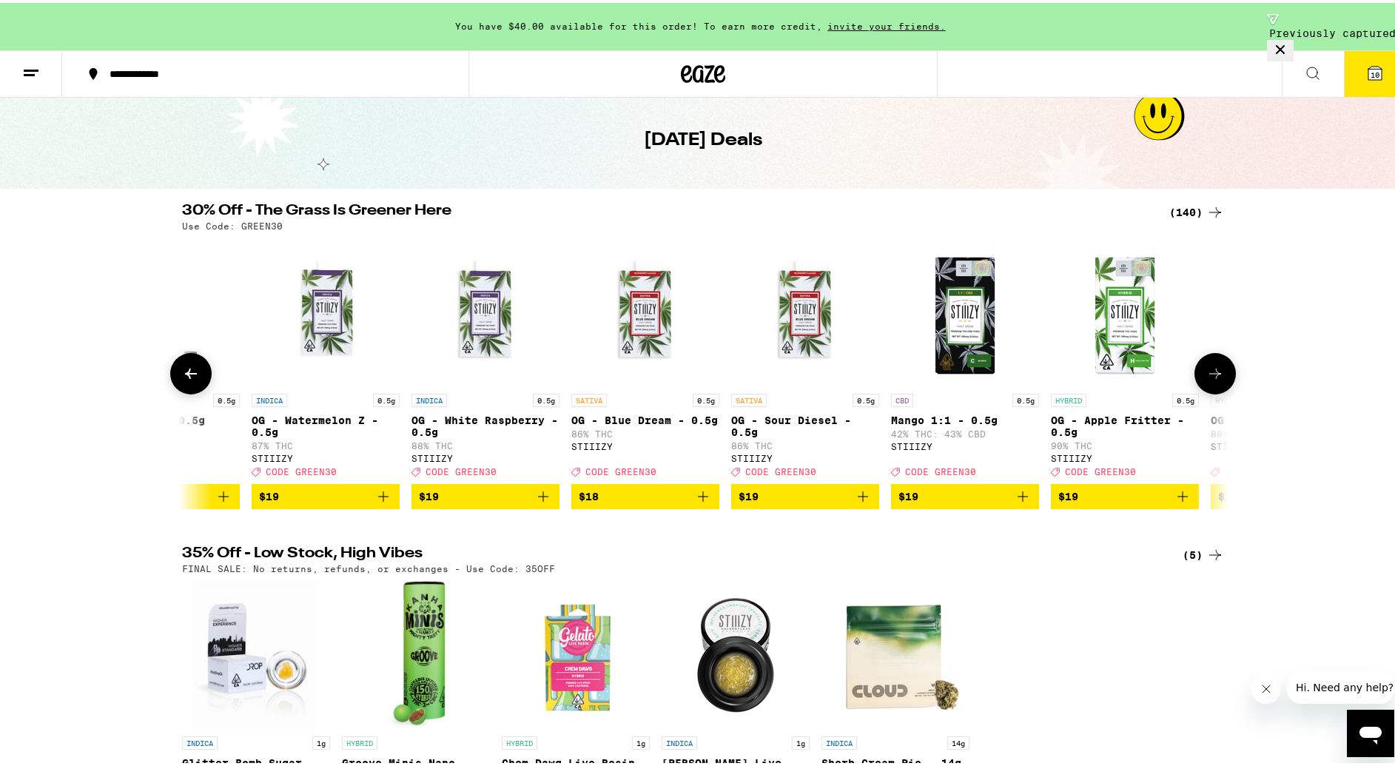
click at [1222, 382] on button at bounding box center [1214, 370] width 41 height 41
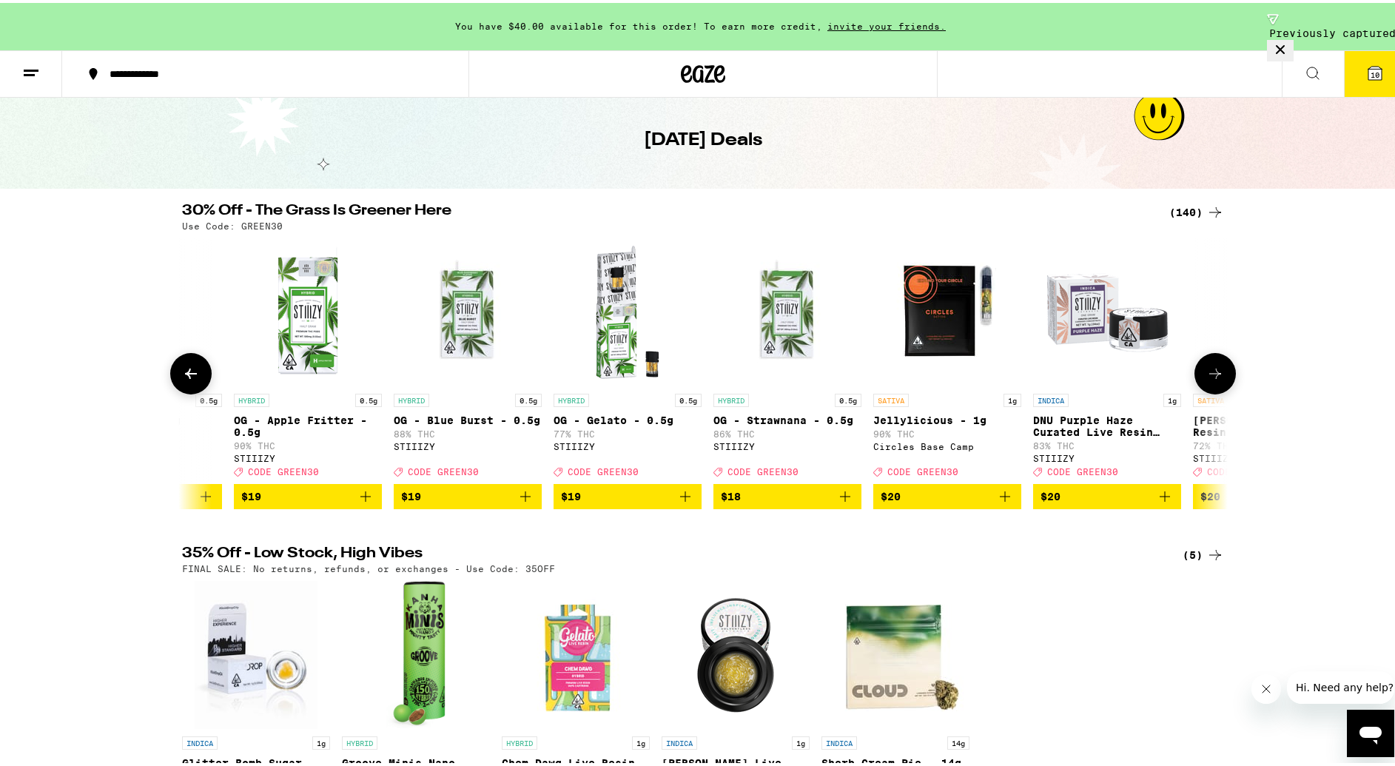
scroll to position [0, 7043]
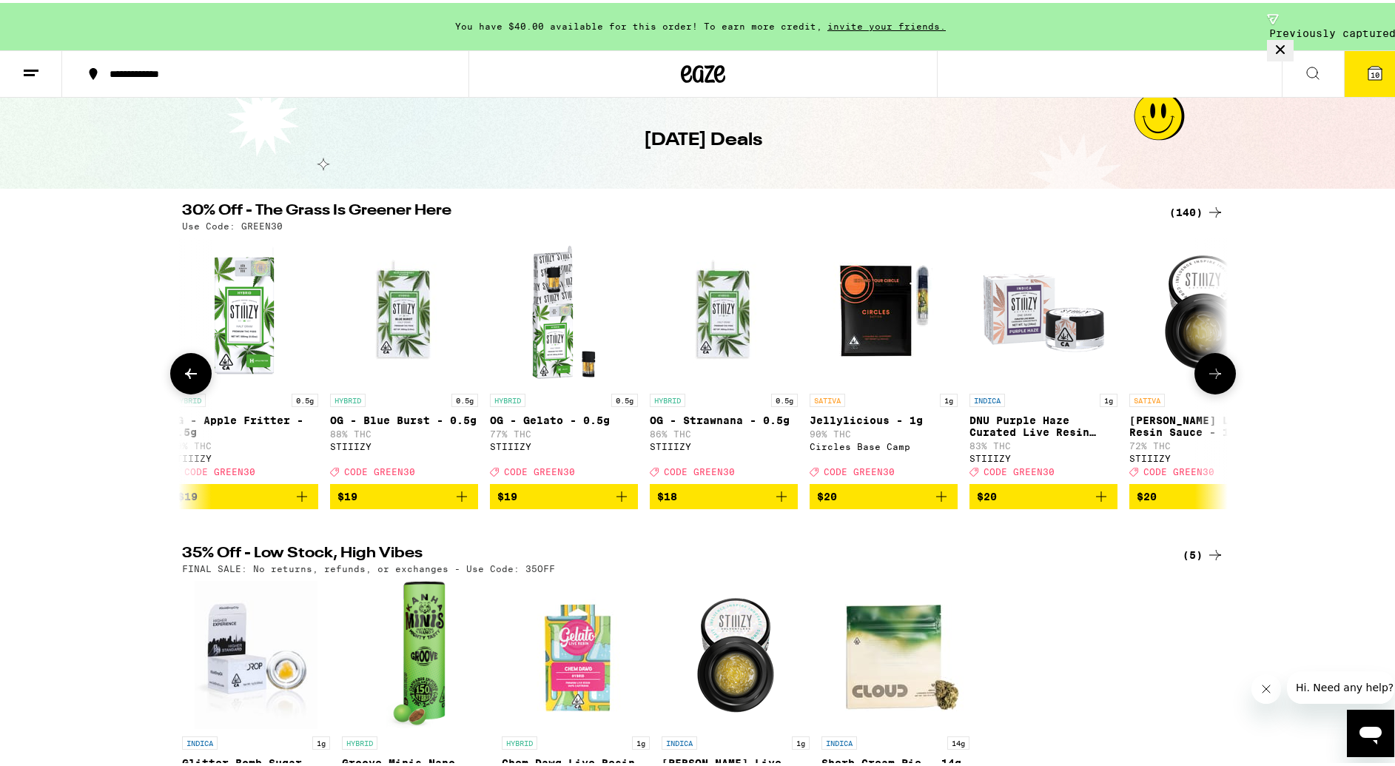
click at [1222, 382] on button at bounding box center [1214, 370] width 41 height 41
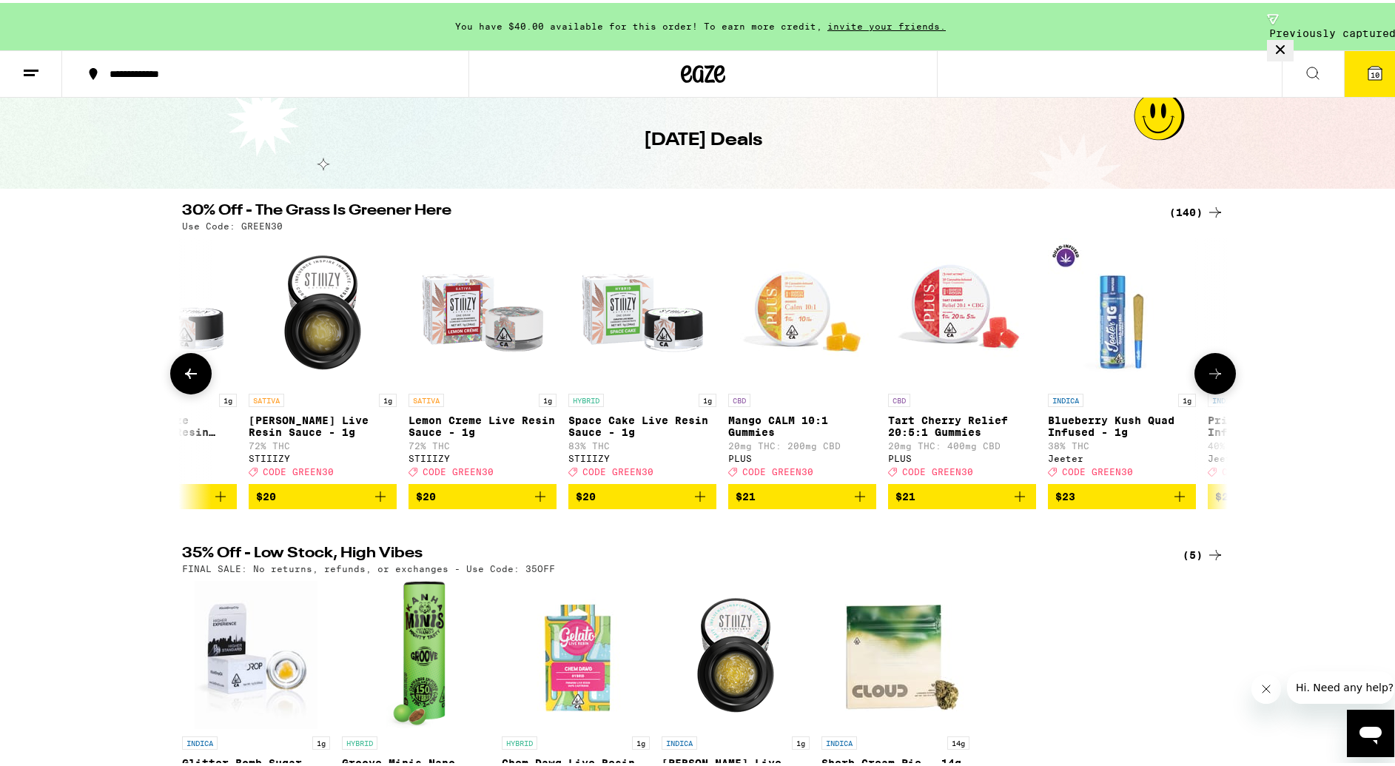
click at [1222, 382] on button at bounding box center [1214, 370] width 41 height 41
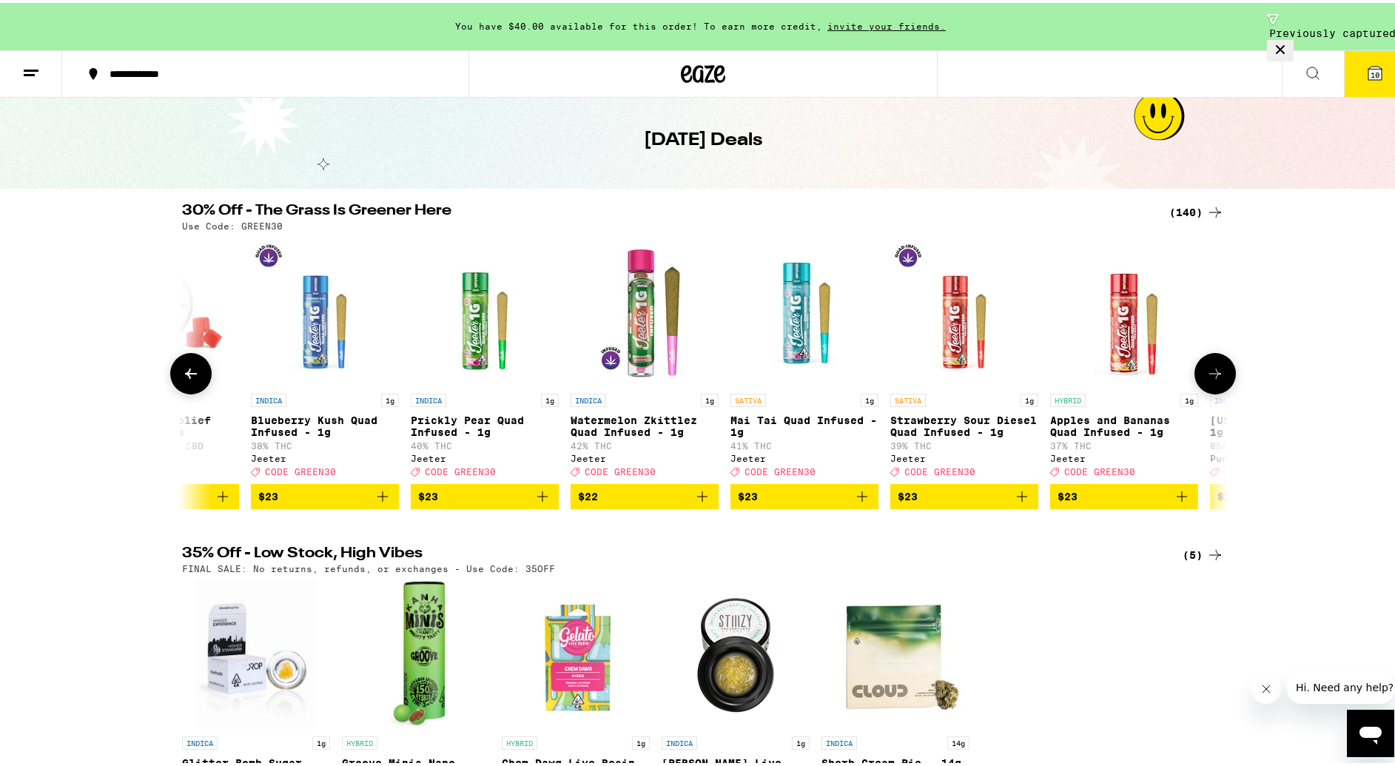
scroll to position [0, 8804]
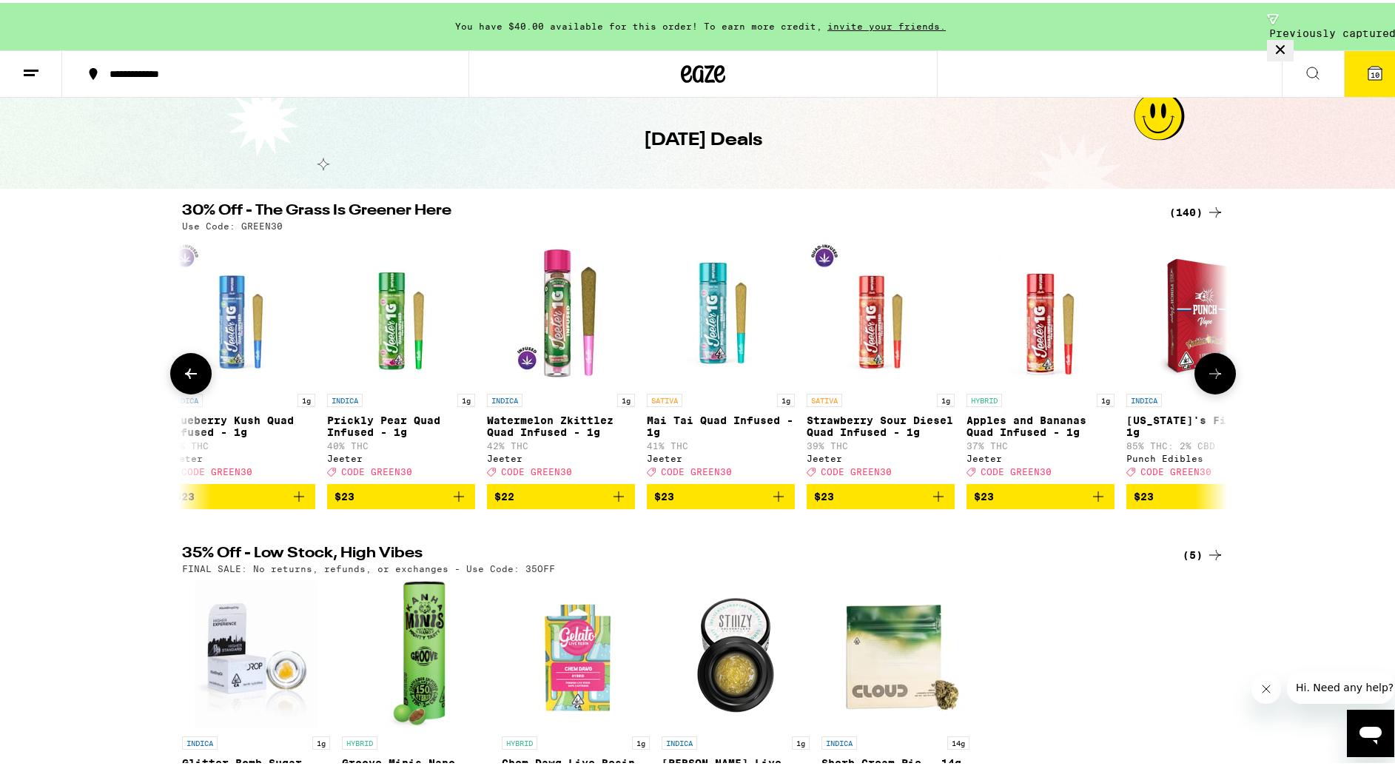
click at [182, 374] on icon at bounding box center [191, 371] width 18 height 18
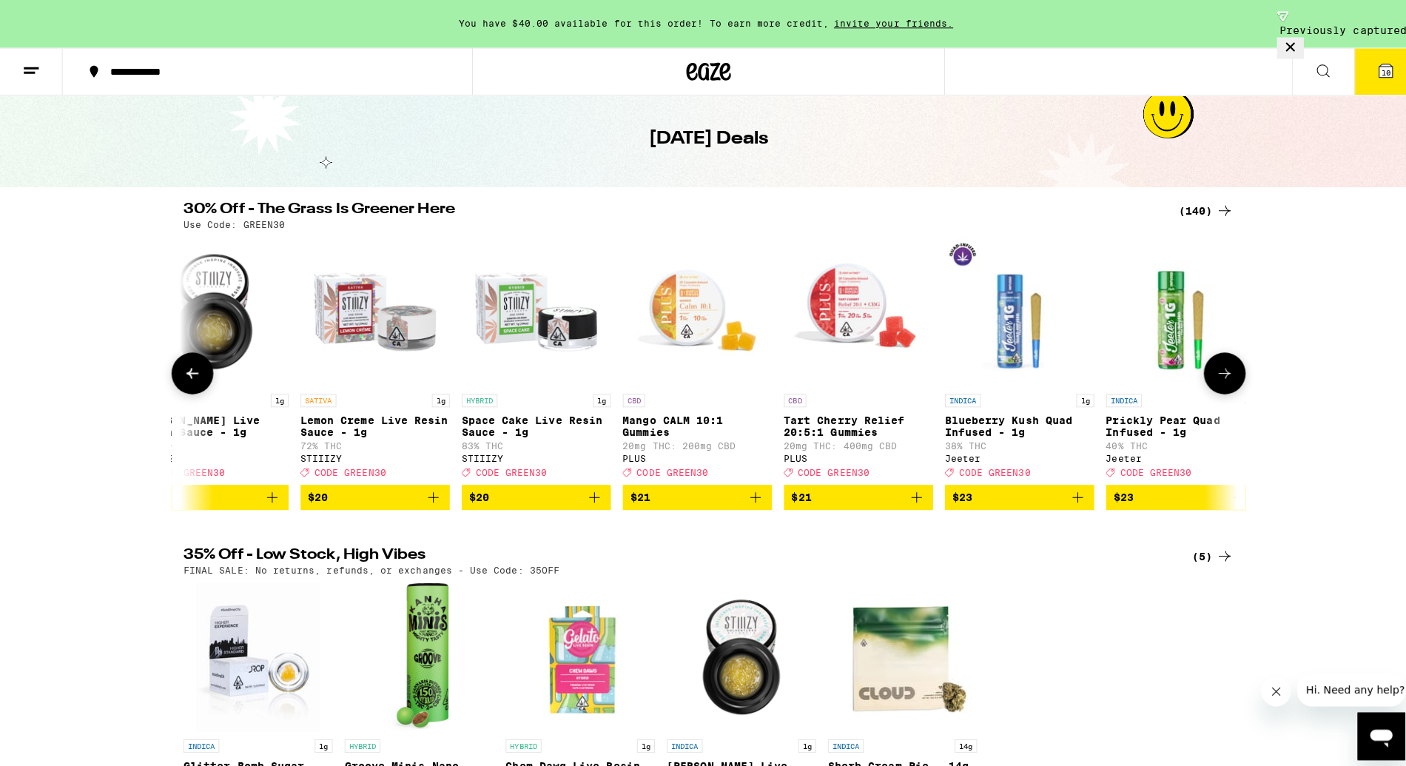
scroll to position [0, 7924]
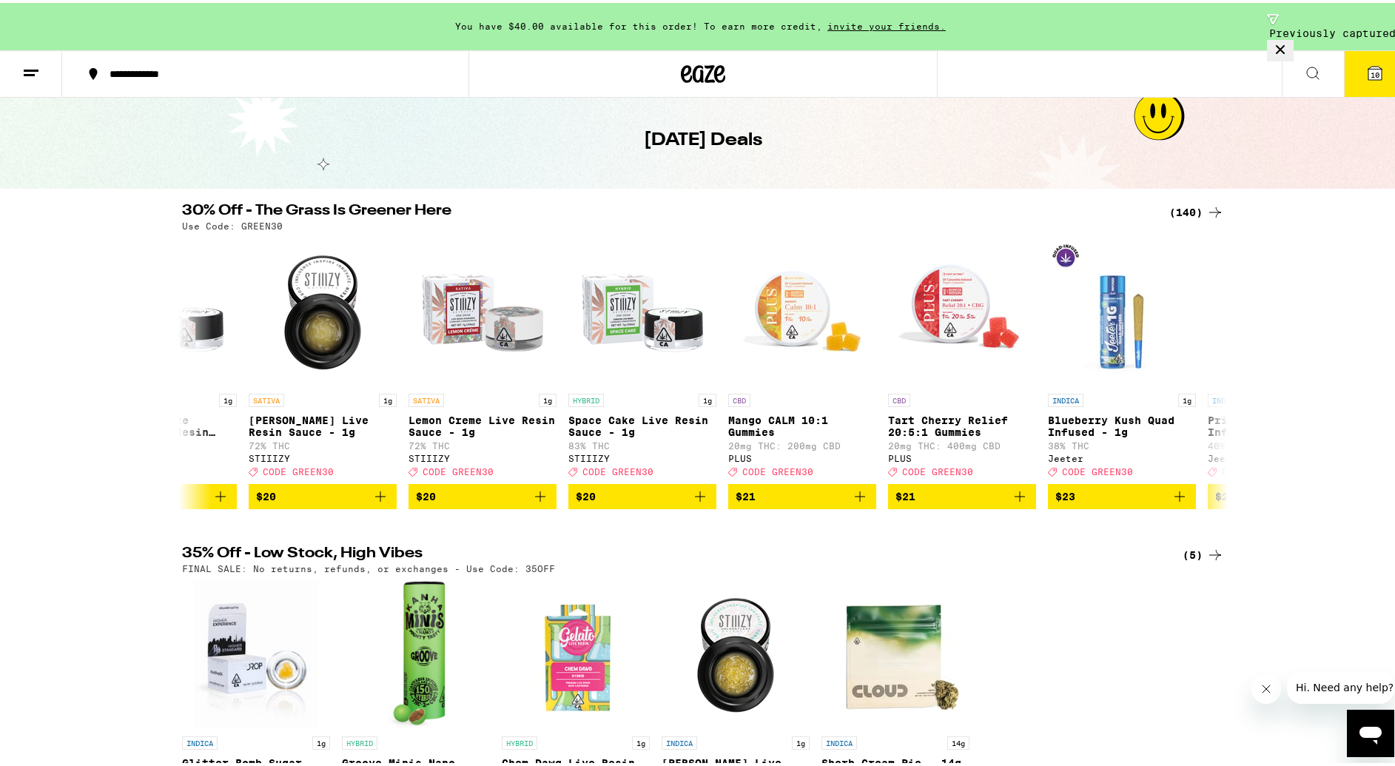
click at [1368, 69] on icon at bounding box center [1374, 70] width 13 height 13
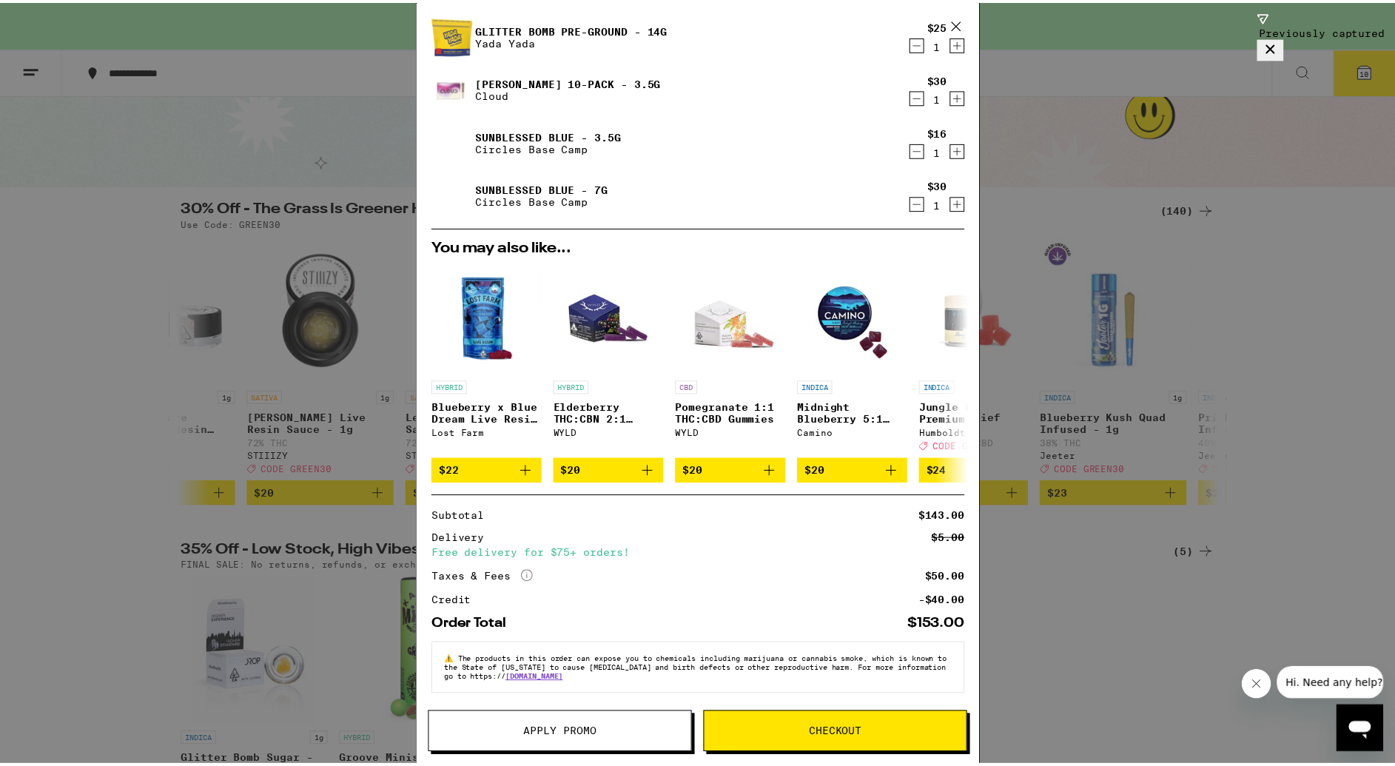
scroll to position [259, 0]
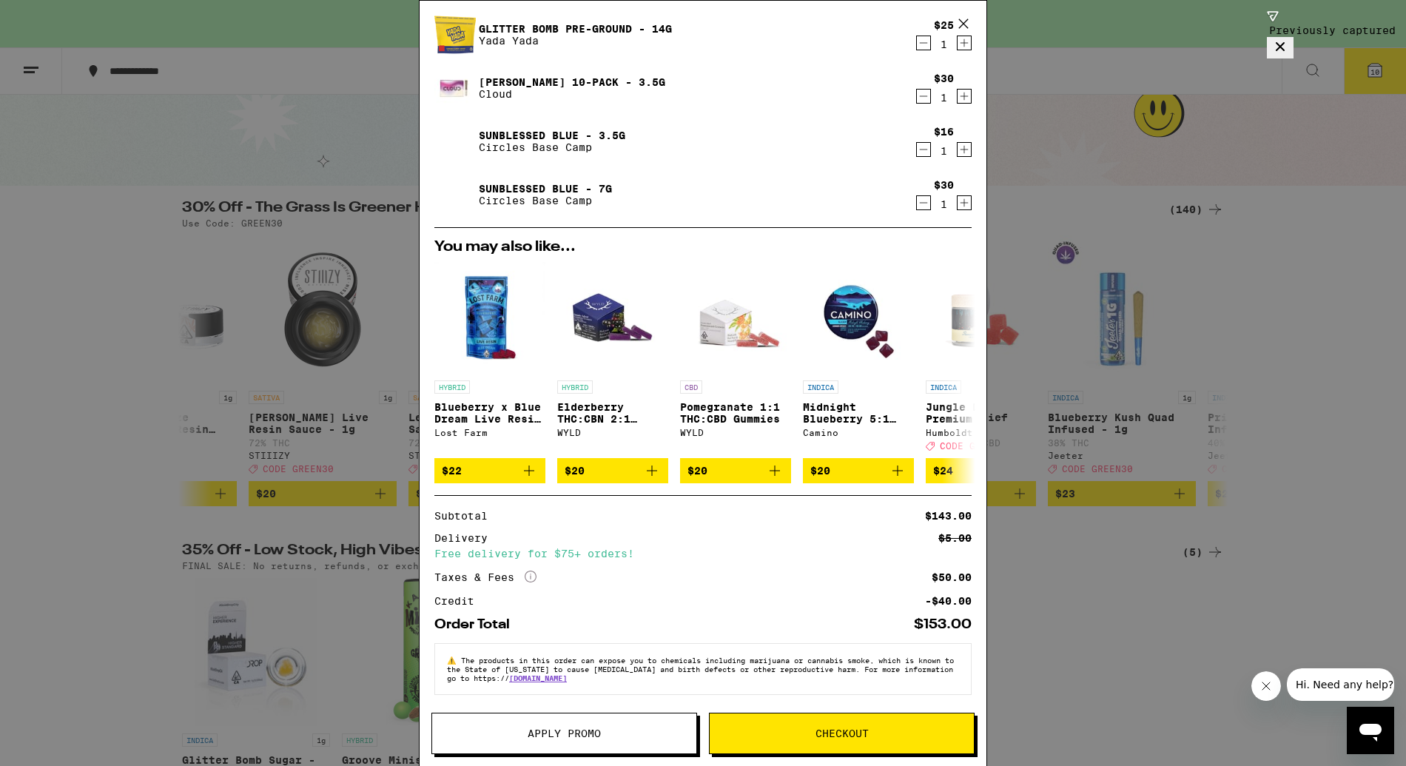
click at [641, 724] on button "Apply Promo" at bounding box center [564, 732] width 266 height 41
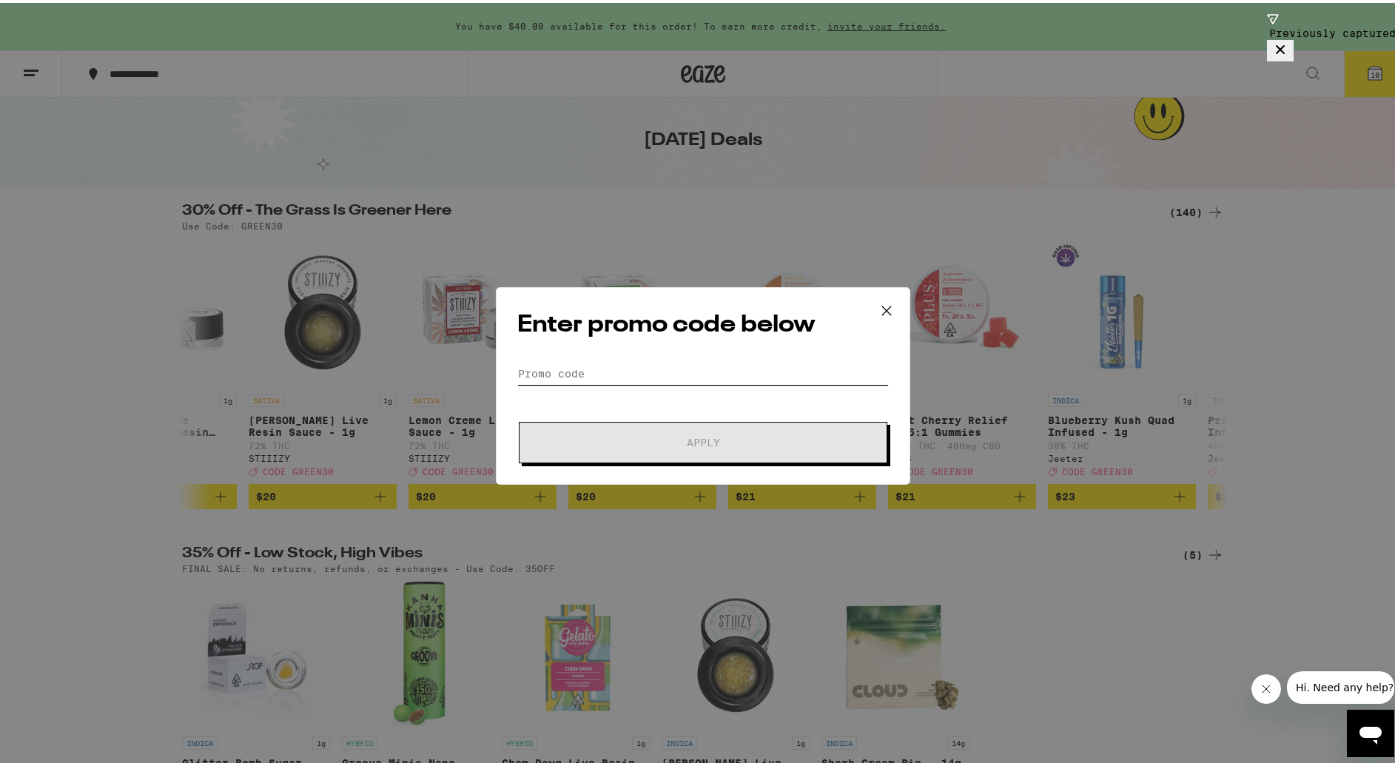
click at [628, 370] on input "Promo Code" at bounding box center [702, 371] width 371 height 22
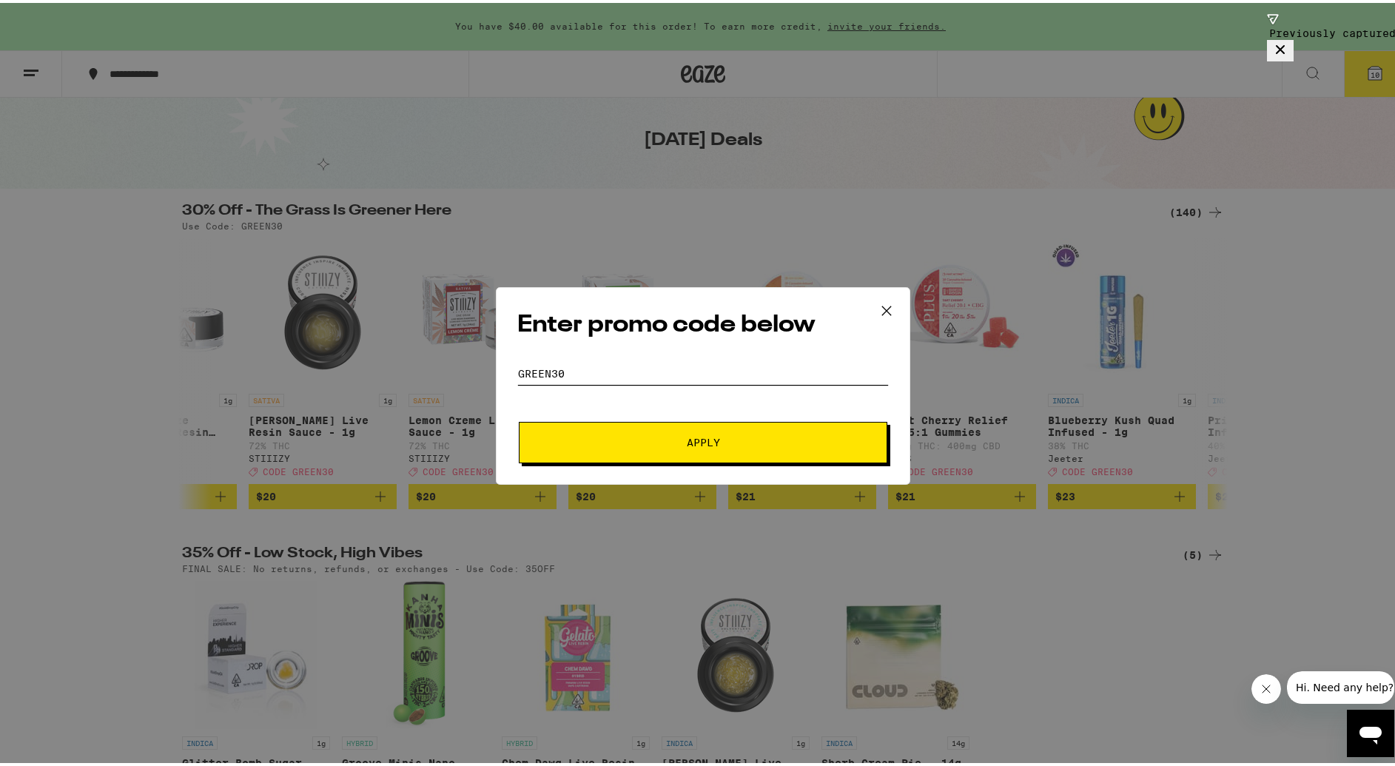
type input "GREEN30"
click at [664, 445] on button "Apply" at bounding box center [703, 439] width 368 height 41
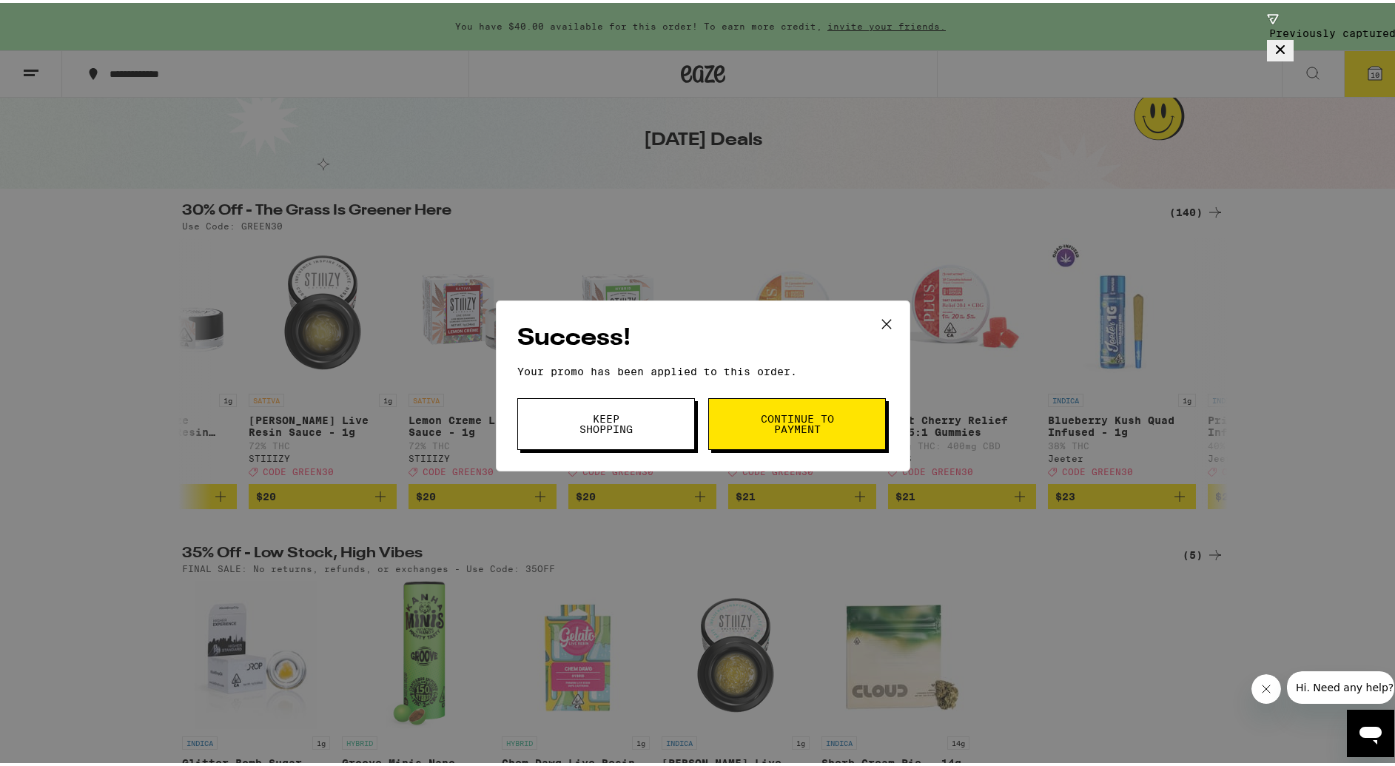
click at [799, 413] on span "Continue to payment" at bounding box center [796, 421] width 75 height 21
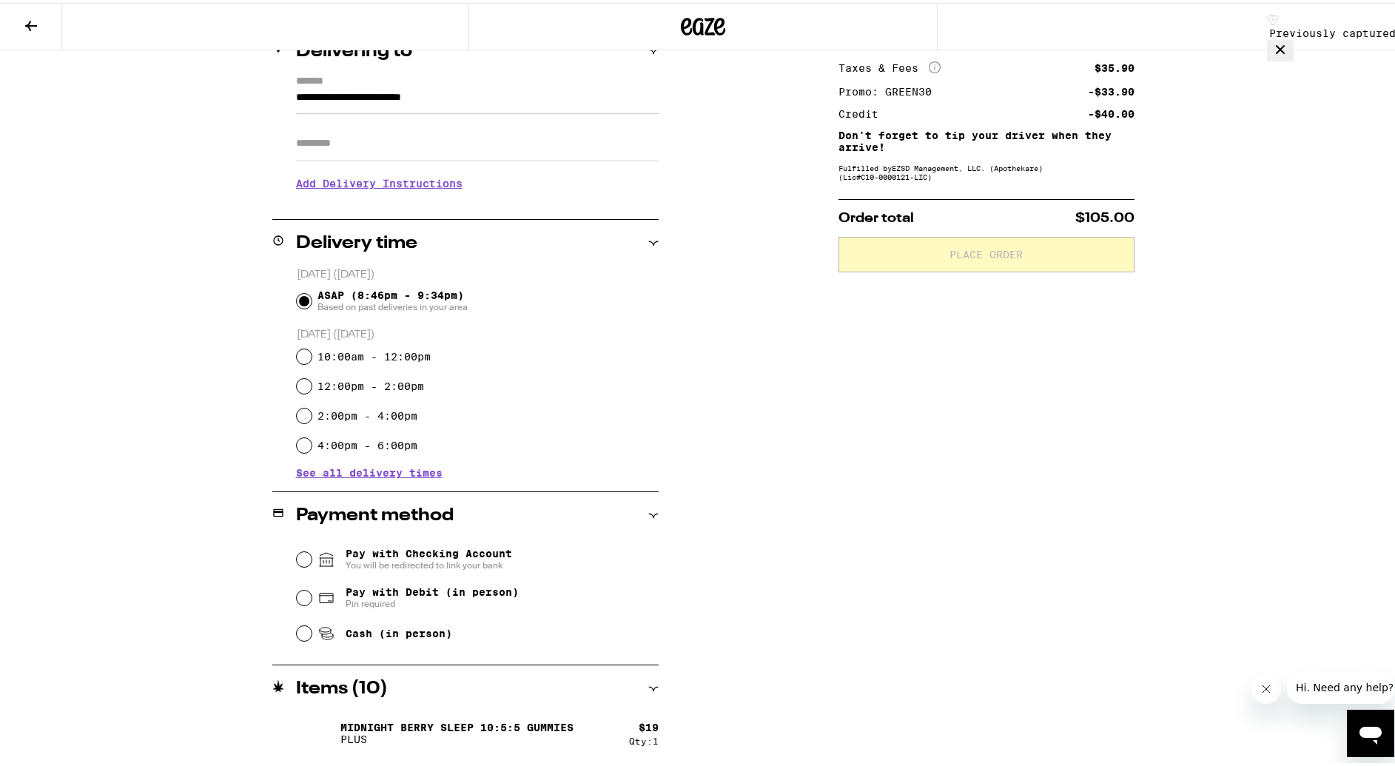
scroll to position [196, 0]
click at [404, 636] on span "Cash (in person)" at bounding box center [399, 630] width 107 height 12
click at [311, 637] on input "Cash (in person)" at bounding box center [304, 629] width 15 height 15
radio input "true"
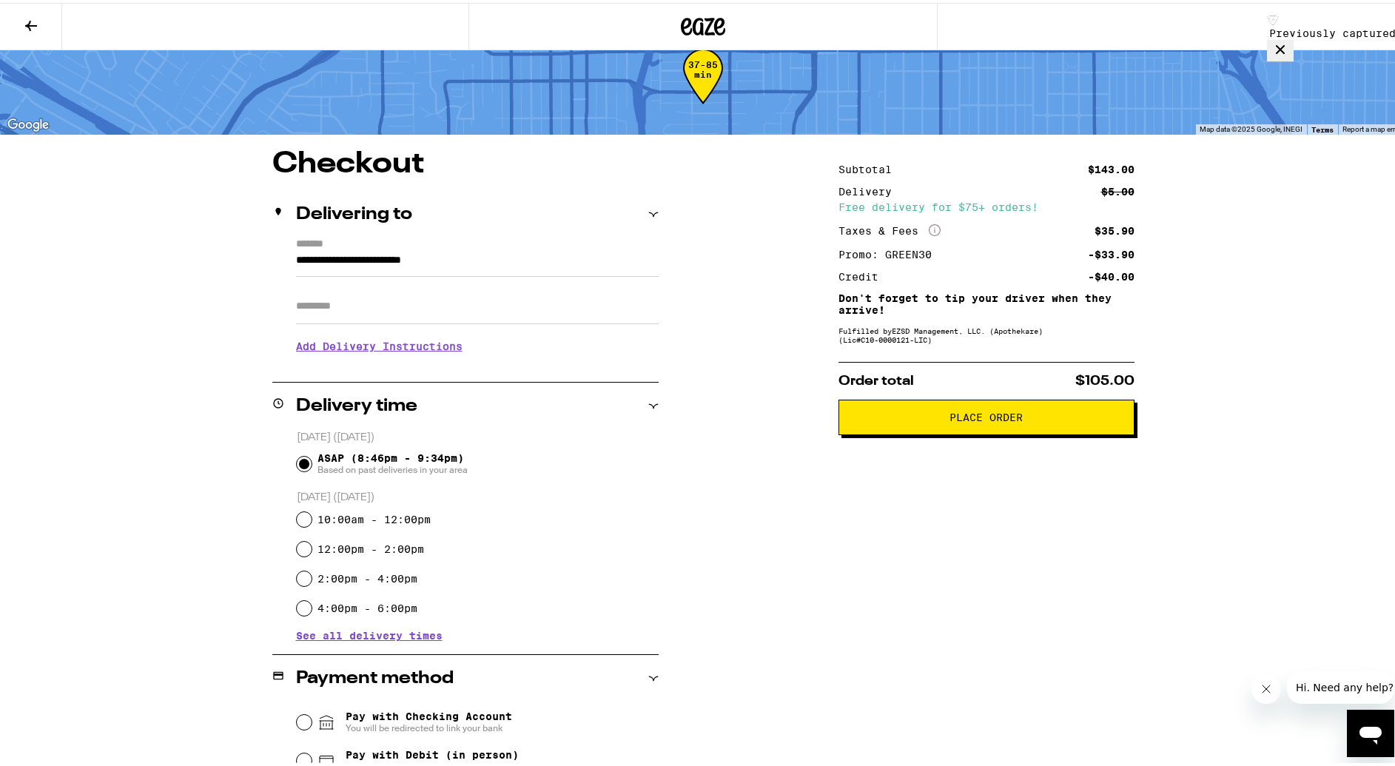
scroll to position [0, 0]
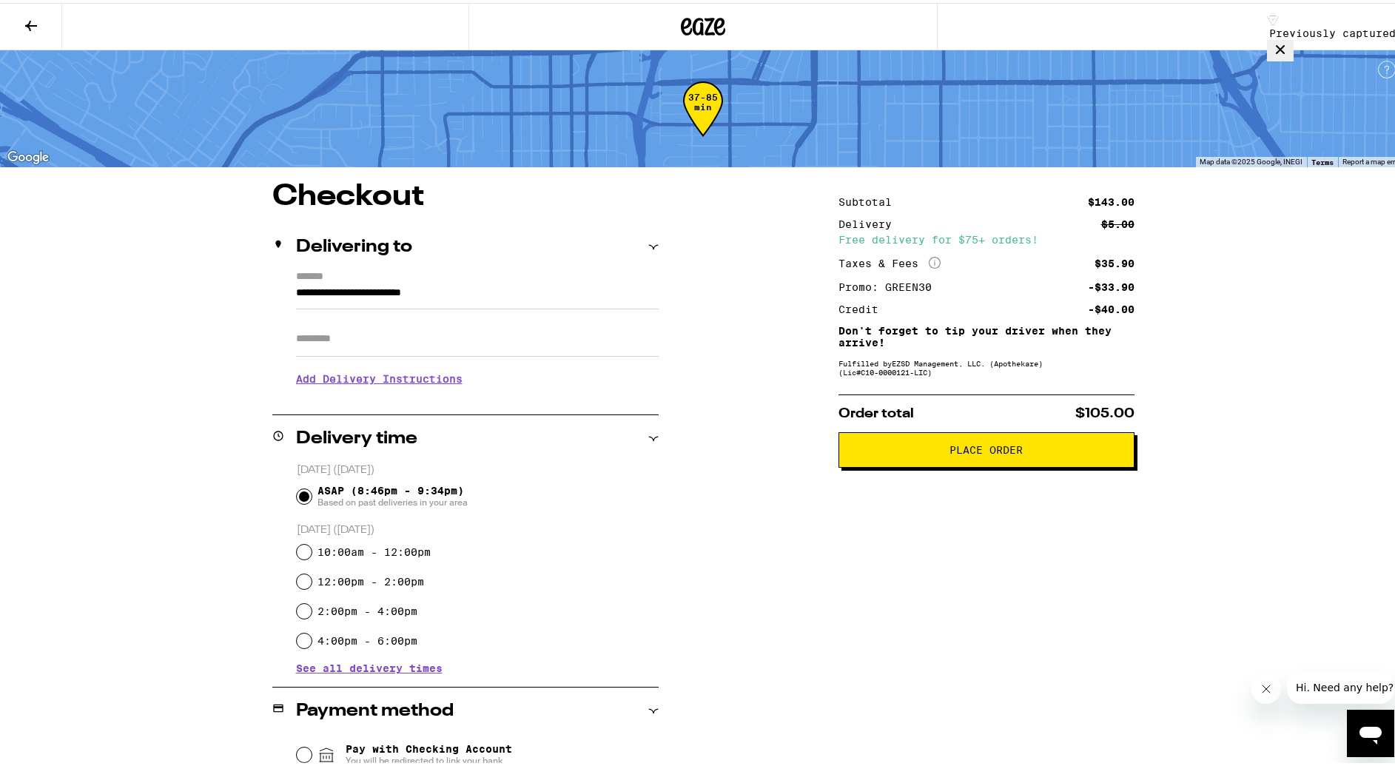
click at [1005, 452] on span "Place Order" at bounding box center [985, 447] width 73 height 10
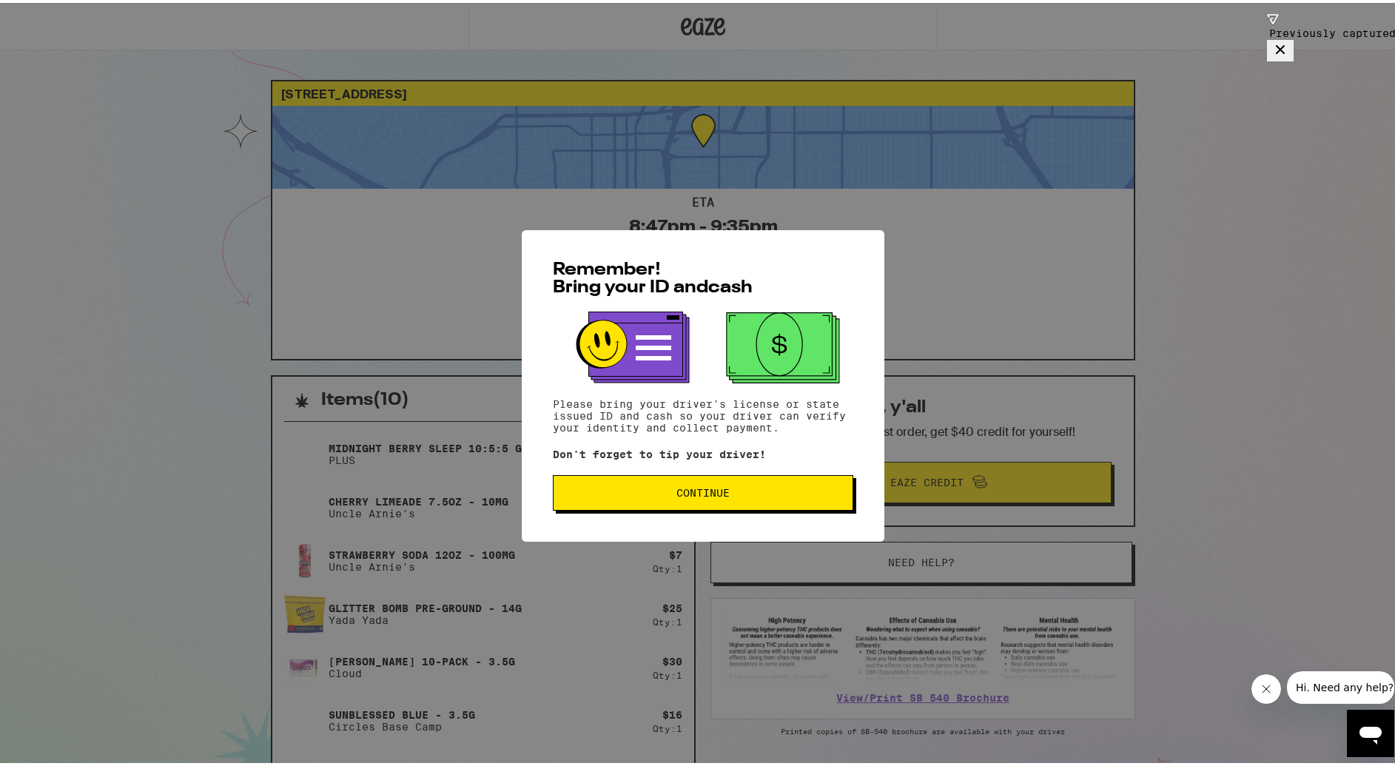
click at [779, 495] on span "Continue" at bounding box center [702, 490] width 275 height 10
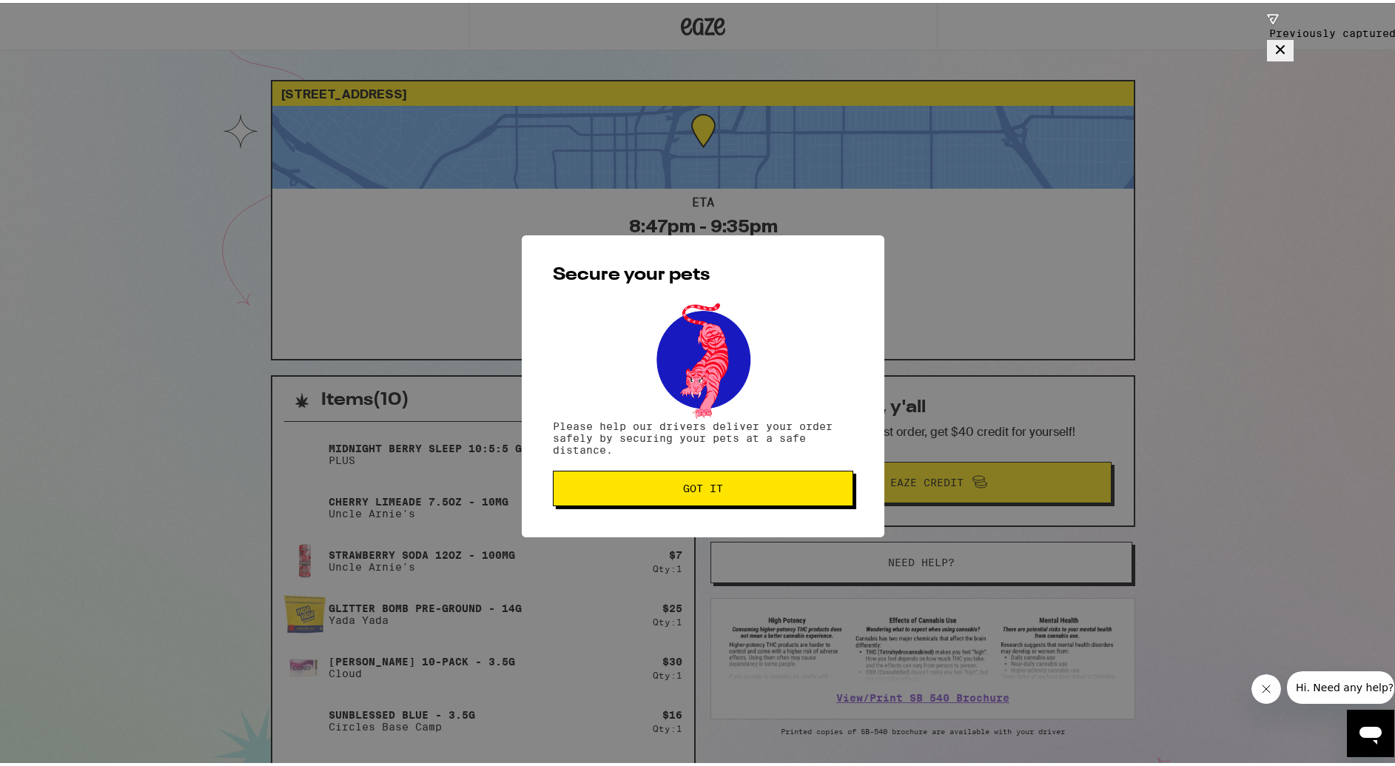
click at [779, 497] on button "Got it" at bounding box center [703, 486] width 300 height 36
